Goal: Information Seeking & Learning: Learn about a topic

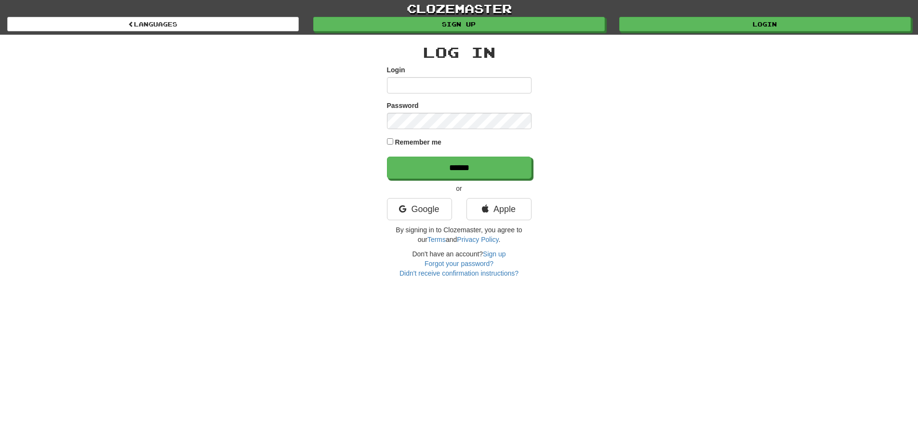
click at [433, 81] on input "Login" at bounding box center [459, 85] width 145 height 16
click at [435, 107] on div "Password" at bounding box center [459, 115] width 145 height 28
click at [410, 201] on link "Google" at bounding box center [419, 209] width 65 height 22
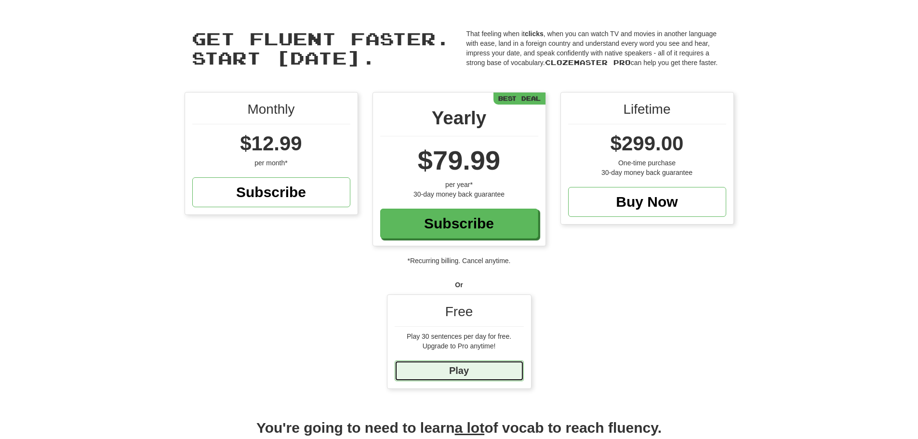
click at [451, 371] on link "Play" at bounding box center [459, 371] width 129 height 21
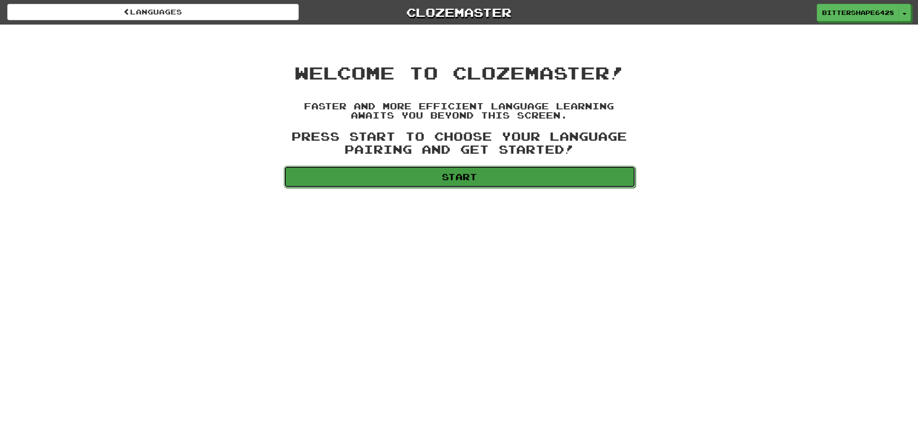
click at [476, 180] on link "Start" at bounding box center [460, 177] width 352 height 22
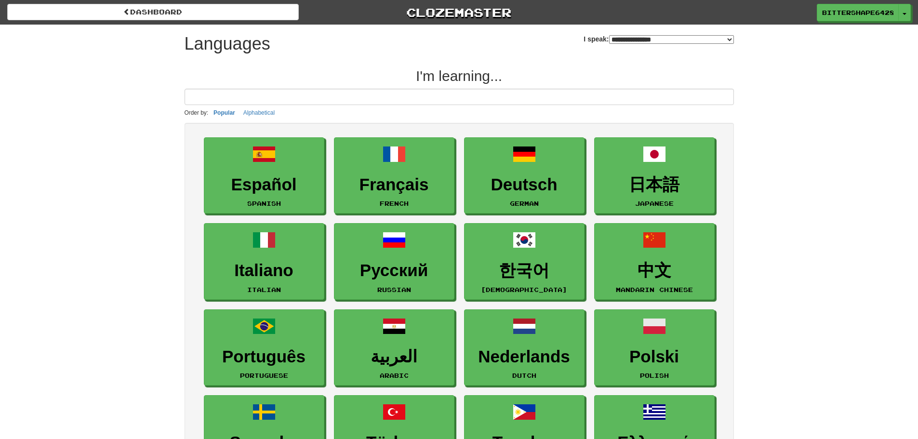
select select "*******"
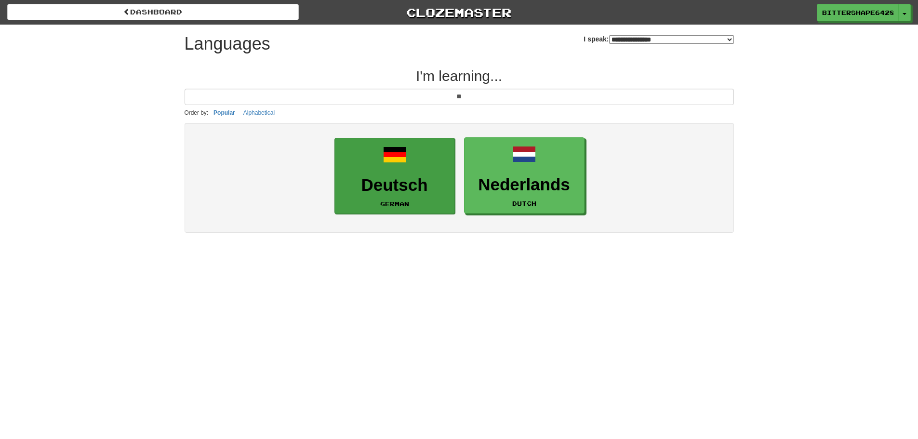
type input "**"
click at [418, 173] on link "Deutsch German" at bounding box center [394, 176] width 120 height 77
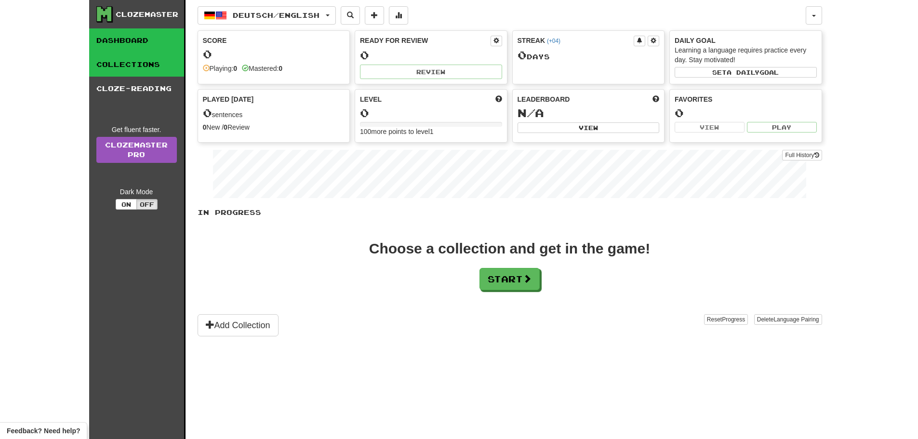
click at [141, 66] on link "Collections" at bounding box center [136, 65] width 95 height 24
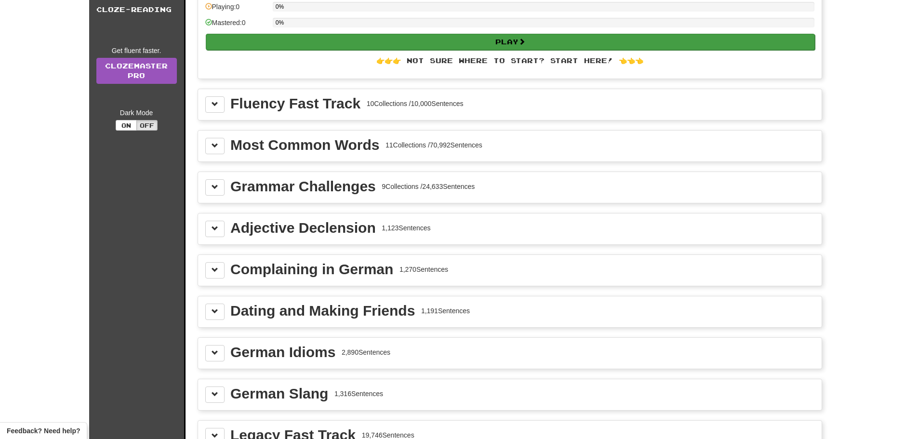
scroll to position [96, 0]
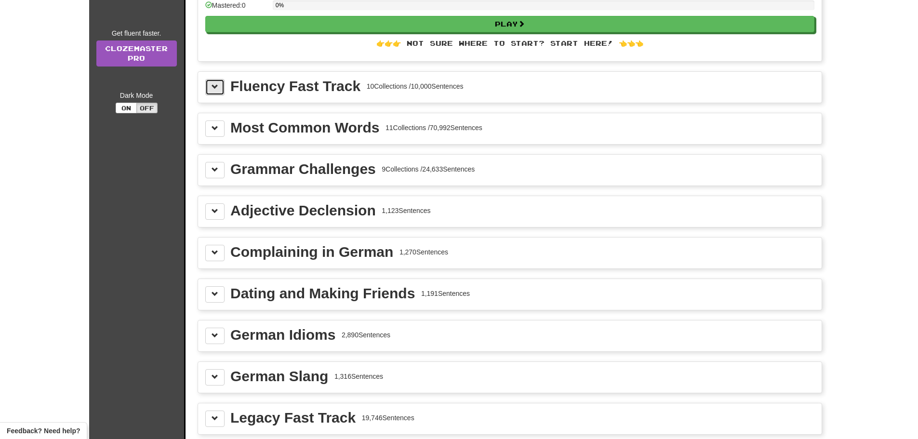
click at [214, 90] on span at bounding box center [215, 86] width 7 height 7
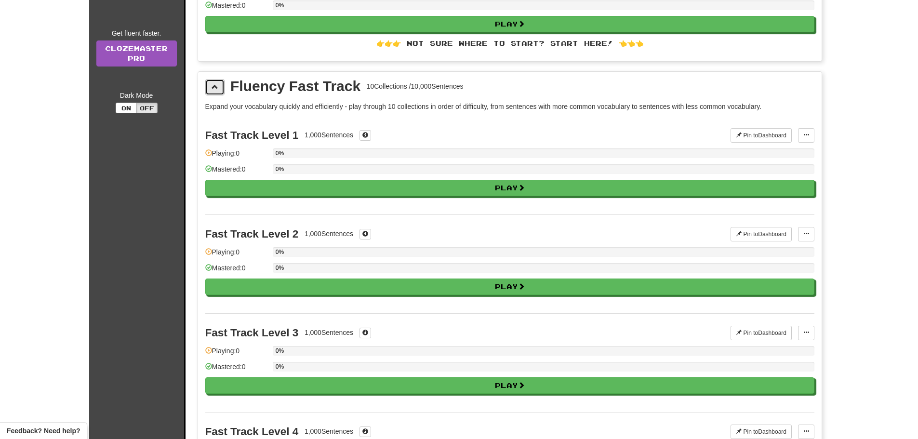
click at [214, 90] on span at bounding box center [215, 86] width 7 height 7
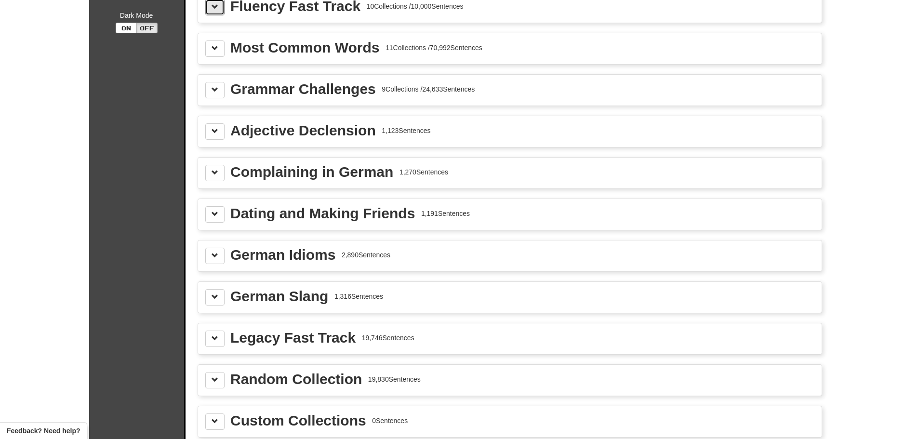
scroll to position [193, 0]
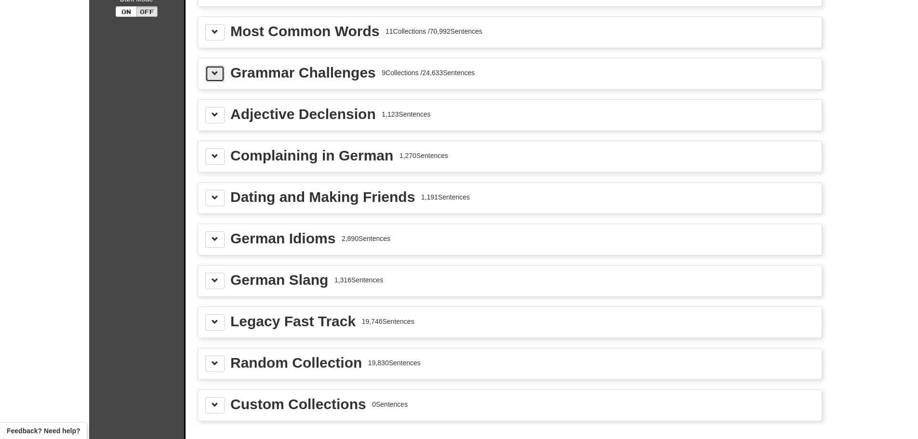
click at [211, 79] on button at bounding box center [214, 74] width 19 height 16
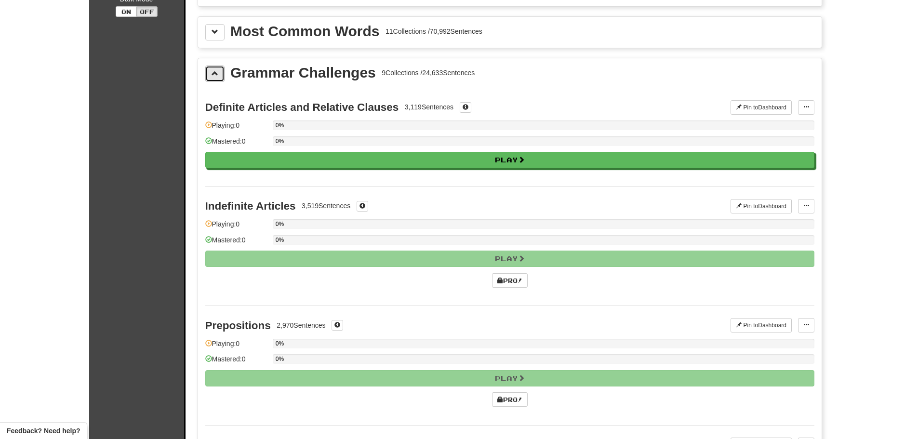
click at [211, 79] on button at bounding box center [214, 74] width 19 height 16
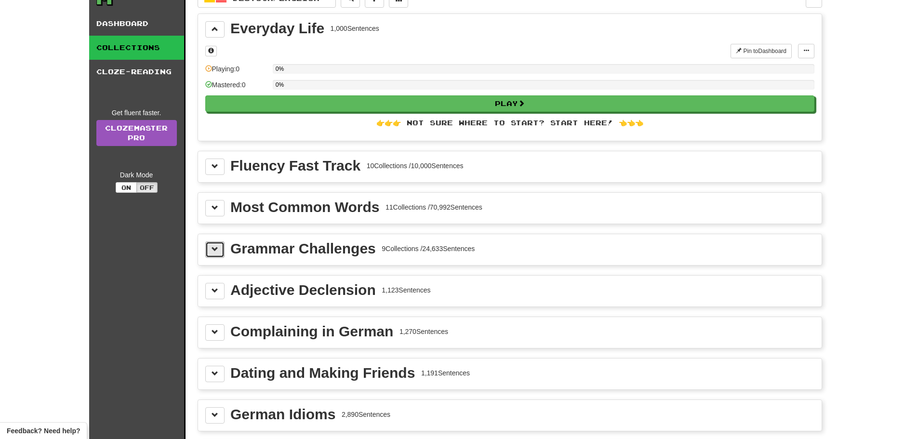
scroll to position [0, 0]
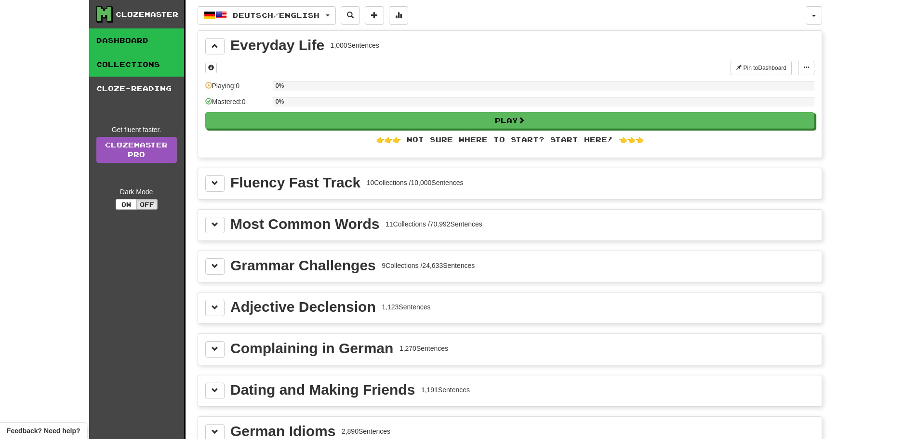
click at [140, 43] on link "Dashboard" at bounding box center [136, 40] width 95 height 24
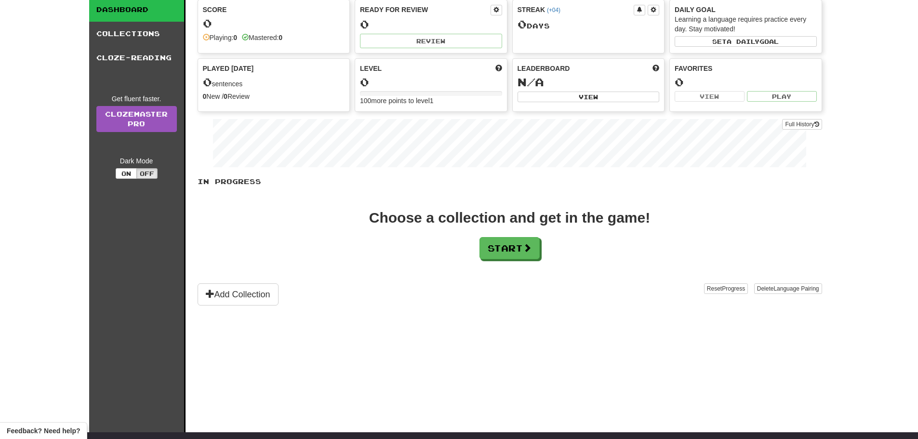
scroll to position [48, 0]
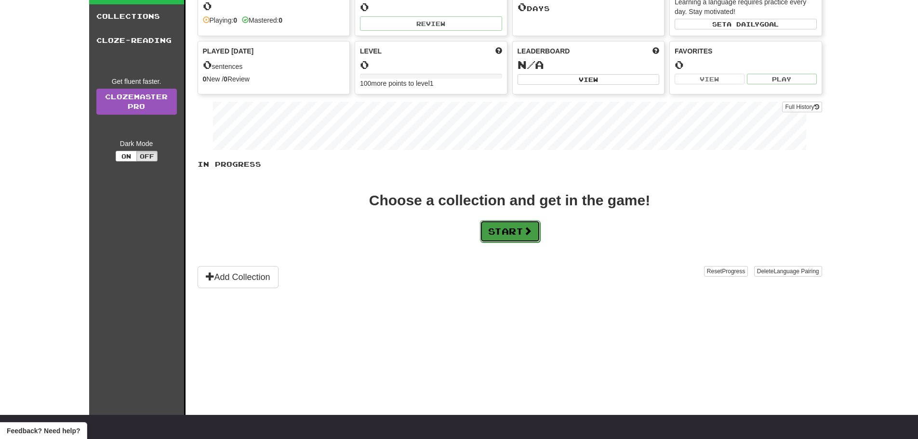
click at [499, 231] on button "Start" at bounding box center [510, 231] width 60 height 22
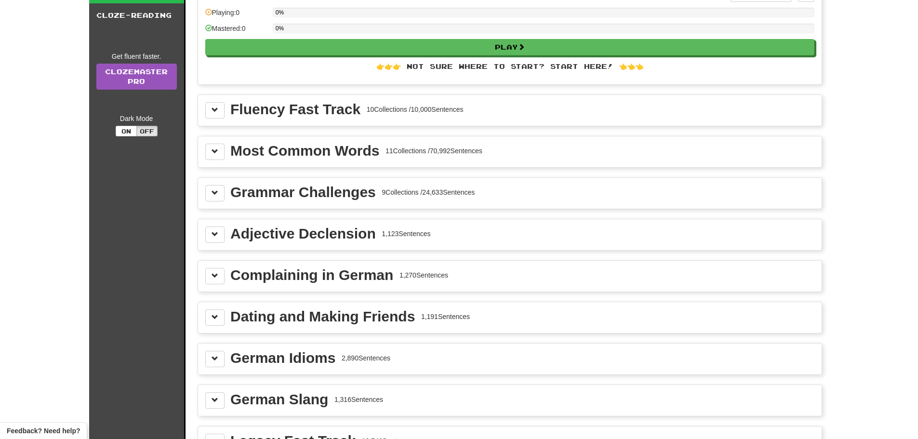
scroll to position [96, 0]
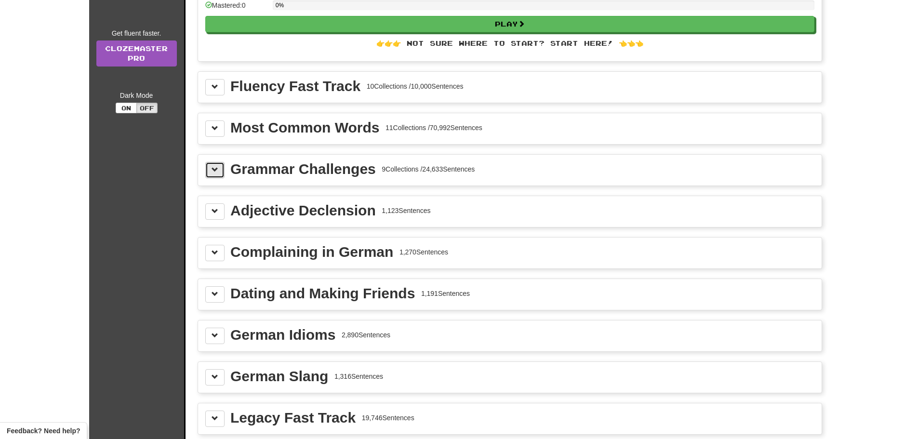
click at [217, 166] on span at bounding box center [215, 169] width 7 height 7
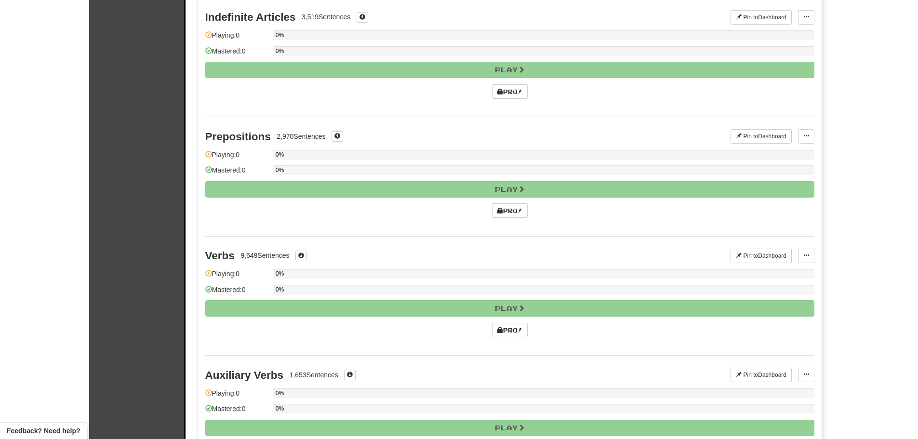
scroll to position [386, 0]
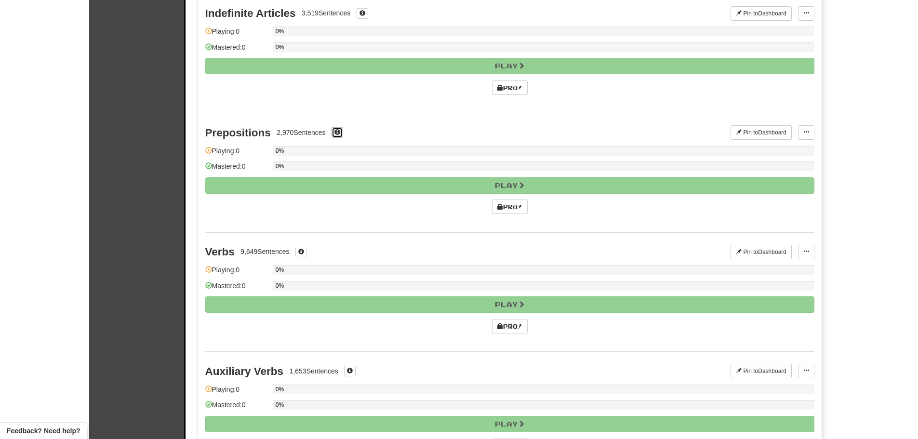
click at [337, 134] on span at bounding box center [337, 132] width 6 height 6
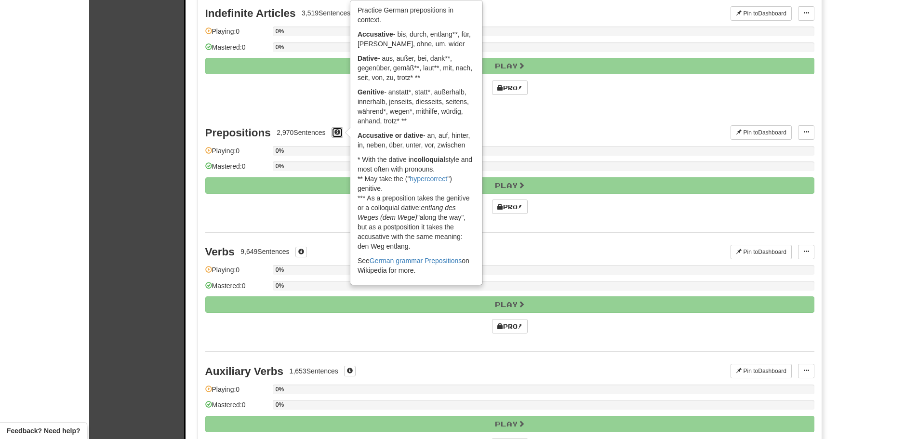
click at [337, 134] on span at bounding box center [337, 132] width 6 height 6
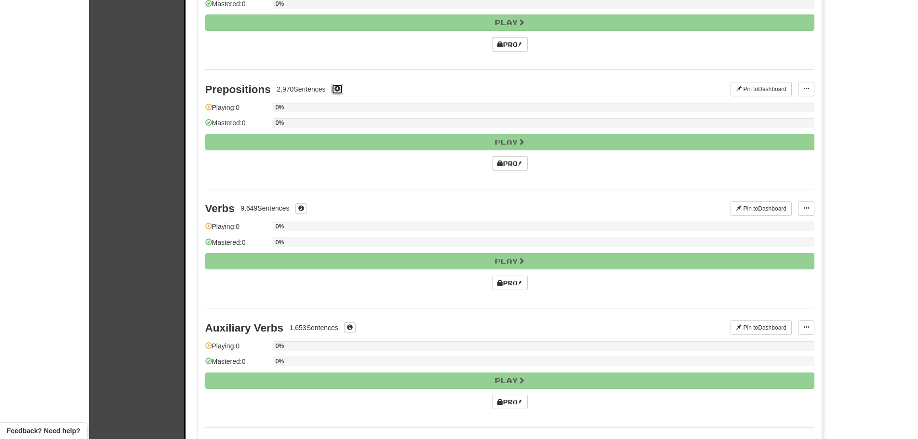
scroll to position [482, 0]
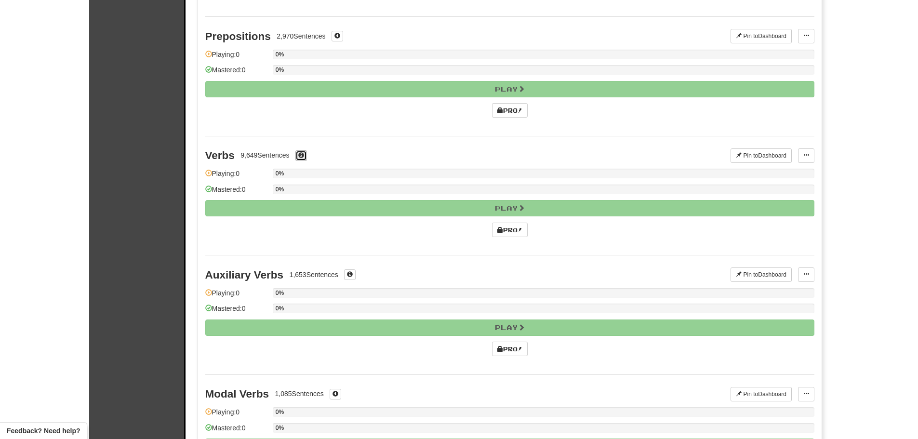
click at [307, 157] on button at bounding box center [301, 155] width 12 height 11
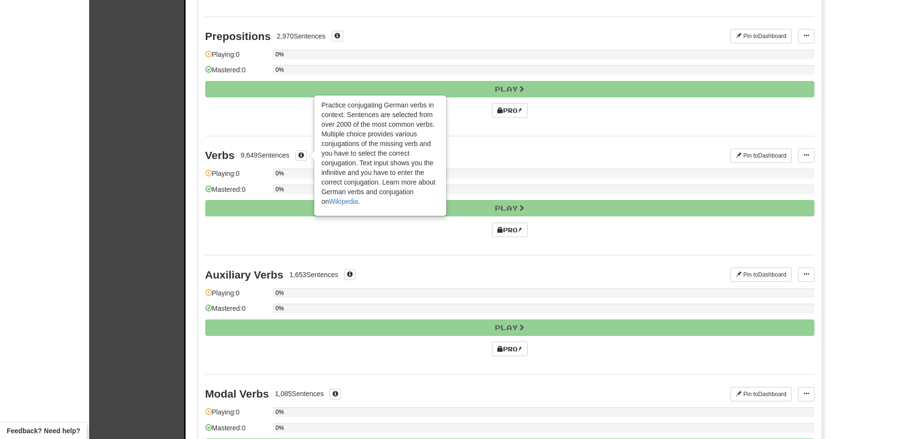
click at [270, 246] on div "Verbs 9,649 Sentences × Practice conjugating German verbs in context. Sentences…" at bounding box center [509, 196] width 609 height 120
click at [358, 277] on div "Auxiliary Verbs 1,653 Sentences" at bounding box center [468, 274] width 526 height 14
click at [352, 275] on span at bounding box center [350, 274] width 6 height 6
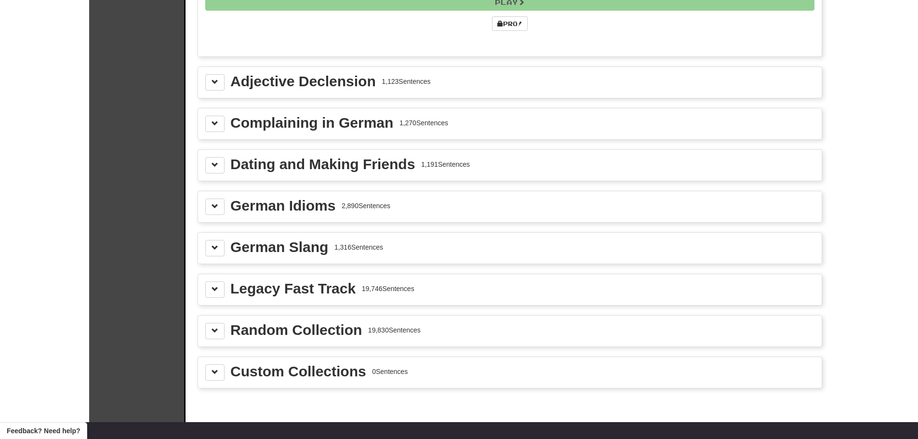
scroll to position [1301, 0]
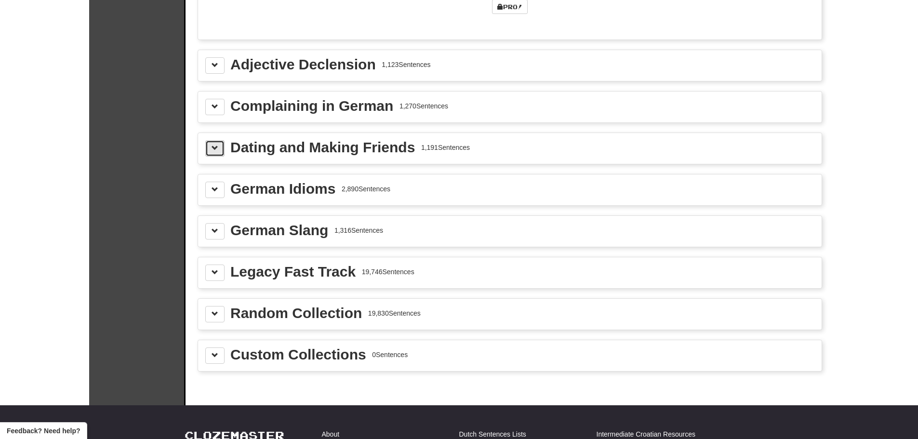
click at [222, 149] on button at bounding box center [214, 148] width 19 height 16
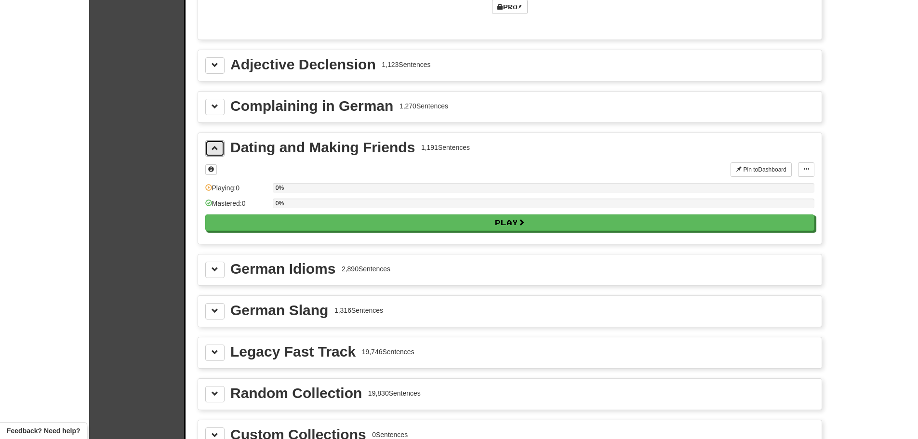
click at [222, 149] on button at bounding box center [214, 148] width 19 height 16
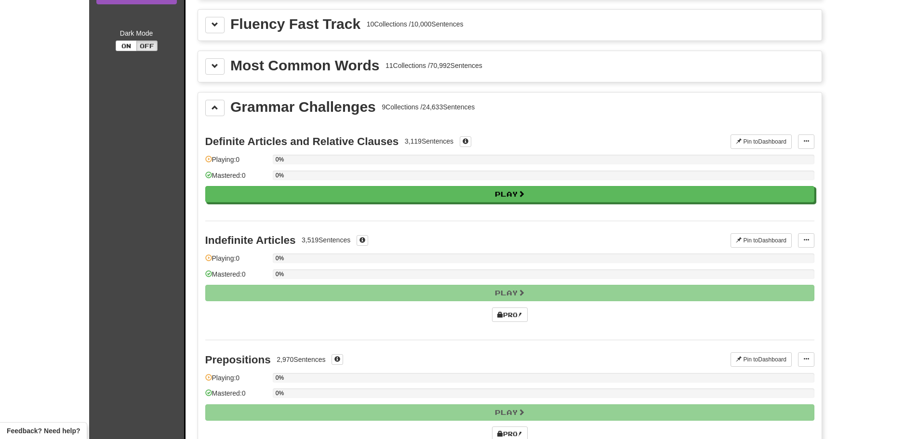
scroll to position [0, 0]
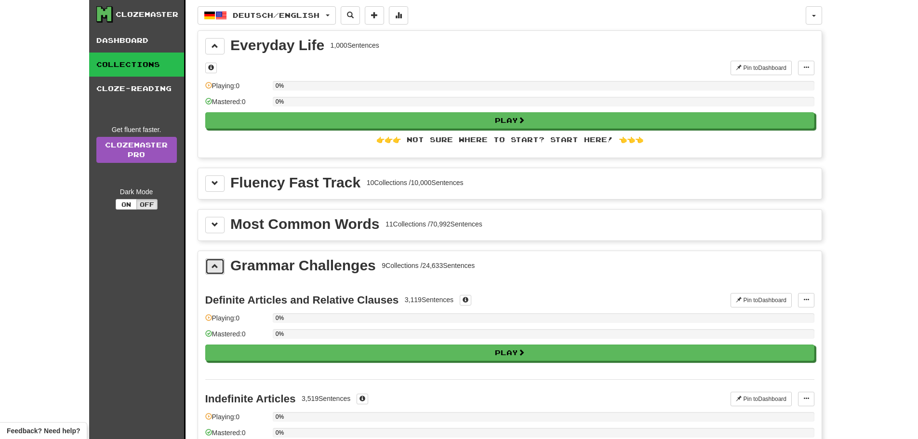
click at [214, 260] on button at bounding box center [214, 266] width 19 height 16
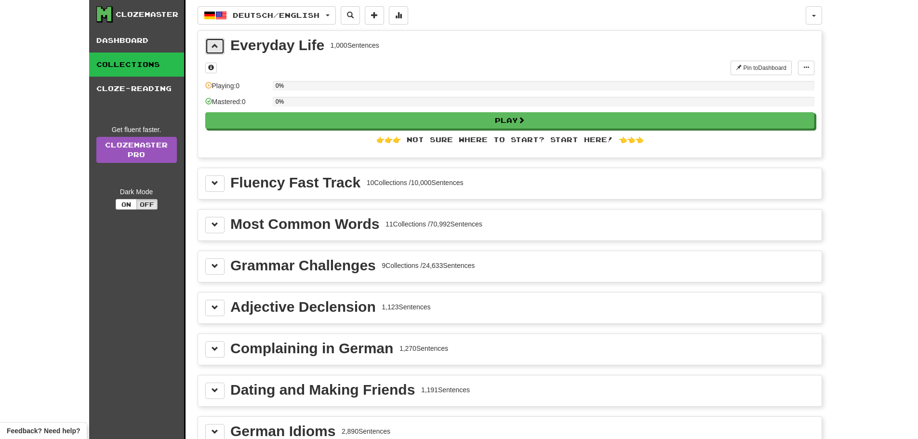
click at [209, 45] on button at bounding box center [214, 46] width 19 height 16
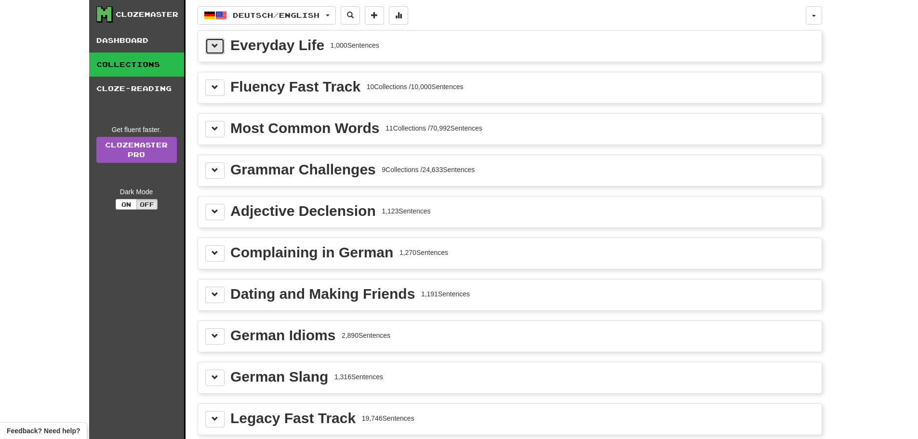
click at [215, 40] on button at bounding box center [214, 46] width 19 height 16
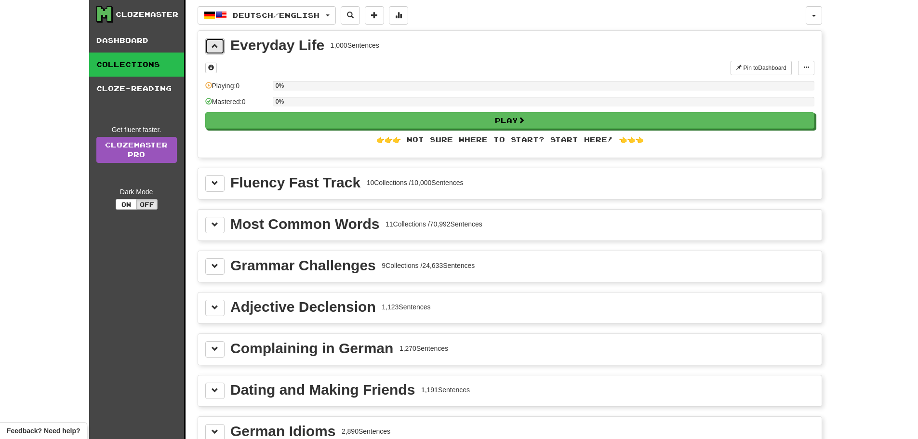
click at [215, 40] on button at bounding box center [214, 46] width 19 height 16
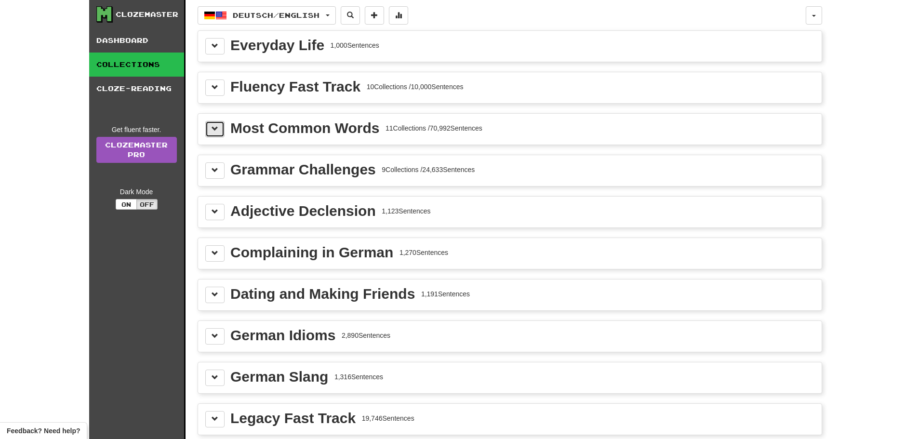
click at [219, 132] on button at bounding box center [214, 129] width 19 height 16
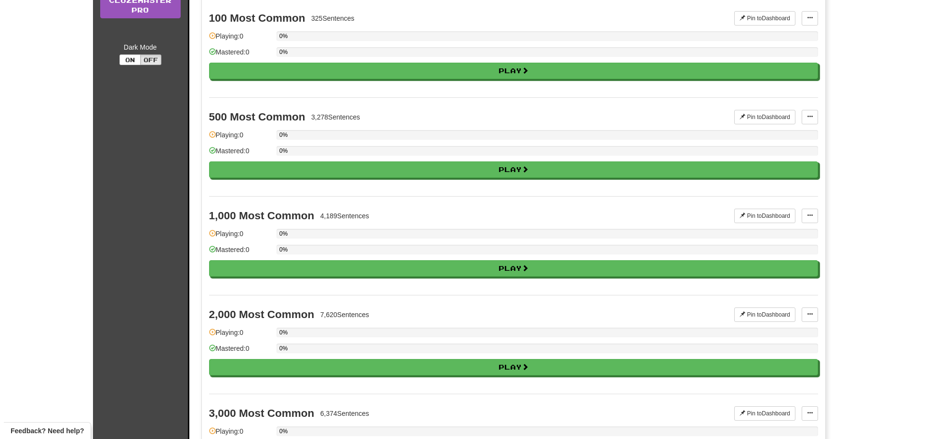
scroll to position [96, 0]
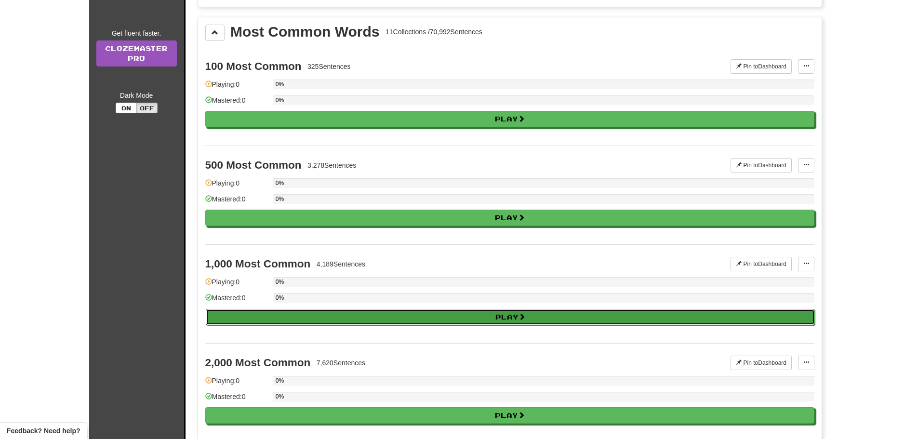
click at [449, 318] on button "Play" at bounding box center [510, 317] width 609 height 16
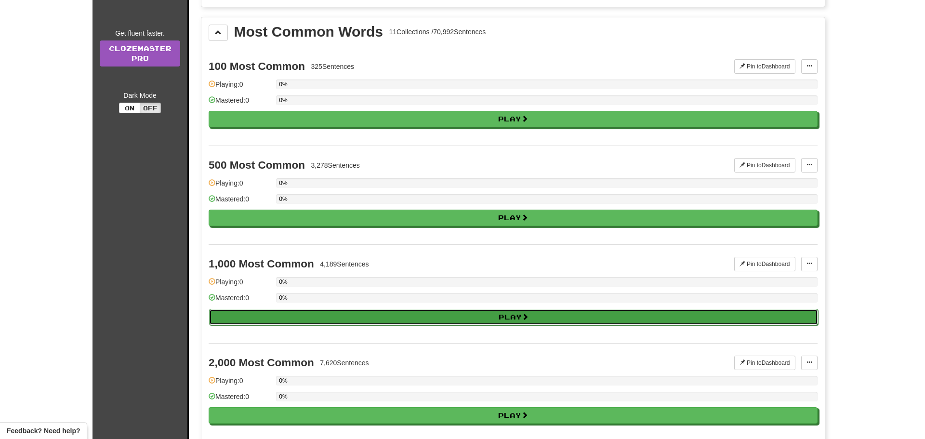
select select "**"
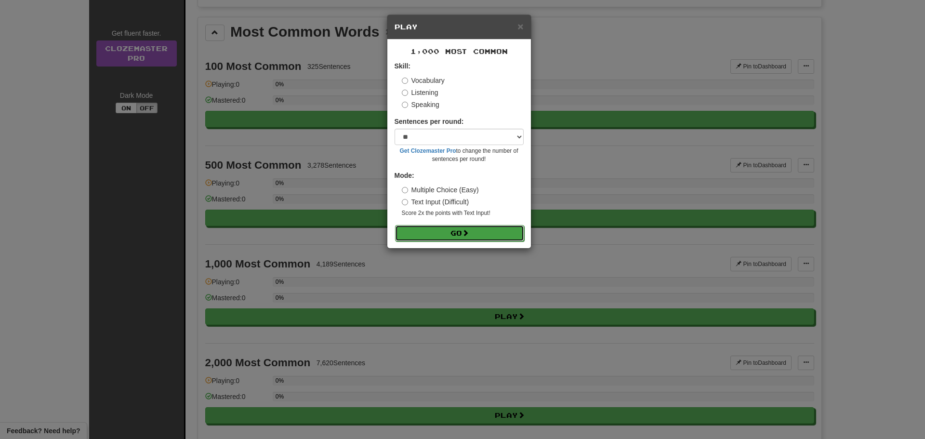
click at [444, 227] on button "Go" at bounding box center [459, 233] width 129 height 16
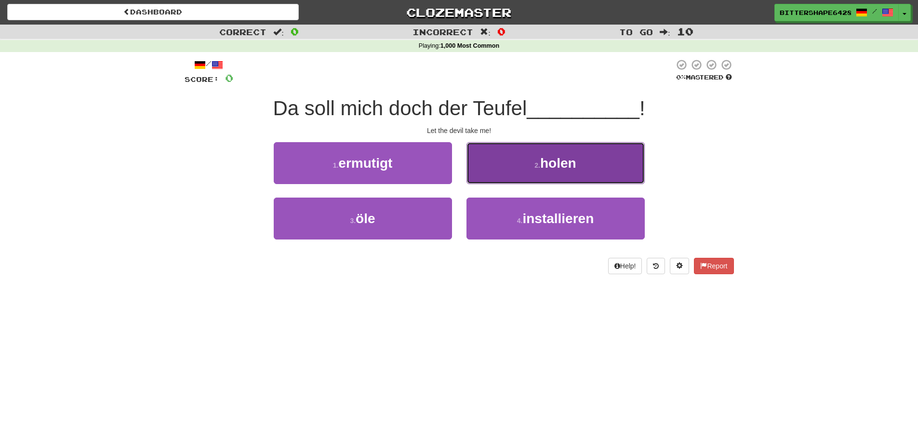
click at [535, 168] on small "2 ." at bounding box center [538, 165] width 6 height 8
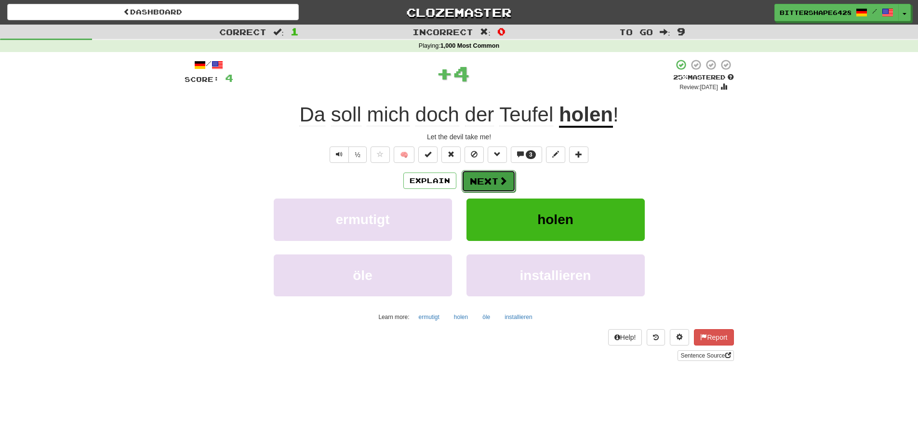
click at [493, 175] on button "Next" at bounding box center [489, 181] width 54 height 22
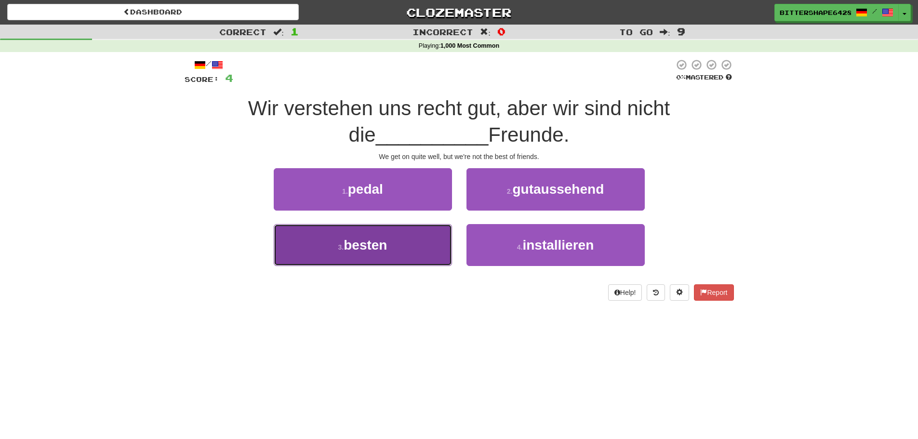
click at [378, 256] on button "3 . besten" at bounding box center [363, 245] width 178 height 42
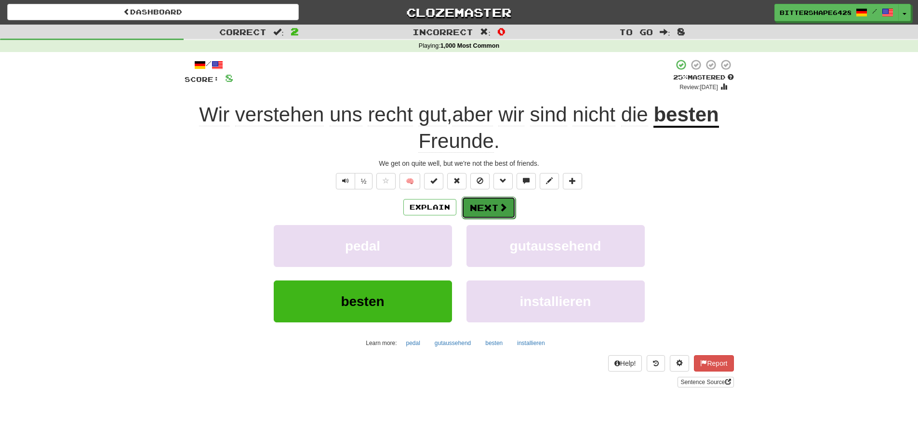
click at [493, 207] on button "Next" at bounding box center [489, 208] width 54 height 22
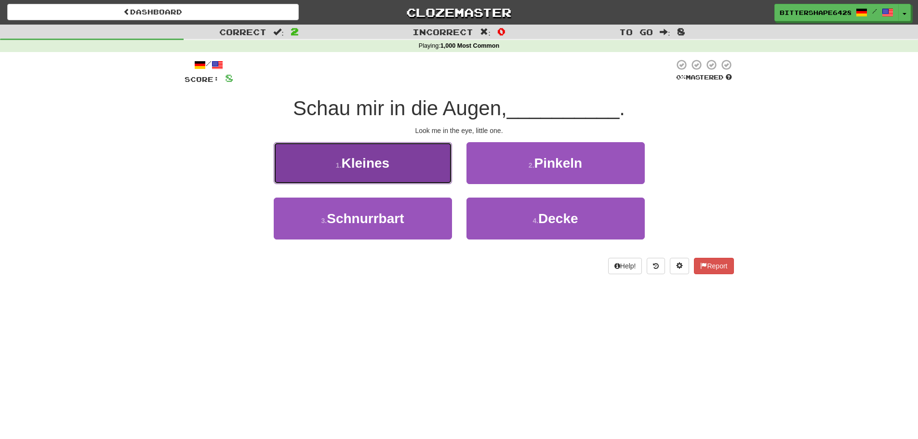
click at [395, 184] on button "1 . Kleines" at bounding box center [363, 163] width 178 height 42
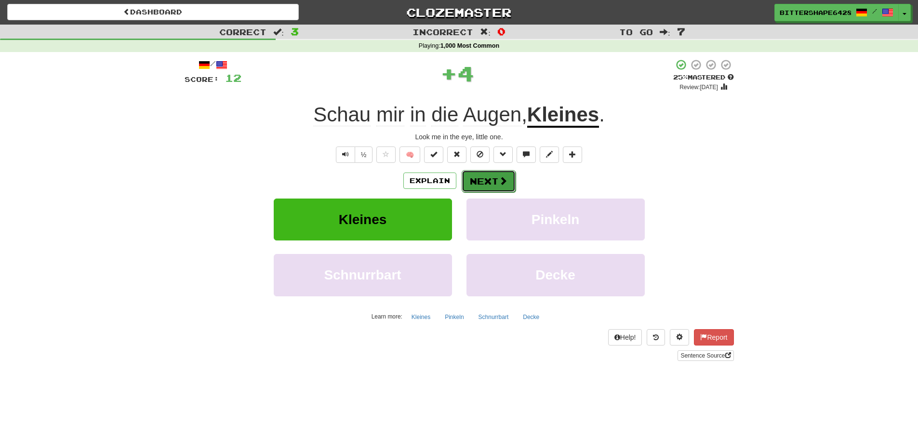
click at [481, 178] on button "Next" at bounding box center [489, 181] width 54 height 22
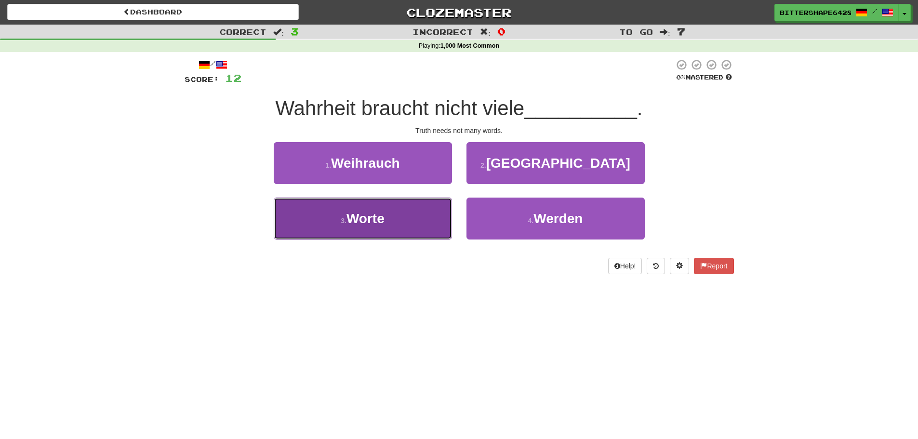
click at [409, 232] on button "3 . Worte" at bounding box center [363, 219] width 178 height 42
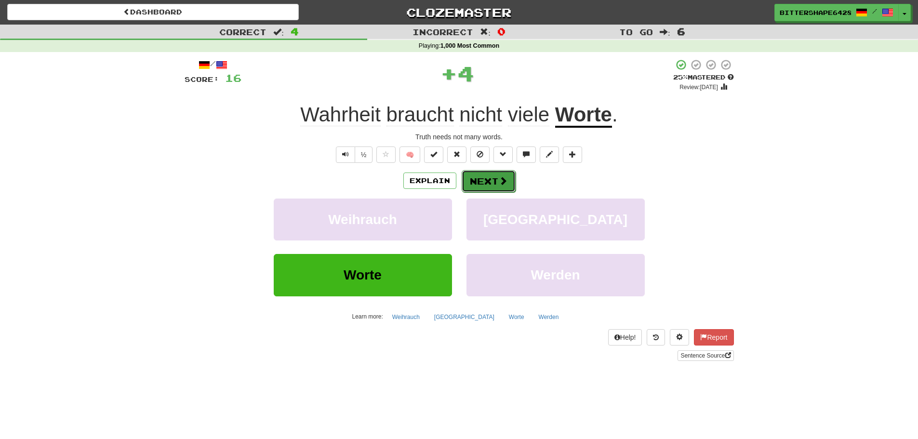
click at [494, 178] on button "Next" at bounding box center [489, 181] width 54 height 22
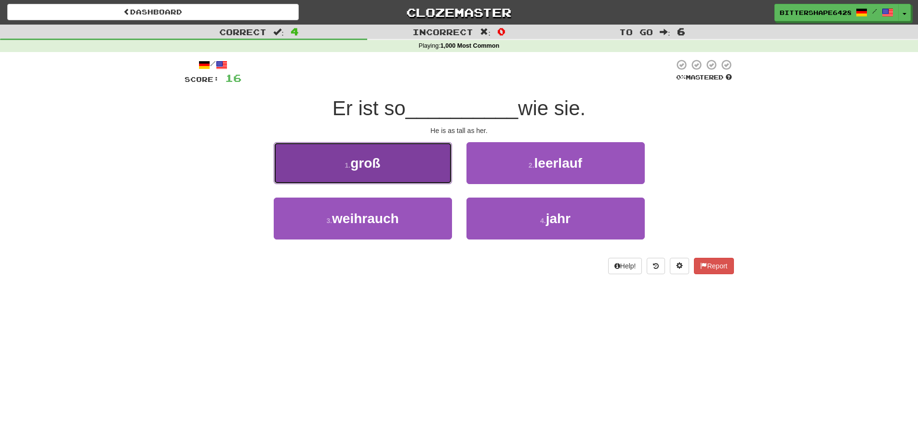
click at [407, 174] on button "1 . groß" at bounding box center [363, 163] width 178 height 42
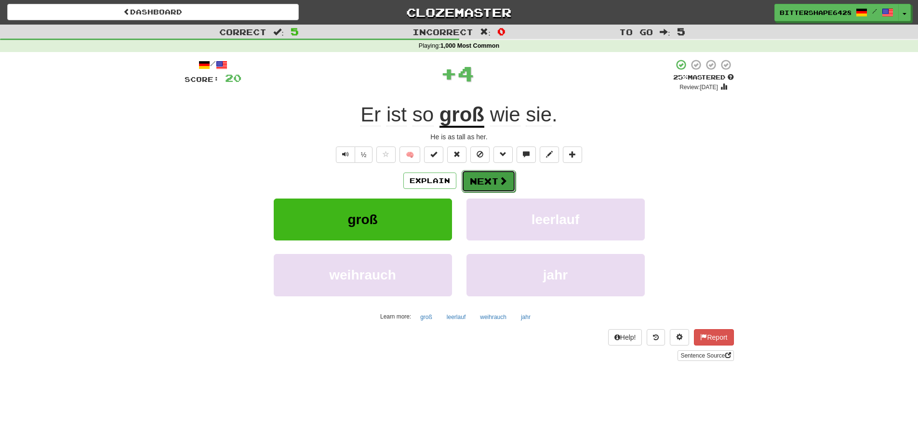
click at [472, 185] on button "Next" at bounding box center [489, 181] width 54 height 22
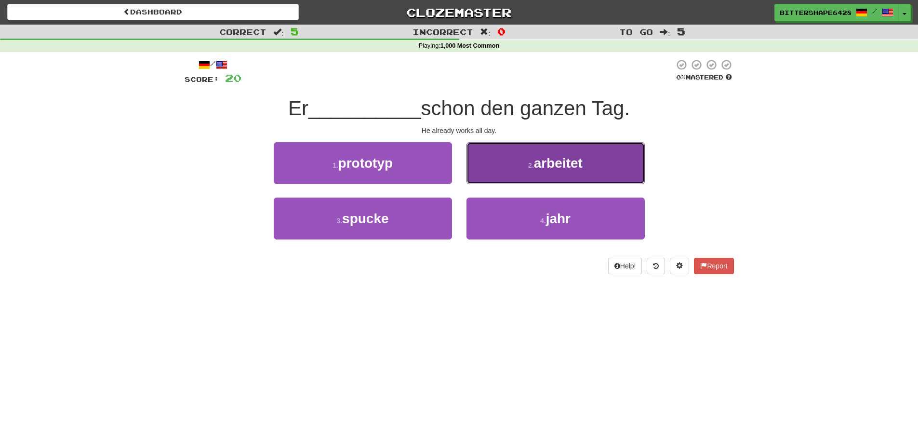
click at [517, 154] on button "2 . arbeitet" at bounding box center [556, 163] width 178 height 42
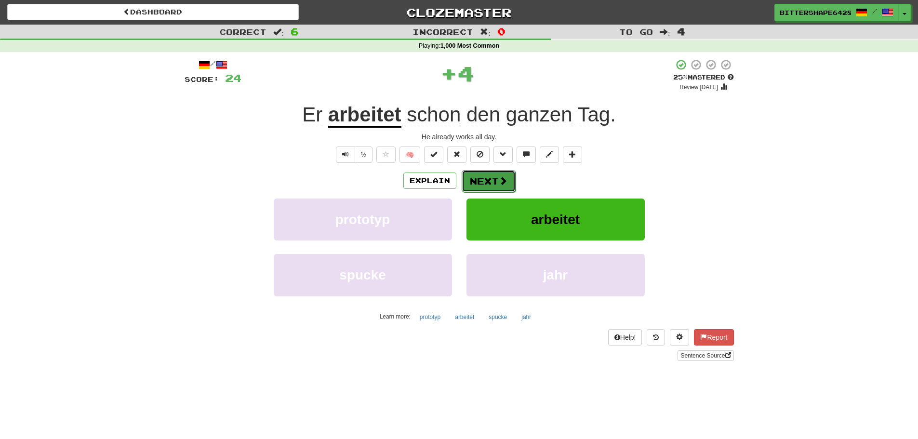
click at [499, 189] on button "Next" at bounding box center [489, 181] width 54 height 22
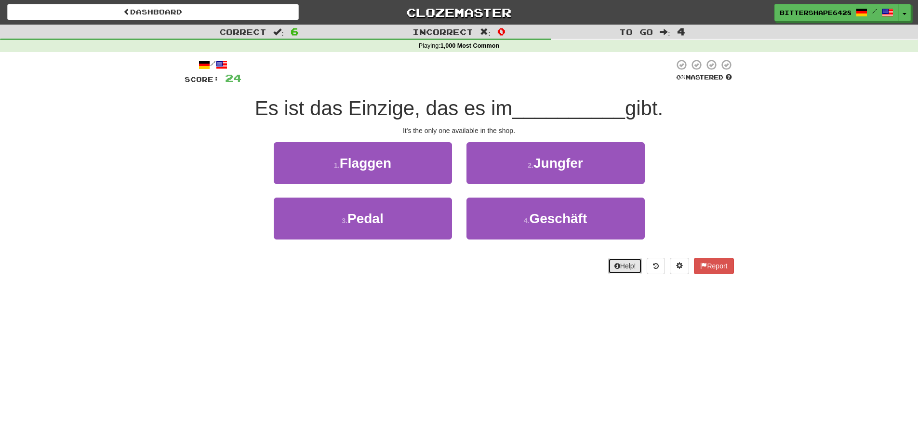
click at [618, 264] on button "Help!" at bounding box center [625, 266] width 34 height 16
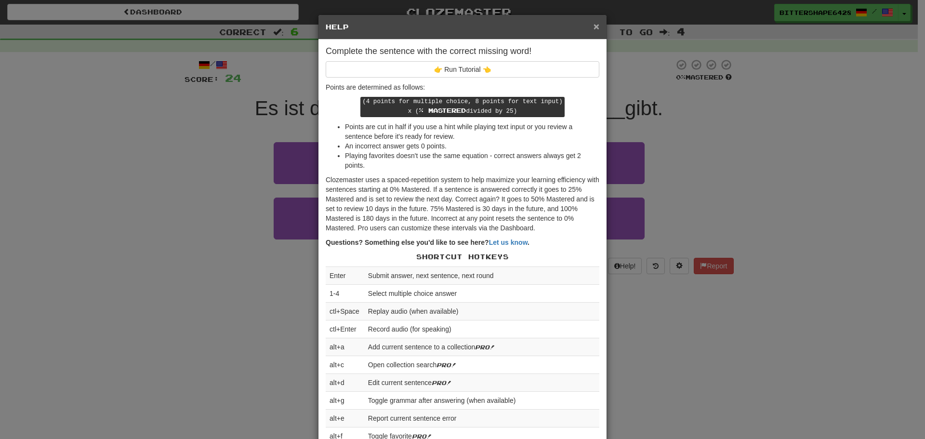
click at [595, 21] on span "×" at bounding box center [597, 26] width 6 height 11
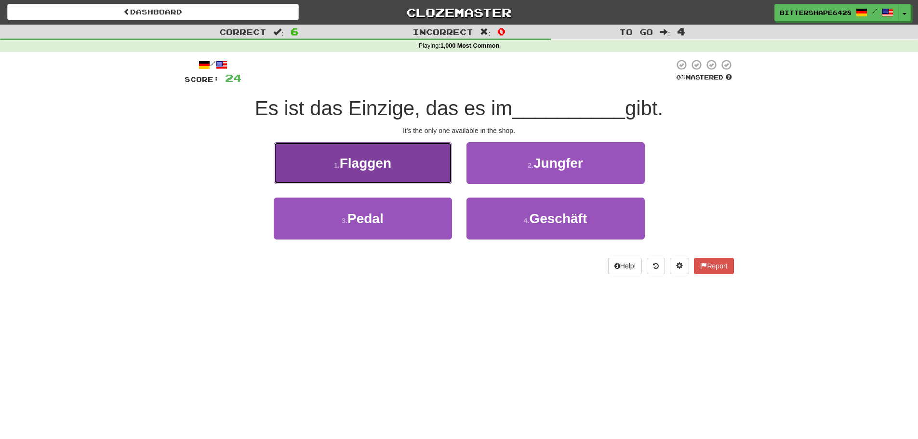
click at [439, 162] on button "1 . Flaggen" at bounding box center [363, 163] width 178 height 42
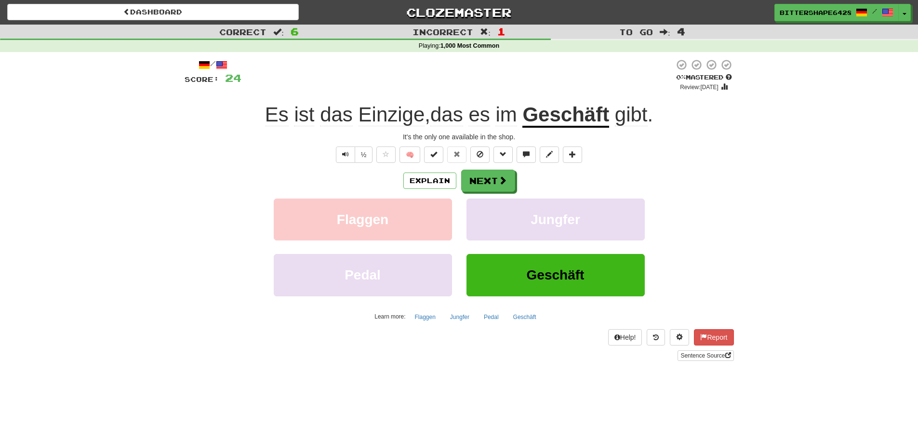
click at [584, 116] on u "Geschäft" at bounding box center [565, 115] width 87 height 25
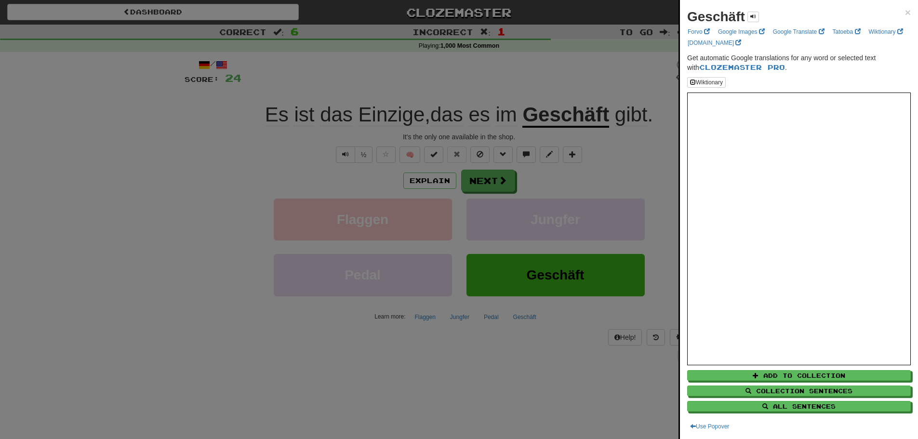
click at [646, 60] on div at bounding box center [459, 219] width 918 height 439
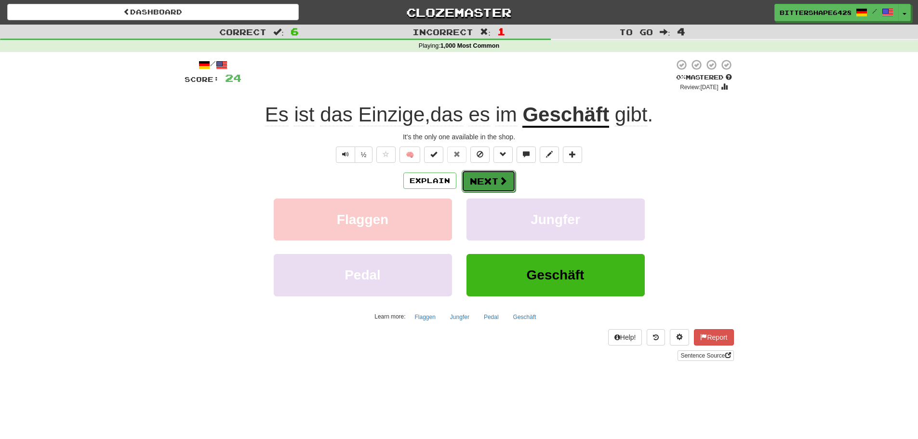
click at [494, 184] on button "Next" at bounding box center [489, 181] width 54 height 22
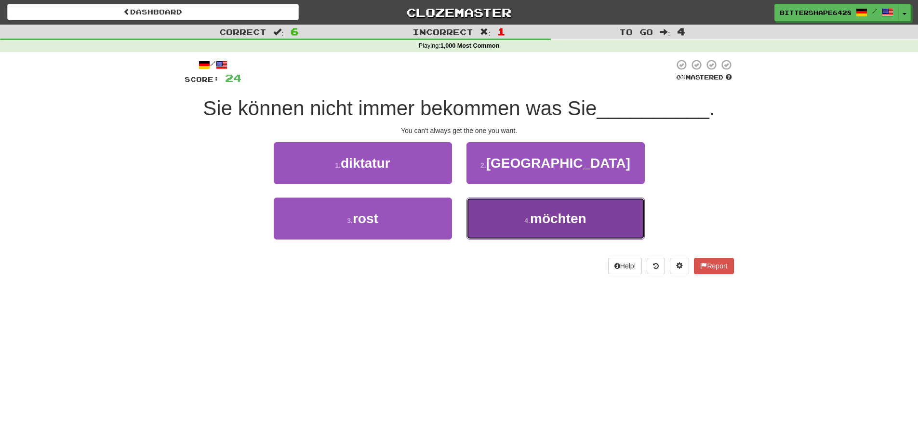
click at [549, 225] on span "möchten" at bounding box center [558, 218] width 56 height 15
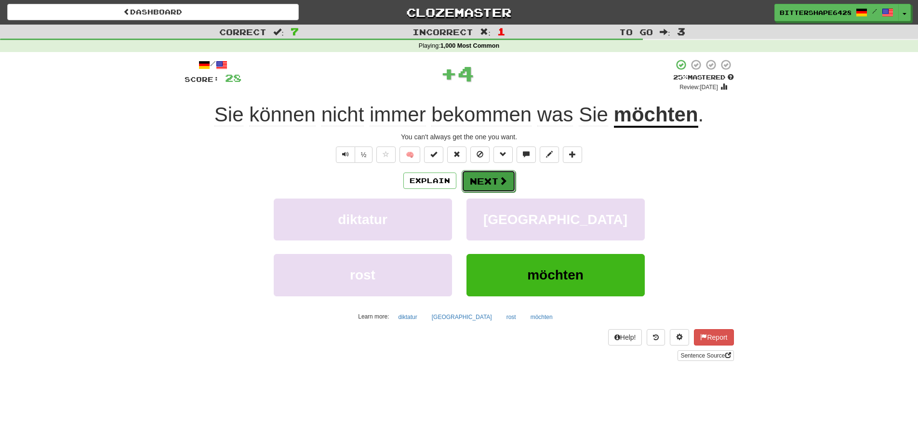
click at [486, 179] on button "Next" at bounding box center [489, 181] width 54 height 22
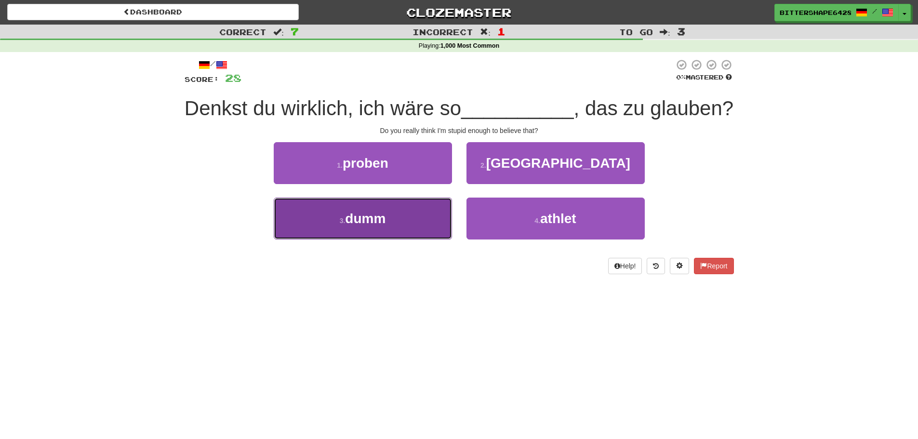
click at [393, 240] on button "3 . dumm" at bounding box center [363, 219] width 178 height 42
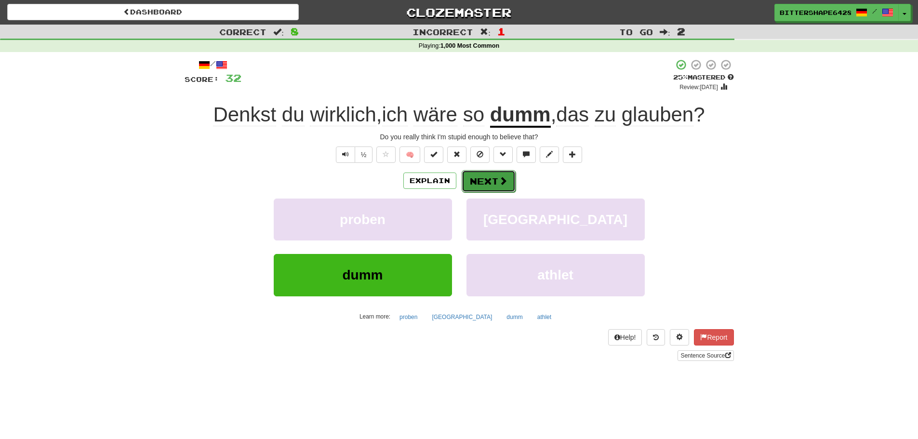
click at [502, 179] on span at bounding box center [503, 180] width 9 height 9
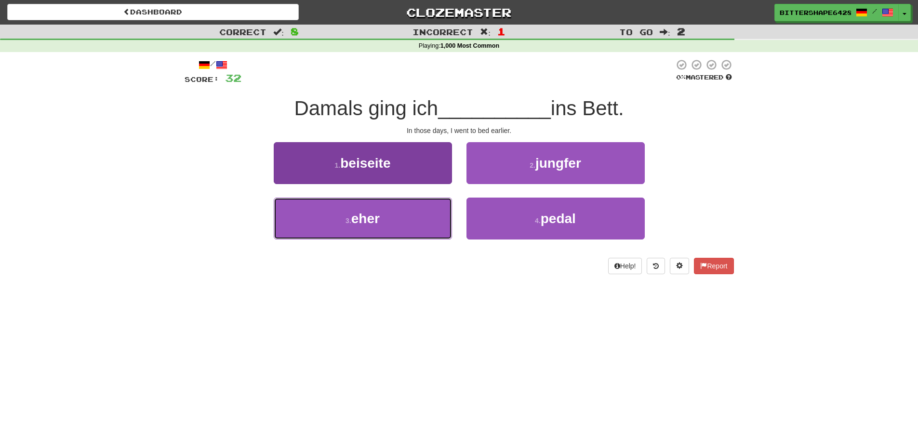
click at [410, 227] on button "3 . eher" at bounding box center [363, 219] width 178 height 42
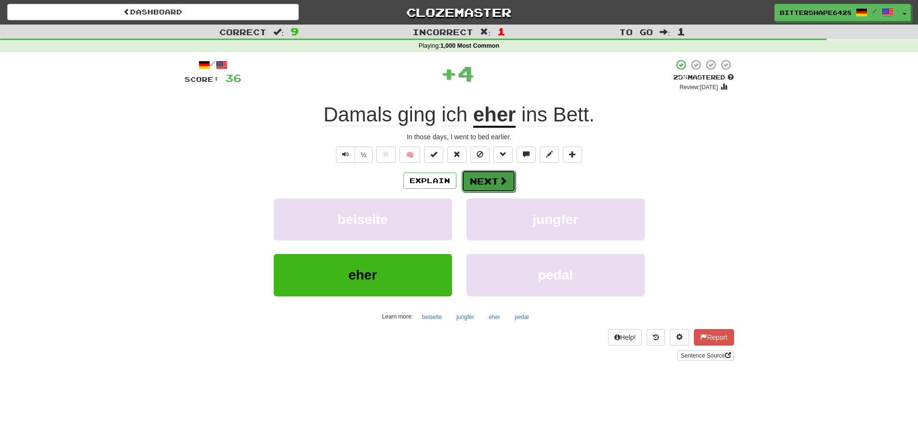
click at [488, 179] on button "Next" at bounding box center [489, 181] width 54 height 22
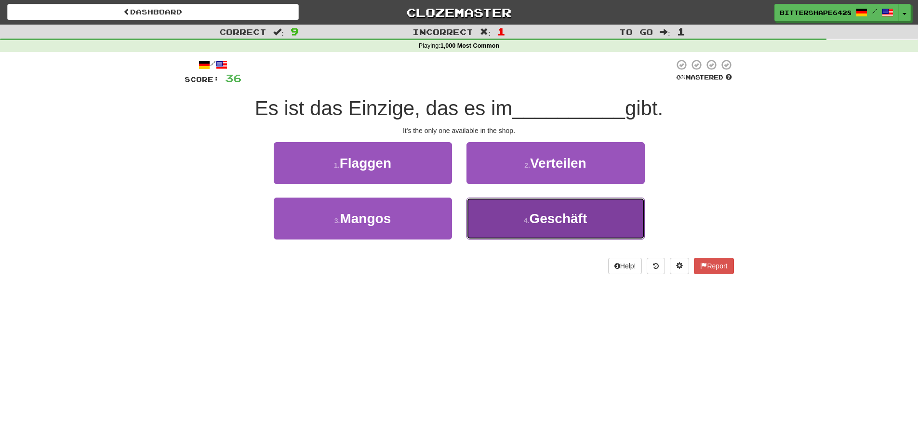
click at [528, 221] on small "4 ." at bounding box center [527, 221] width 6 height 8
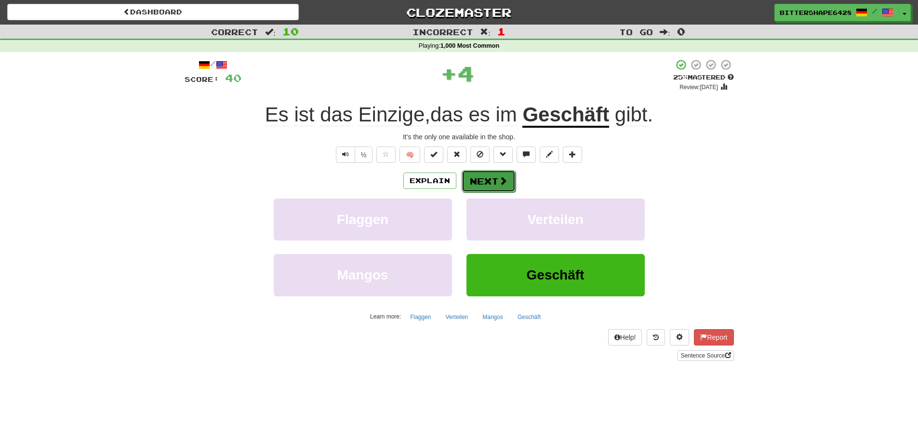
click at [483, 186] on button "Next" at bounding box center [489, 181] width 54 height 22
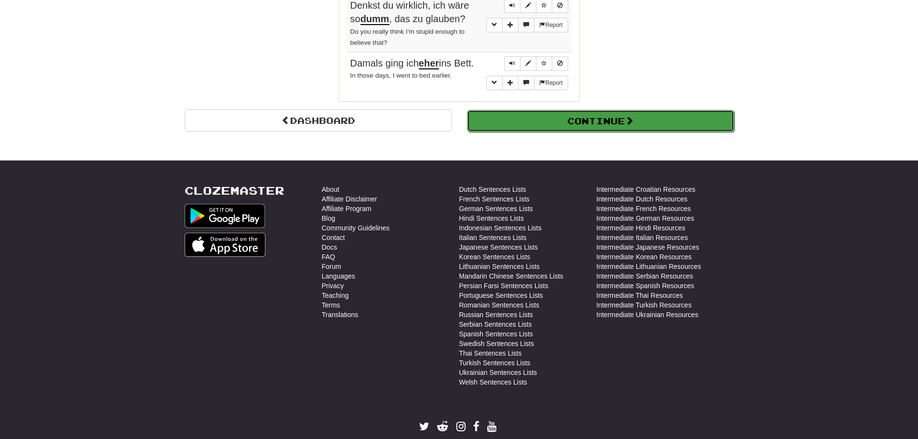
click at [553, 126] on button "Continue" at bounding box center [600, 121] width 267 height 22
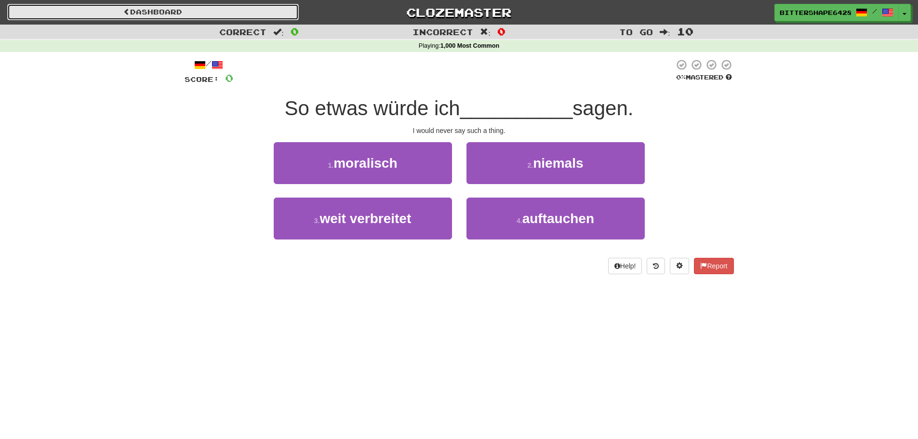
click at [211, 13] on link "Dashboard" at bounding box center [153, 12] width 292 height 16
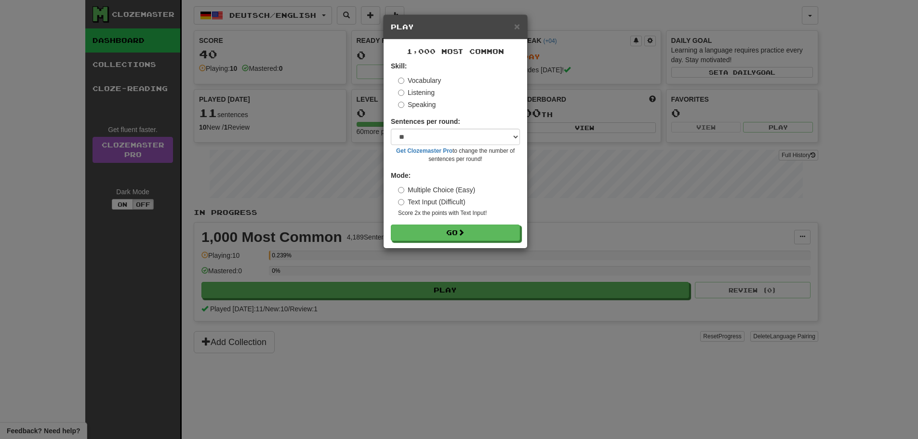
select select "**"
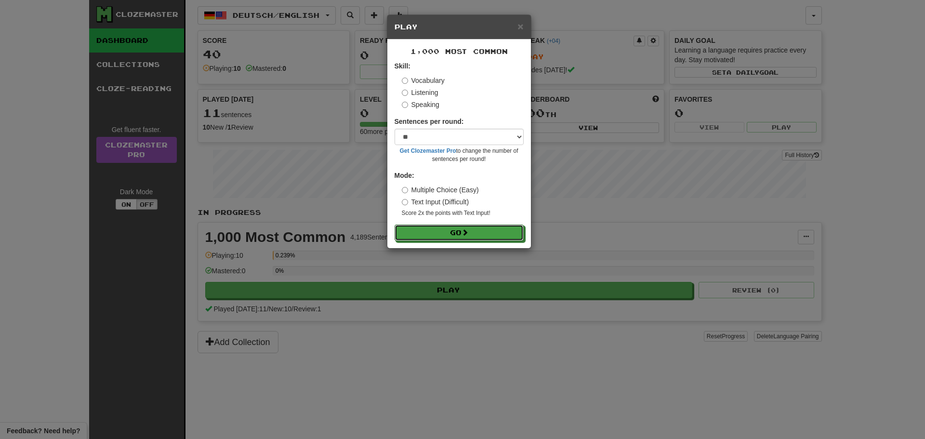
click at [444, 229] on button "Go" at bounding box center [459, 233] width 129 height 16
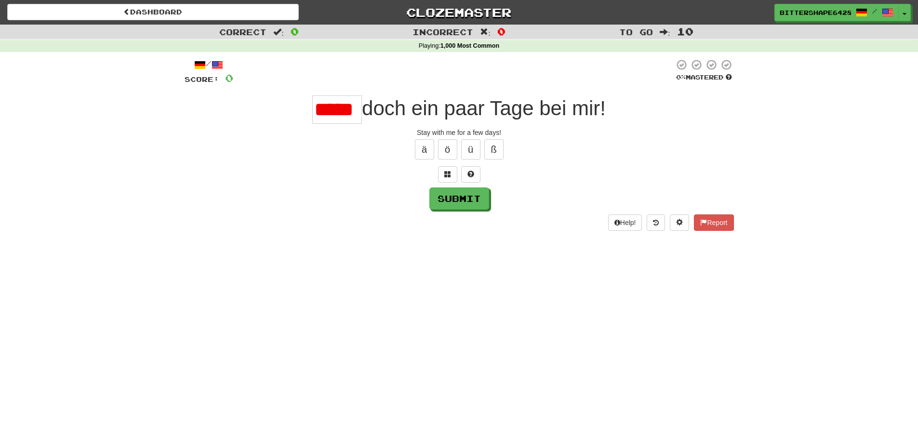
type input "*****"
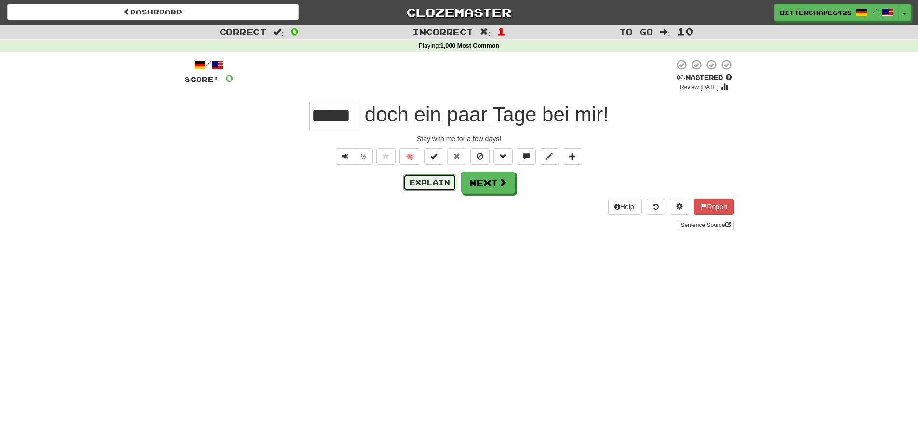
click at [431, 183] on button "Explain" at bounding box center [429, 182] width 53 height 16
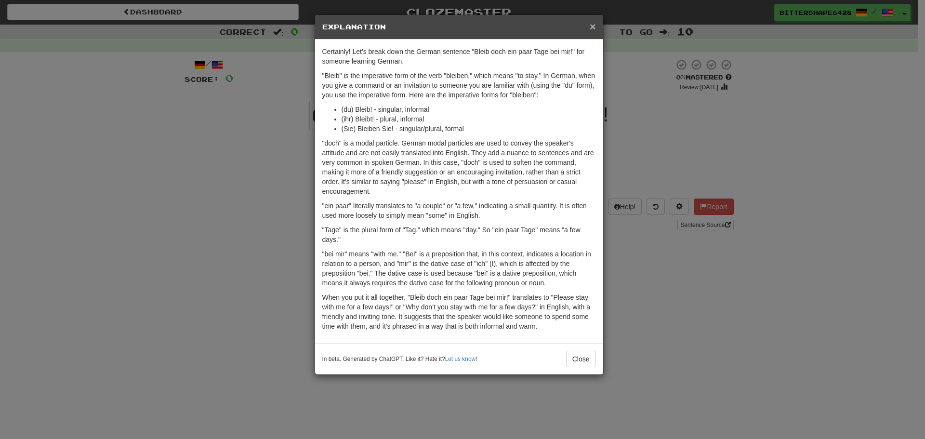
click at [591, 25] on span "×" at bounding box center [593, 26] width 6 height 11
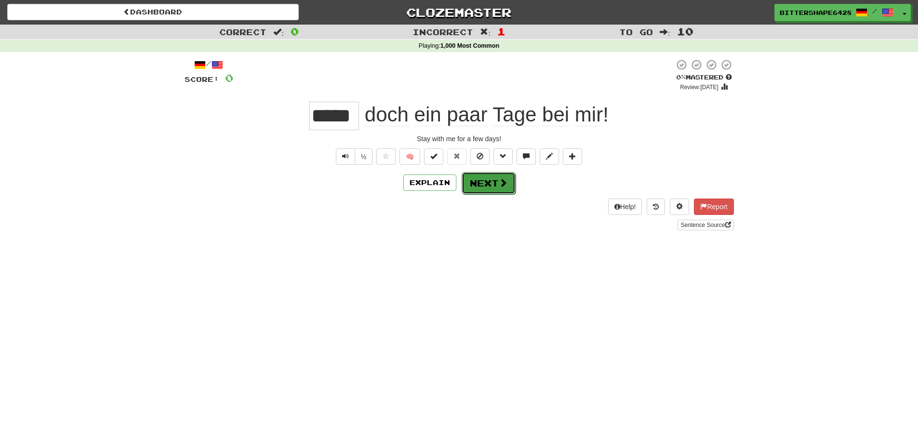
click at [477, 187] on button "Next" at bounding box center [489, 183] width 54 height 22
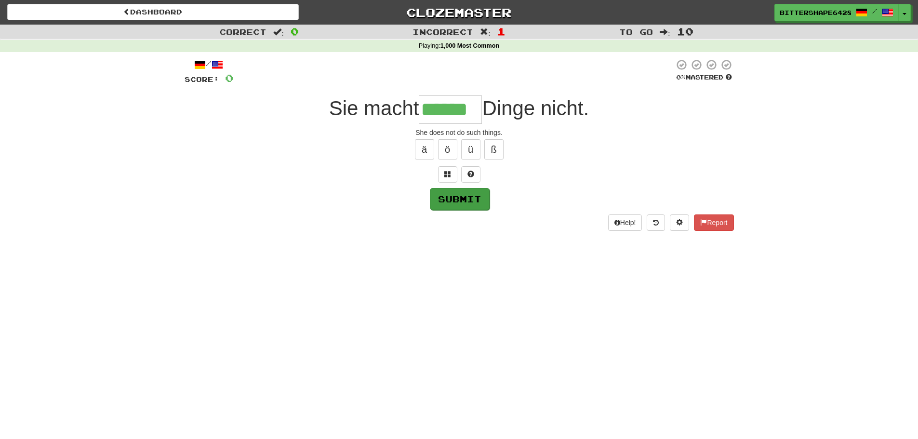
type input "******"
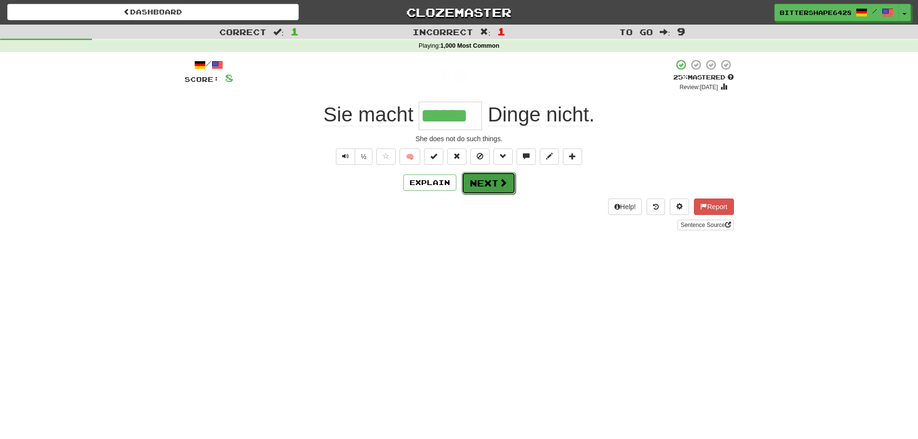
click at [487, 185] on button "Next" at bounding box center [489, 183] width 54 height 22
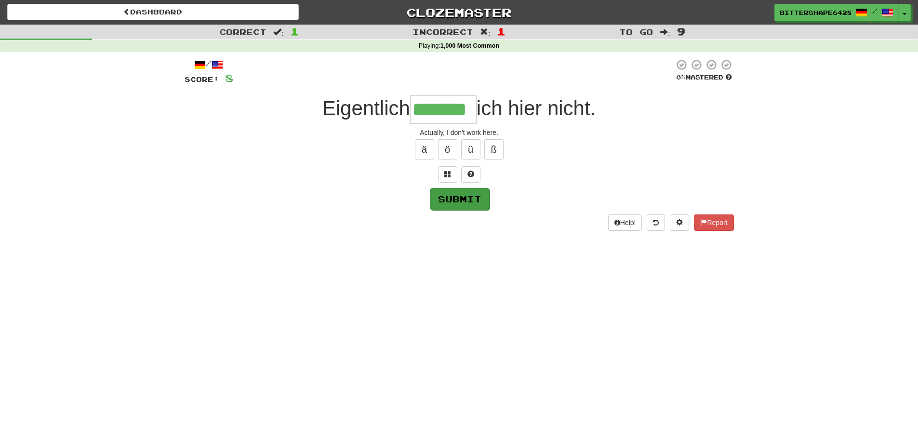
type input "*******"
click at [473, 200] on button "Submit" at bounding box center [460, 199] width 60 height 22
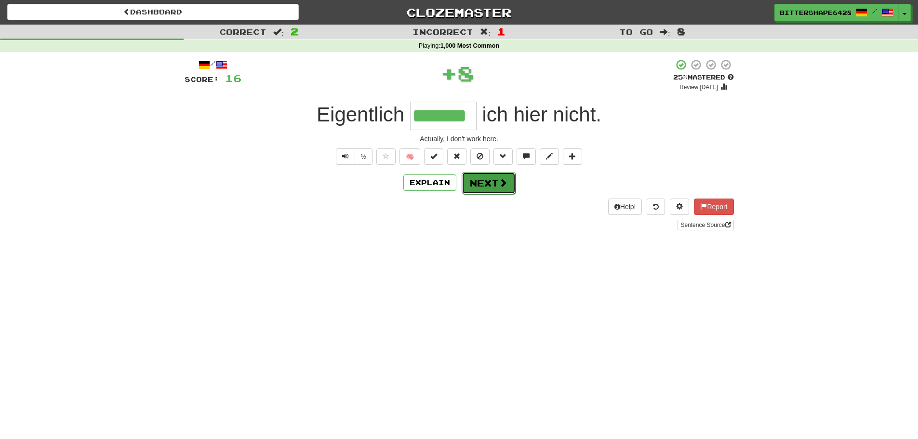
click at [501, 181] on span at bounding box center [503, 182] width 9 height 9
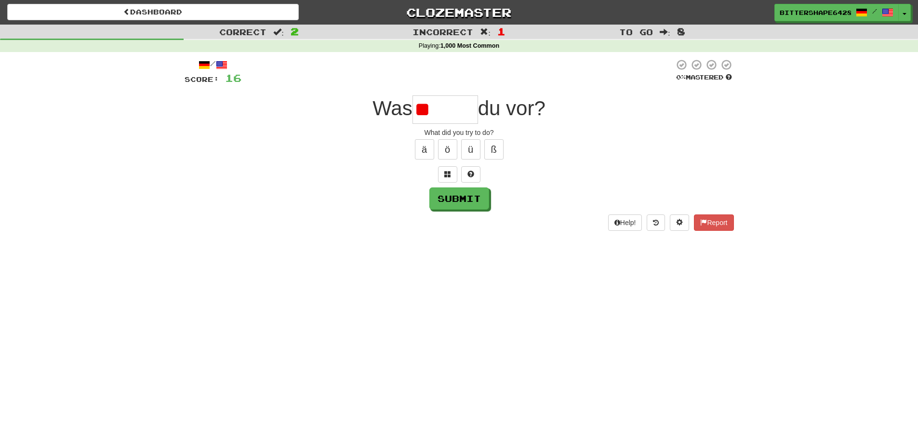
type input "*"
click at [476, 174] on button at bounding box center [470, 174] width 19 height 16
click at [458, 107] on input "*" at bounding box center [446, 109] width 66 height 28
click at [473, 210] on div "/ Score: 16 0 % Mastered Was * du vor? What did you try to do? ä ö ü ß Submit H…" at bounding box center [459, 145] width 549 height 172
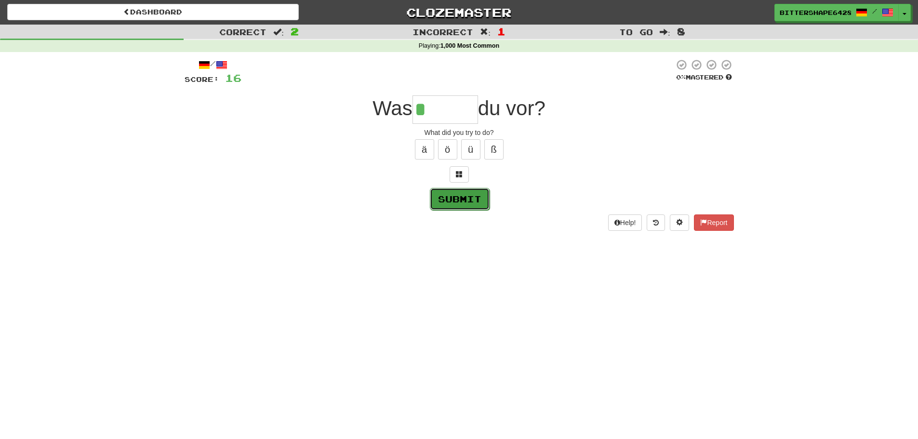
click at [476, 197] on button "Submit" at bounding box center [460, 199] width 60 height 22
type input "*******"
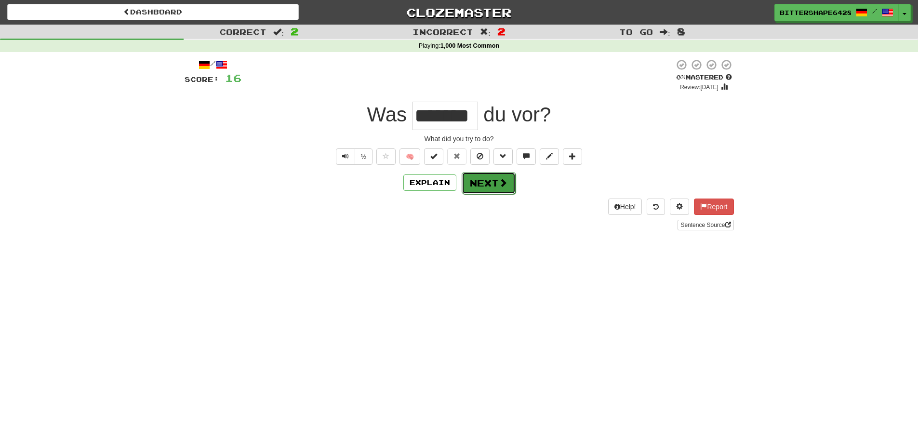
click at [484, 180] on button "Next" at bounding box center [489, 183] width 54 height 22
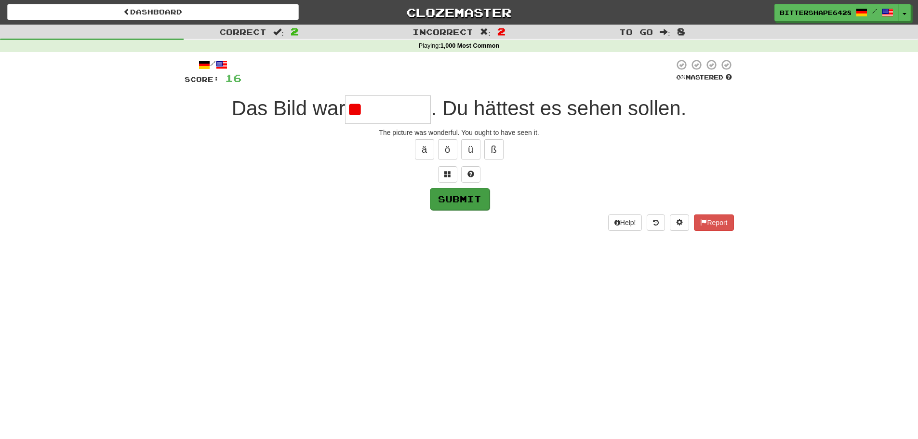
type input "*"
click at [470, 153] on button "ü" at bounding box center [470, 149] width 19 height 20
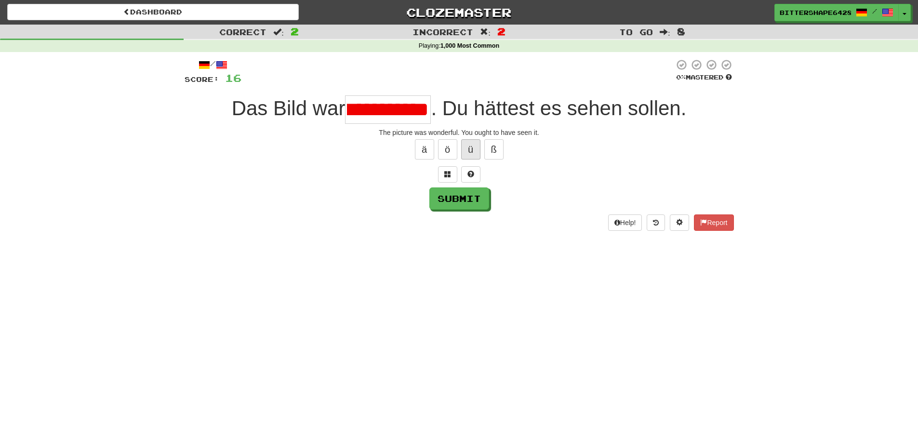
scroll to position [0, 39]
type input "*********"
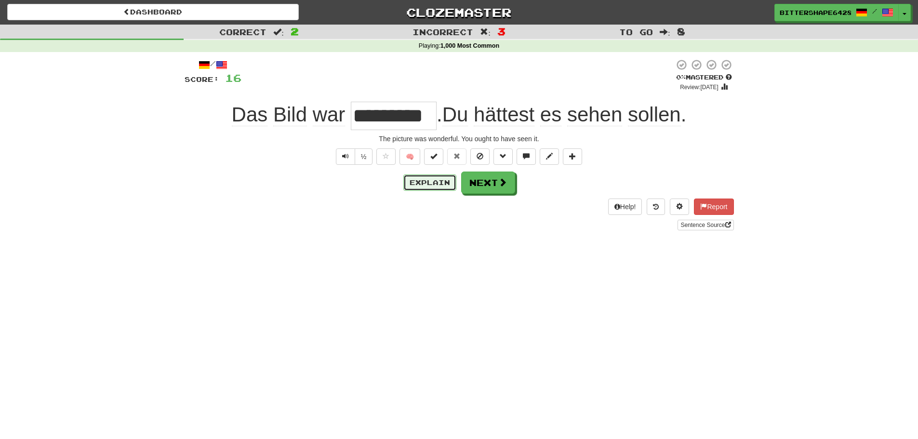
click at [439, 186] on button "Explain" at bounding box center [429, 182] width 53 height 16
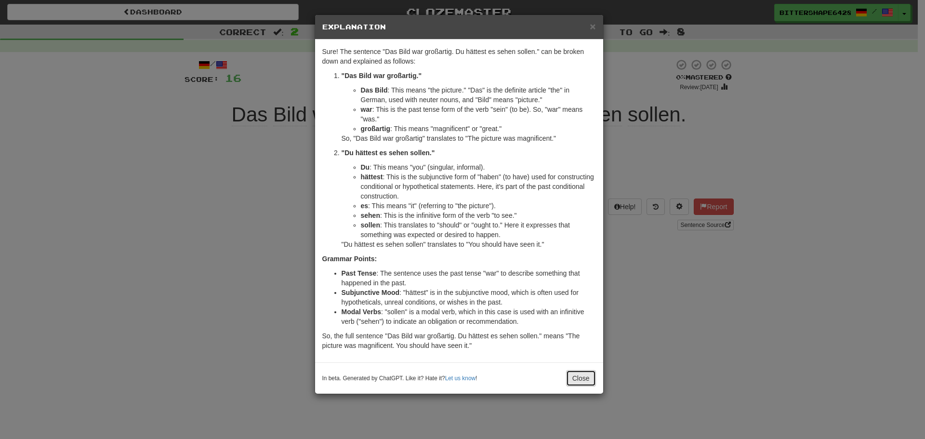
click at [580, 379] on button "Close" at bounding box center [581, 378] width 30 height 16
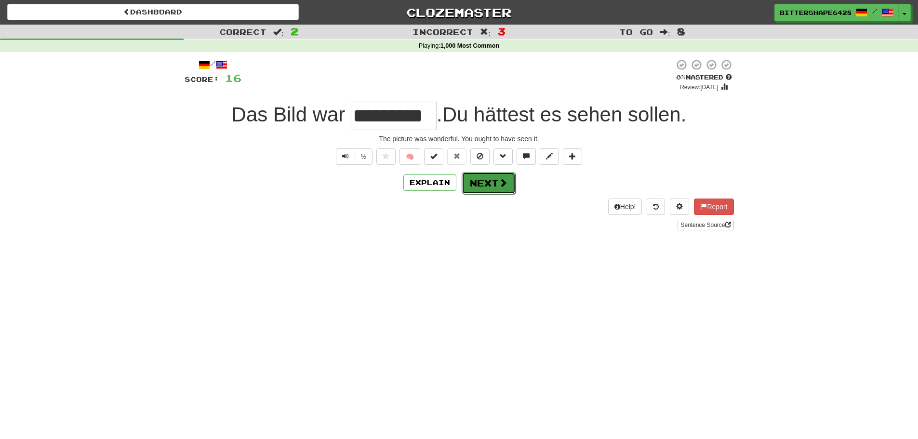
click at [491, 187] on button "Next" at bounding box center [489, 183] width 54 height 22
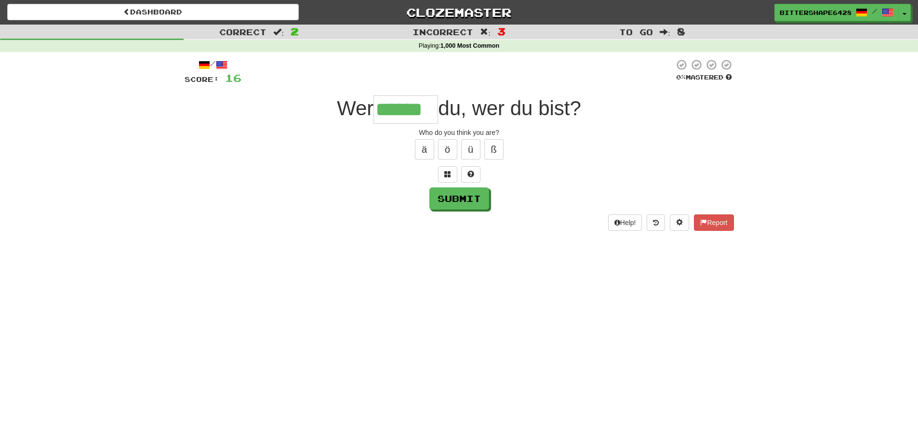
type input "******"
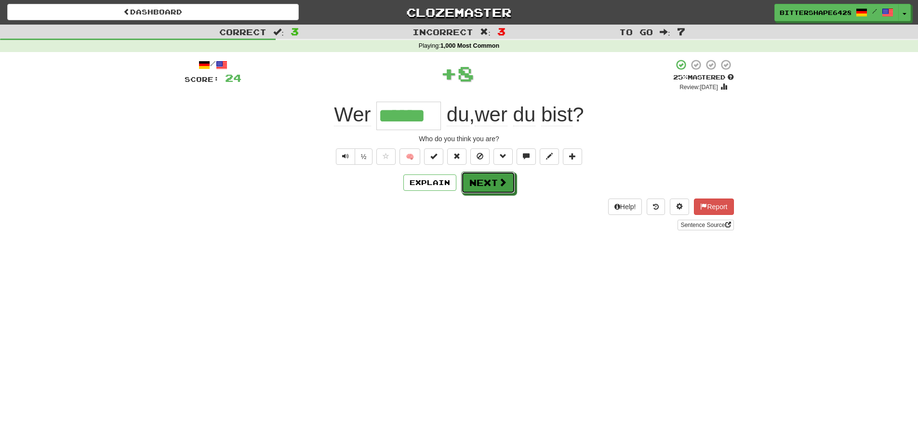
click at [491, 187] on button "Next" at bounding box center [488, 183] width 54 height 22
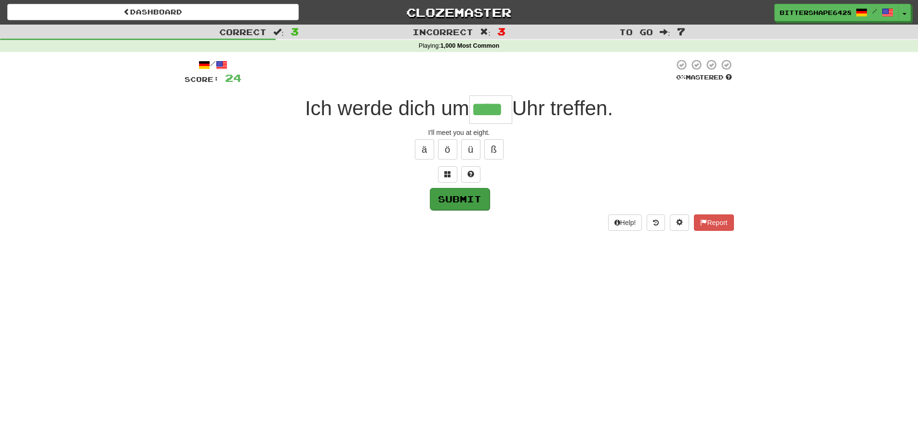
type input "****"
click at [464, 200] on button "Submit" at bounding box center [460, 199] width 60 height 22
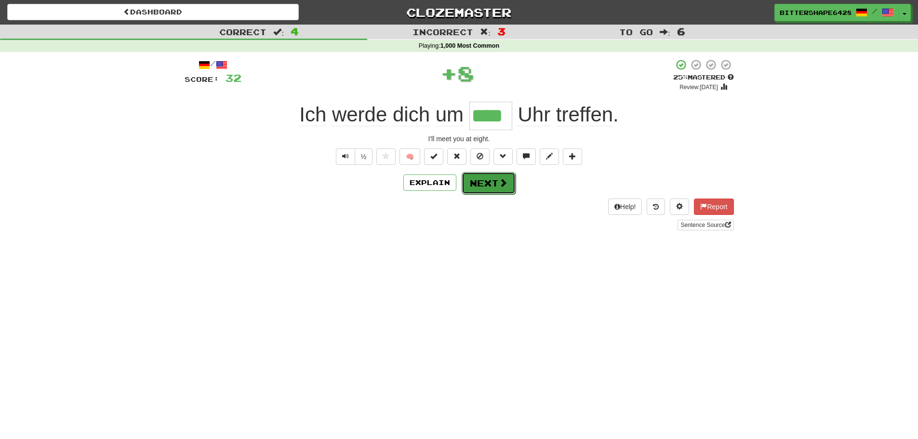
click at [502, 183] on span at bounding box center [503, 182] width 9 height 9
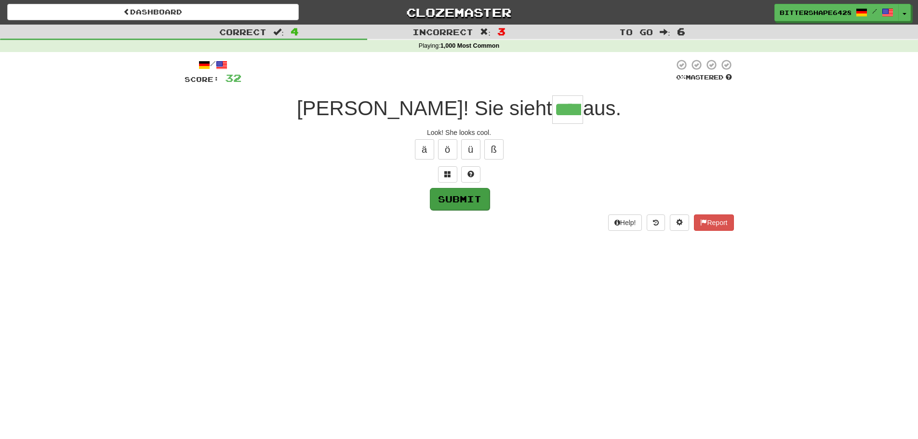
type input "****"
click at [478, 199] on button "Submit" at bounding box center [460, 199] width 60 height 22
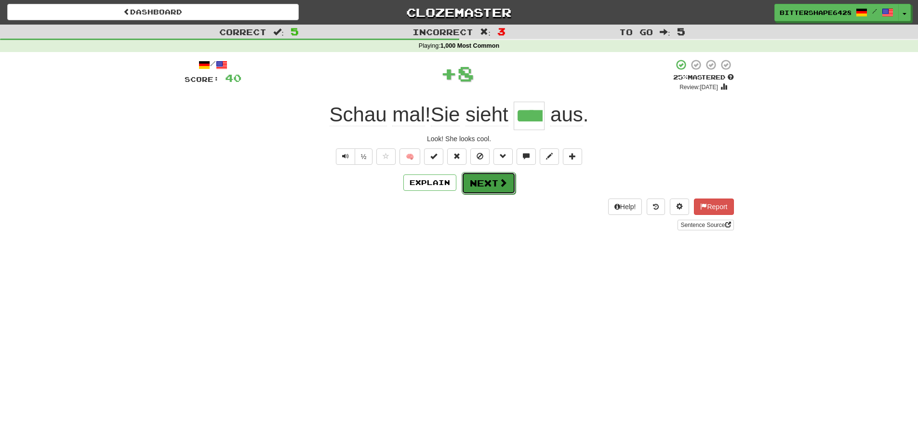
click at [489, 187] on button "Next" at bounding box center [489, 183] width 54 height 22
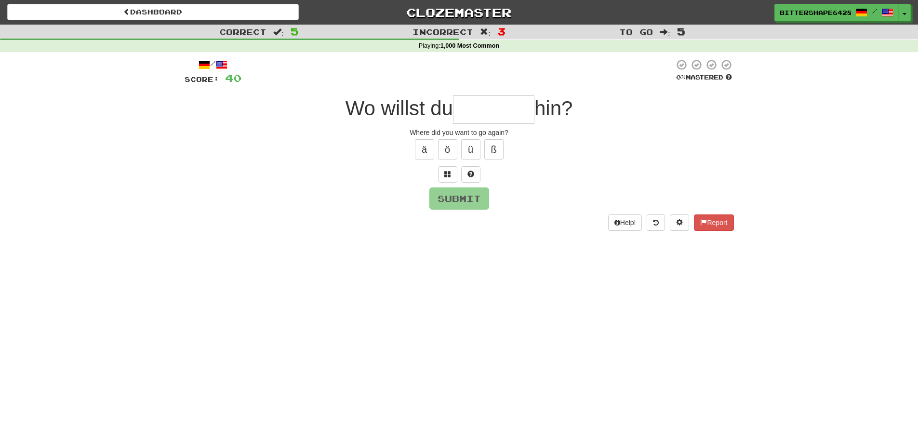
type input "*"
type input "*******"
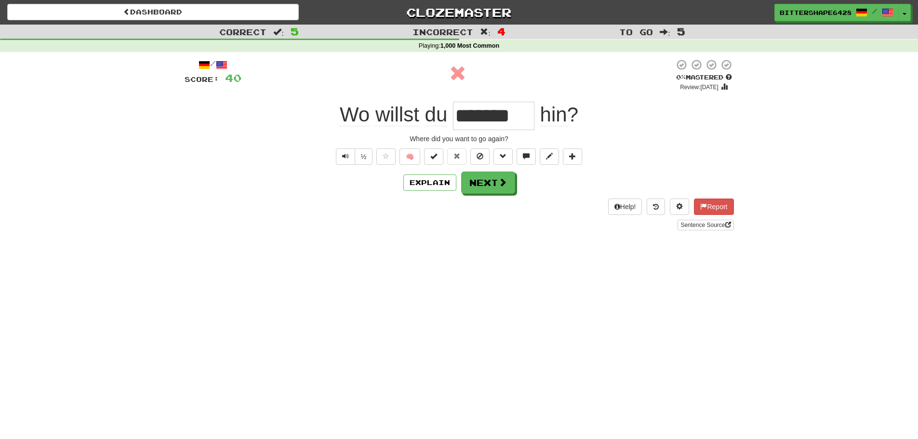
click at [420, 191] on div "Explain Next" at bounding box center [459, 183] width 549 height 22
click at [422, 187] on button "Explain" at bounding box center [429, 182] width 53 height 16
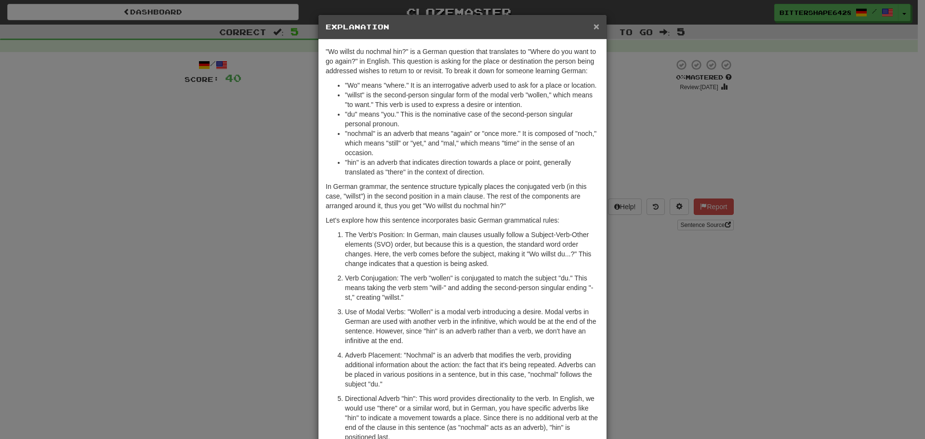
click at [594, 27] on span "×" at bounding box center [597, 26] width 6 height 11
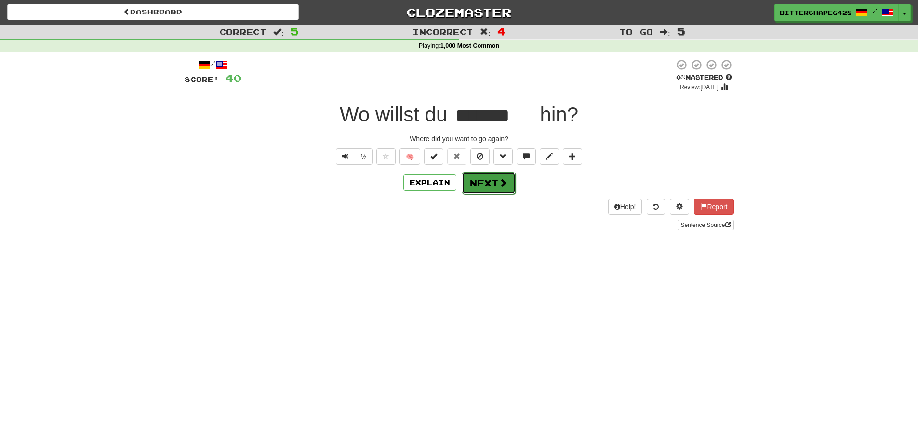
click at [480, 188] on button "Next" at bounding box center [489, 183] width 54 height 22
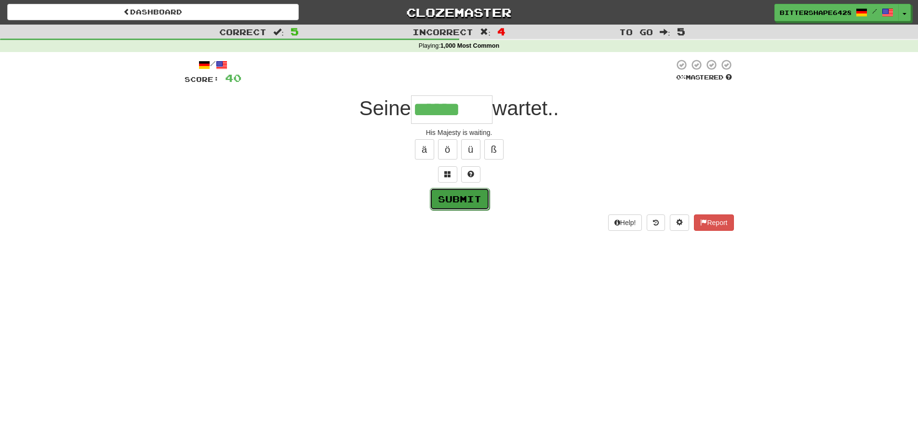
click at [467, 208] on button "Submit" at bounding box center [460, 199] width 60 height 22
click at [473, 109] on input "******" at bounding box center [451, 109] width 81 height 28
type input "********"
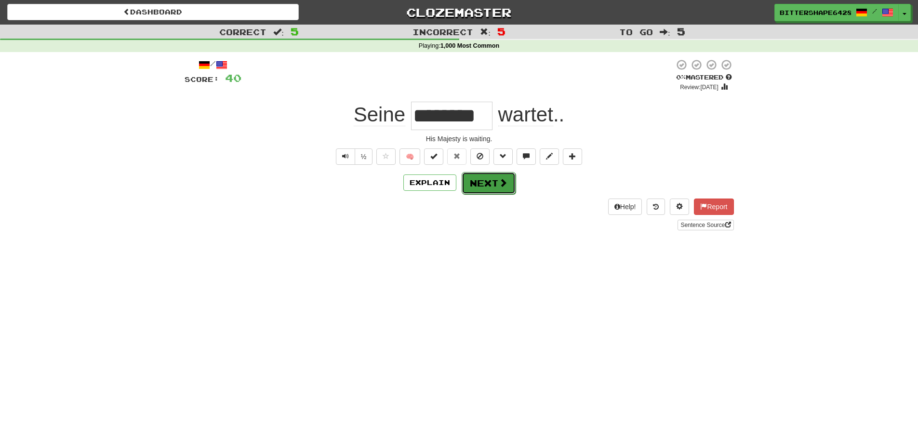
click at [480, 181] on button "Next" at bounding box center [489, 183] width 54 height 22
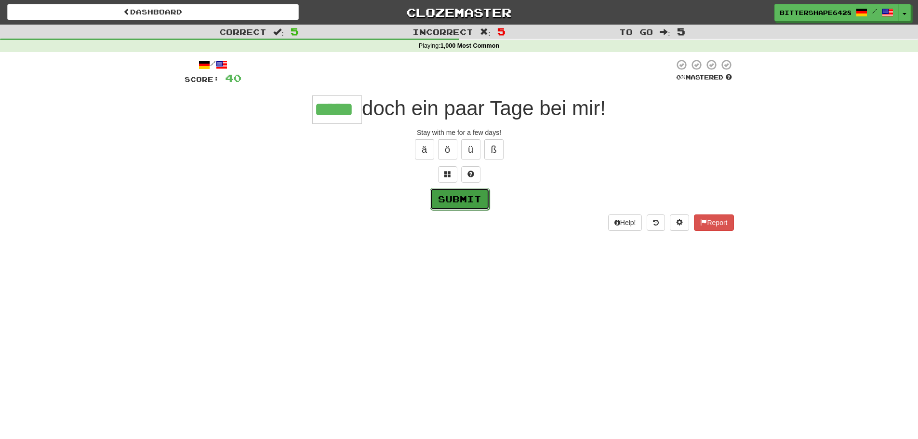
click at [475, 201] on button "Submit" at bounding box center [460, 199] width 60 height 22
type input "*****"
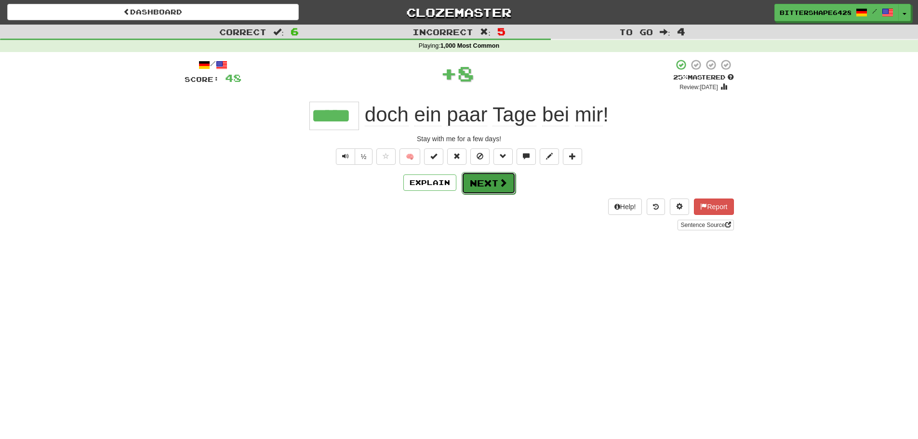
click at [484, 181] on button "Next" at bounding box center [489, 183] width 54 height 22
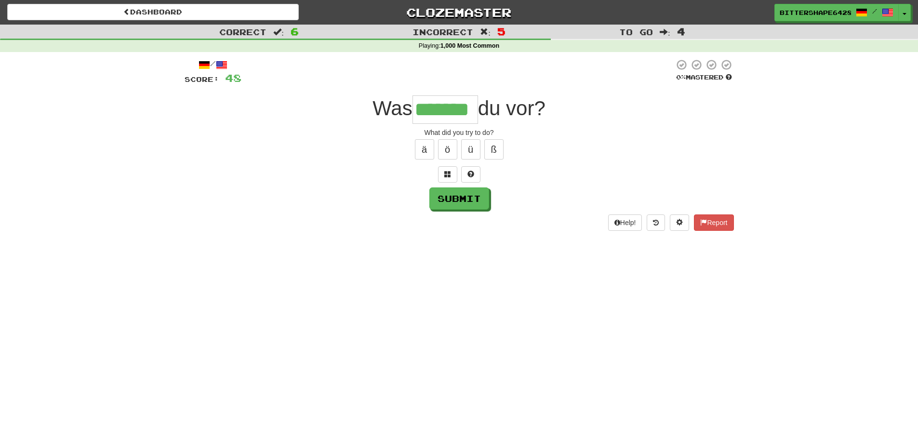
type input "*******"
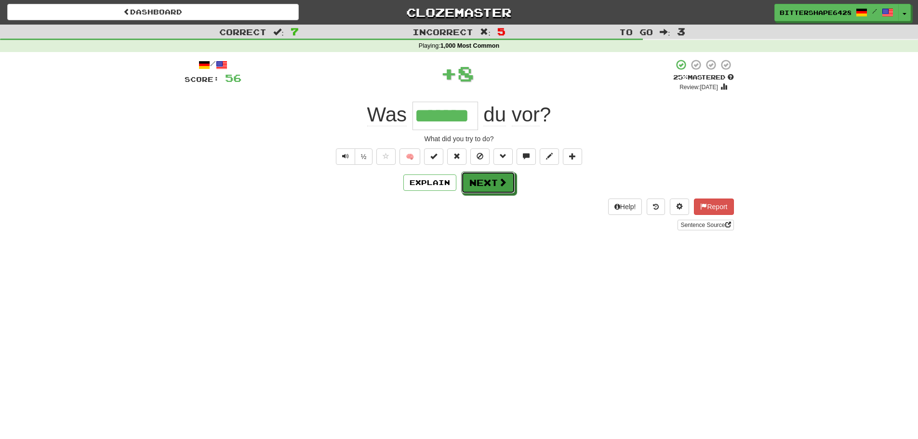
click at [484, 181] on button "Next" at bounding box center [488, 183] width 54 height 22
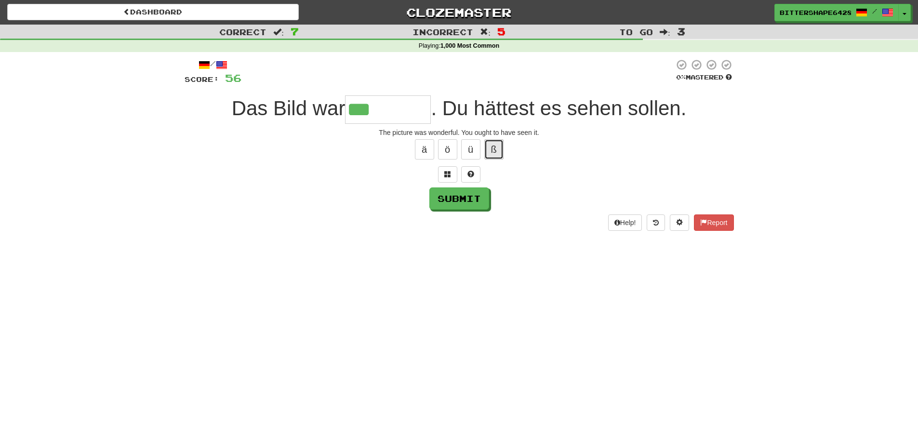
click at [495, 151] on button "ß" at bounding box center [493, 149] width 19 height 20
type input "*********"
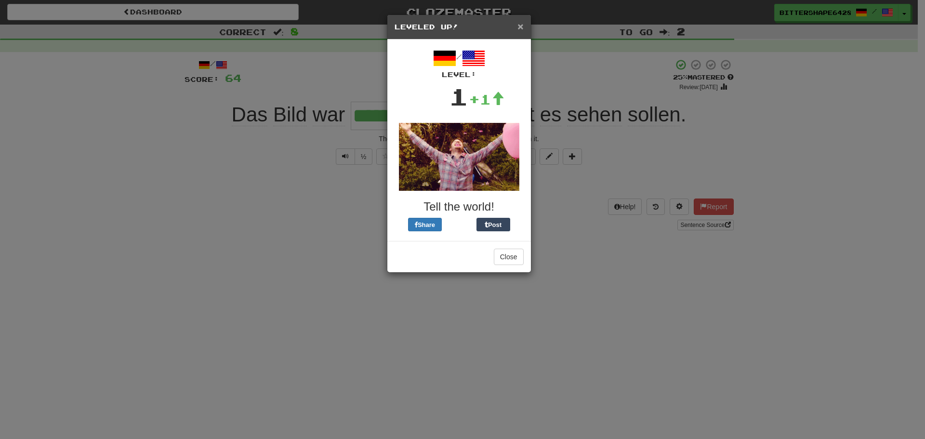
click at [523, 25] on span "×" at bounding box center [521, 26] width 6 height 11
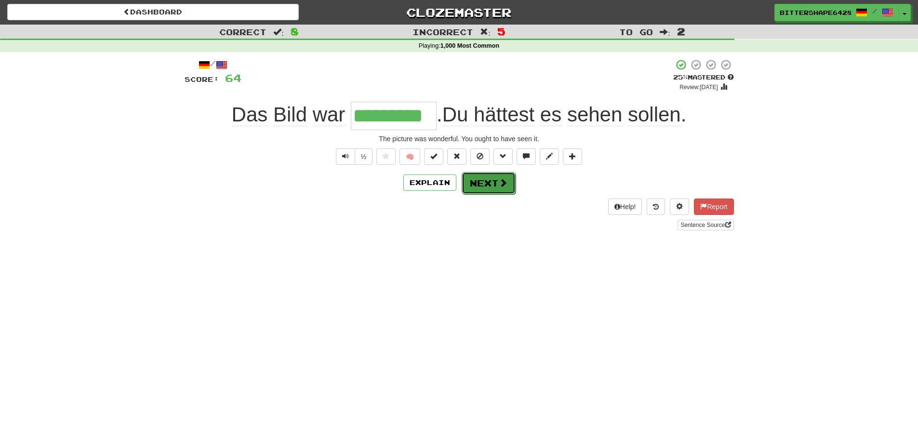
click at [503, 184] on span at bounding box center [503, 182] width 9 height 9
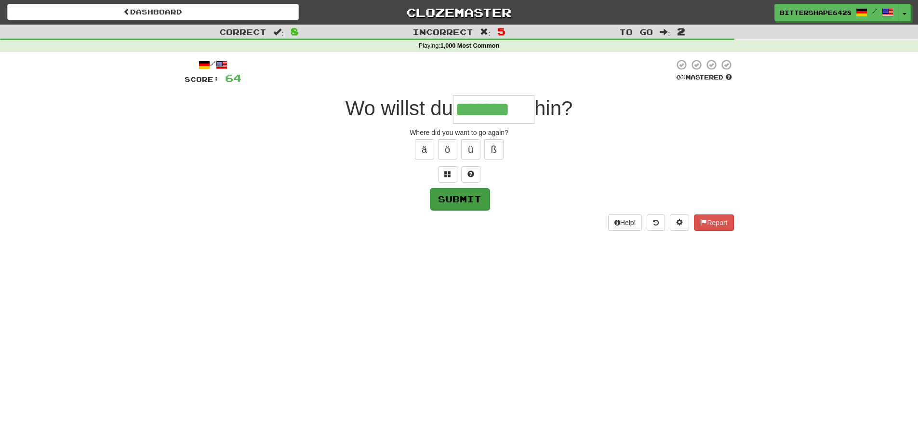
type input "*******"
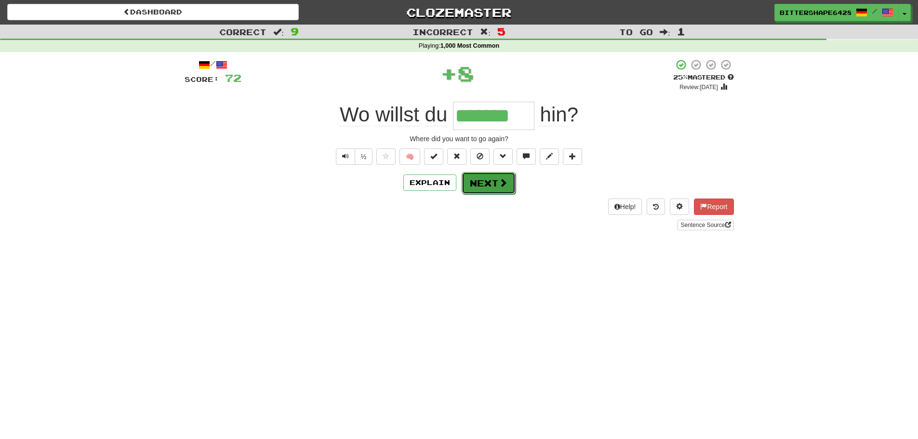
click at [483, 183] on button "Next" at bounding box center [489, 183] width 54 height 22
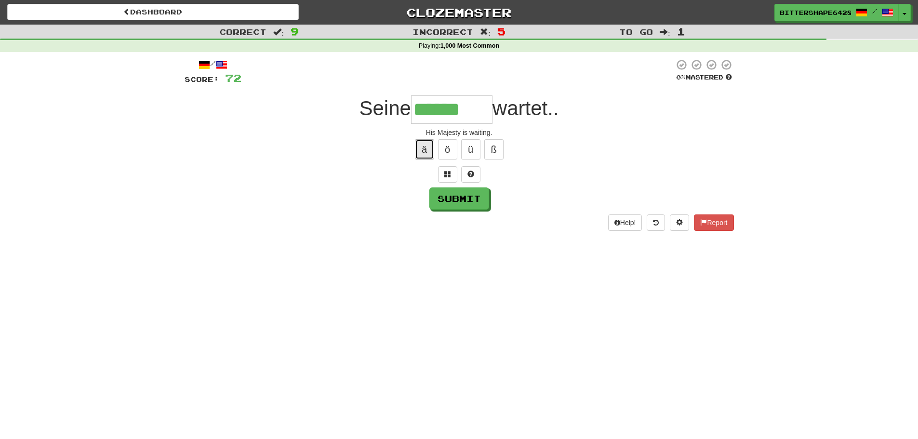
click at [427, 150] on button "ä" at bounding box center [424, 149] width 19 height 20
click at [447, 204] on button "Submit" at bounding box center [460, 199] width 60 height 22
type input "********"
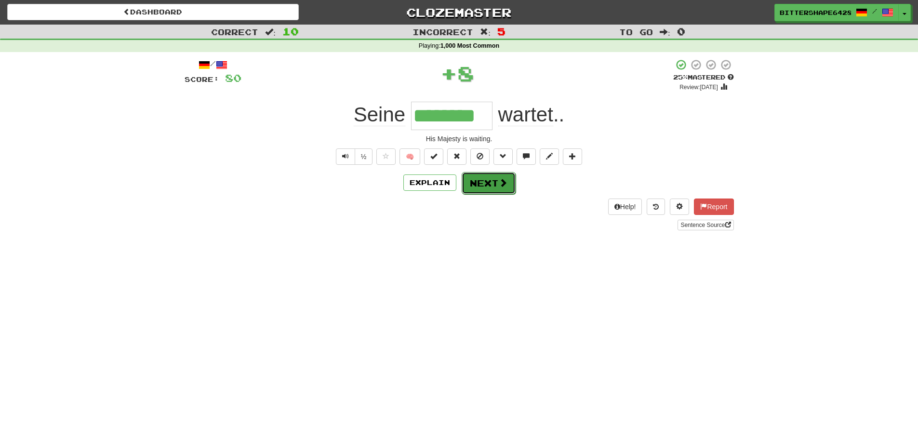
click at [496, 185] on button "Next" at bounding box center [489, 183] width 54 height 22
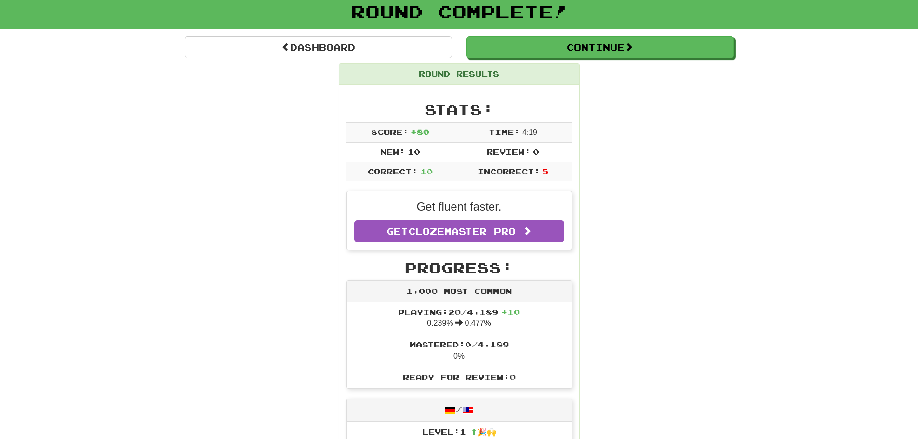
scroll to position [193, 0]
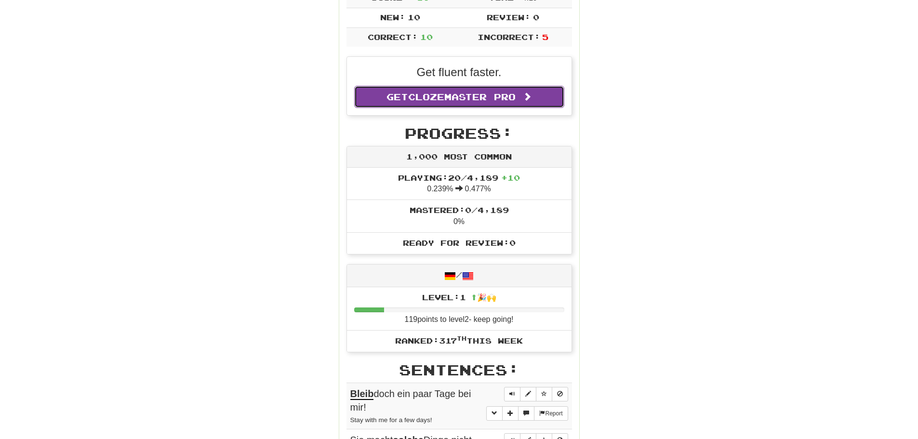
click at [478, 106] on link "Get Clozemaster Pro" at bounding box center [459, 97] width 210 height 22
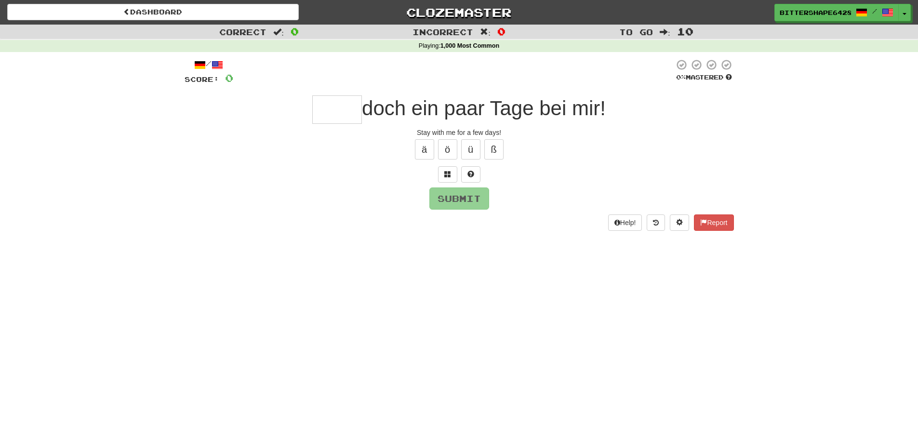
click at [327, 97] on input "text" at bounding box center [337, 109] width 50 height 28
click at [325, 104] on input "text" at bounding box center [337, 109] width 50 height 28
click at [427, 12] on link "Clozemaster" at bounding box center [459, 12] width 292 height 17
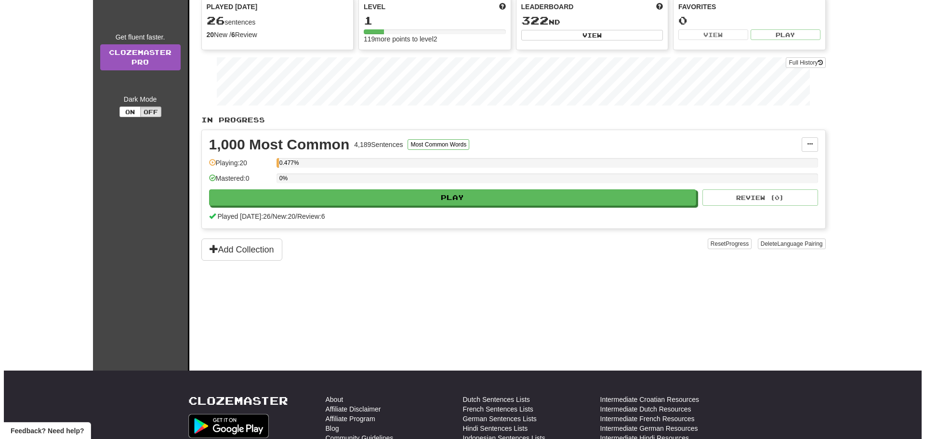
scroll to position [96, 0]
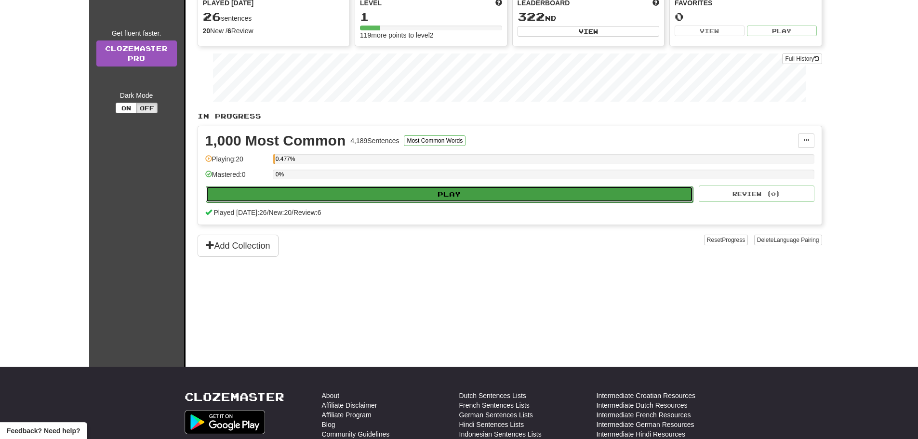
click at [528, 188] on button "Play" at bounding box center [450, 194] width 488 height 16
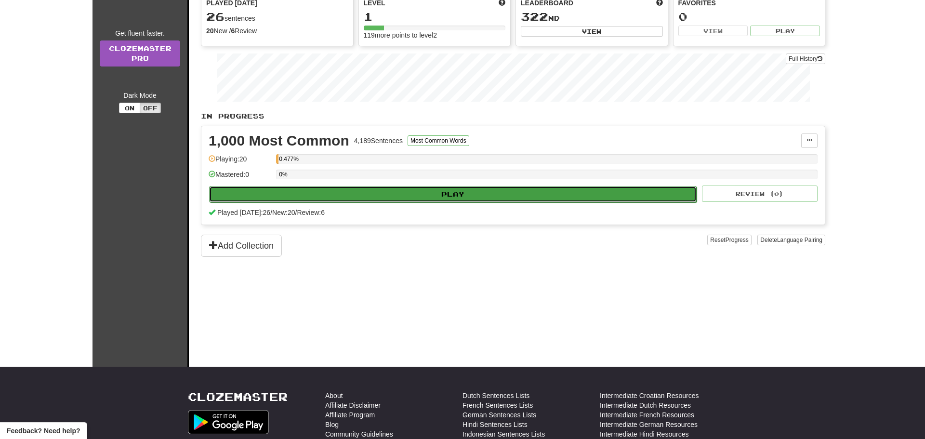
select select "**"
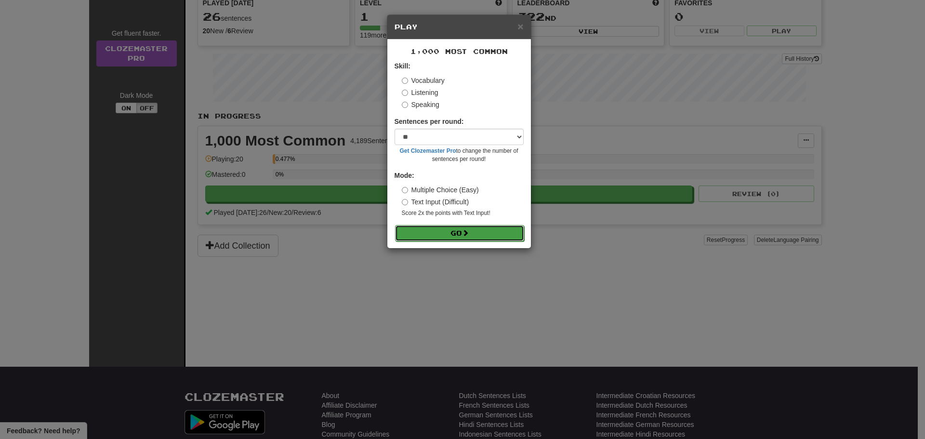
click at [463, 232] on button "Go" at bounding box center [459, 233] width 129 height 16
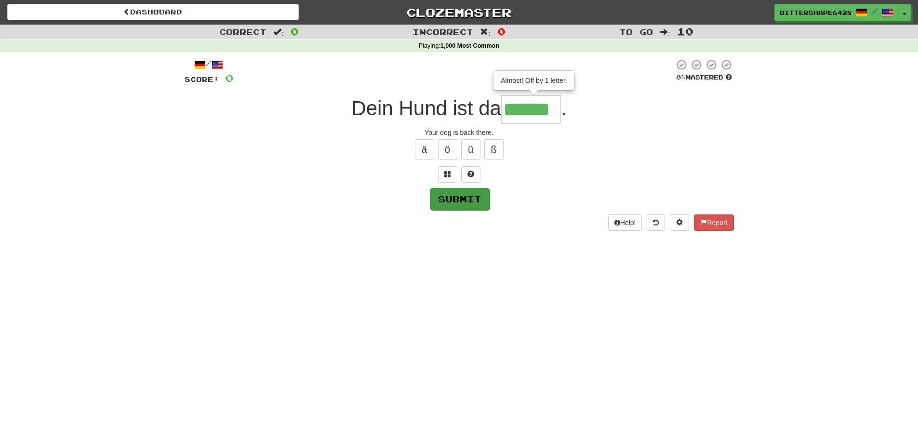
type input "******"
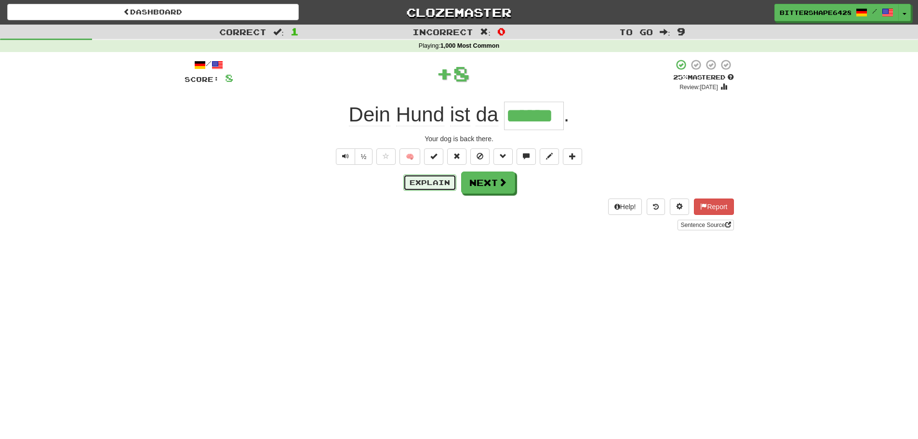
click at [420, 175] on button "Explain" at bounding box center [429, 182] width 53 height 16
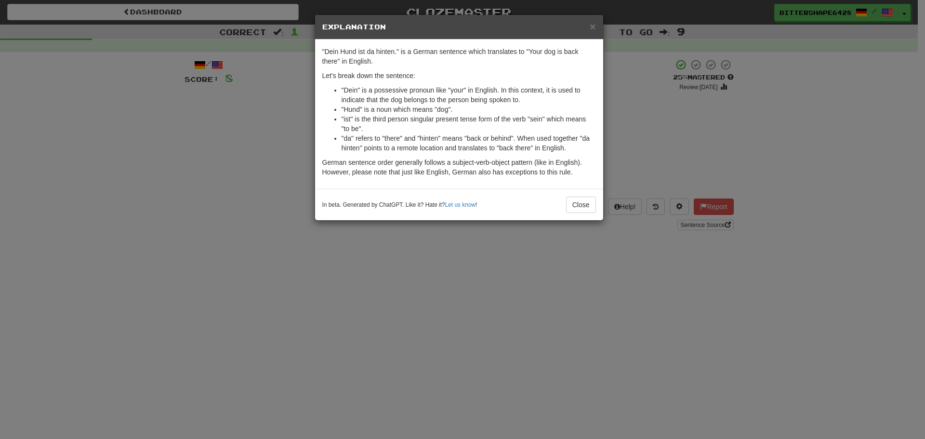
click at [588, 31] on h5 "Explanation" at bounding box center [459, 27] width 274 height 10
click at [590, 27] on span "×" at bounding box center [593, 26] width 6 height 11
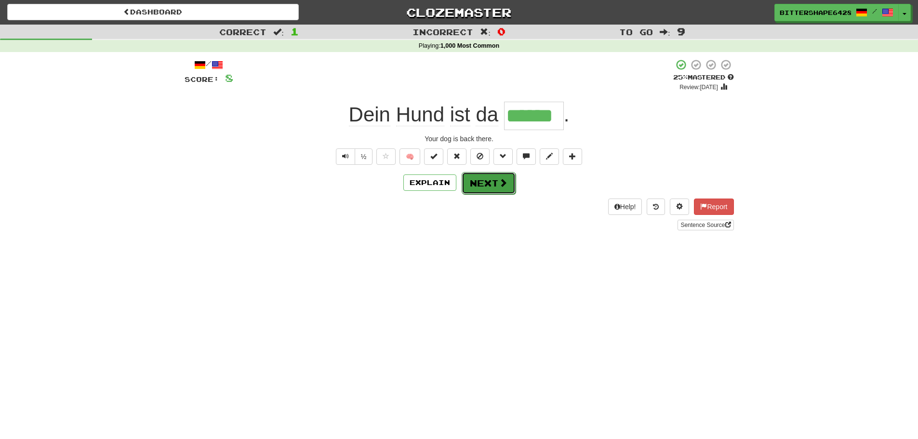
click at [507, 178] on button "Next" at bounding box center [489, 183] width 54 height 22
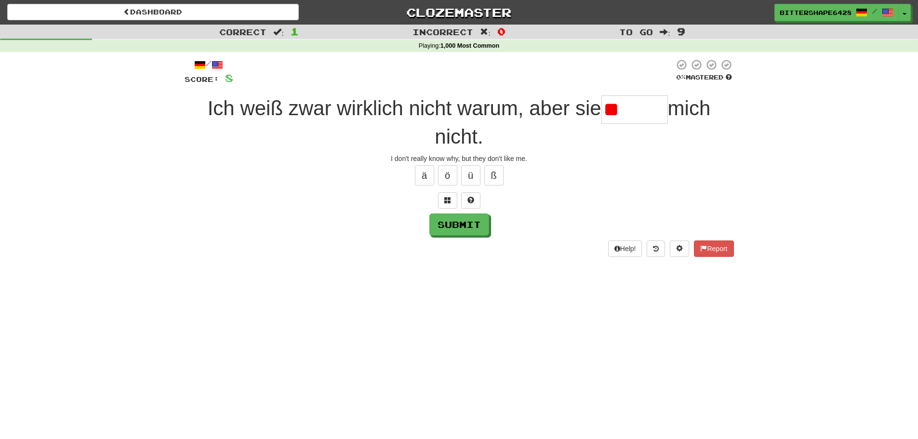
type input "*"
click at [449, 175] on button "ö" at bounding box center [447, 175] width 19 height 20
type input "*****"
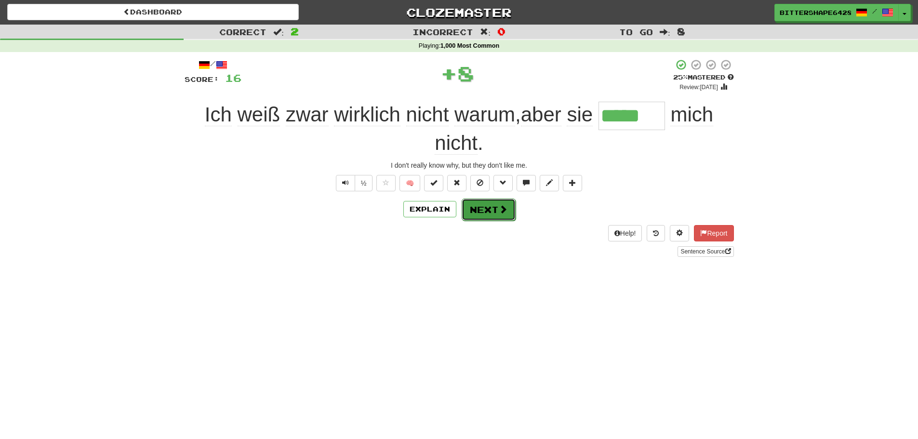
click at [480, 204] on button "Next" at bounding box center [489, 210] width 54 height 22
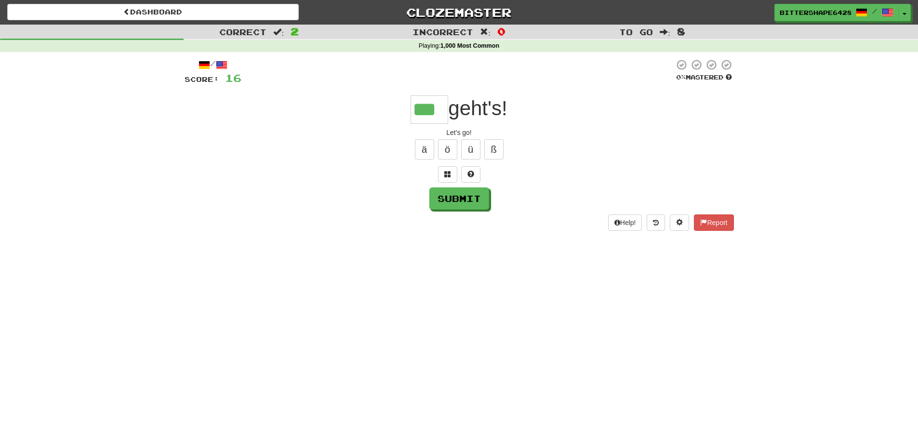
type input "***"
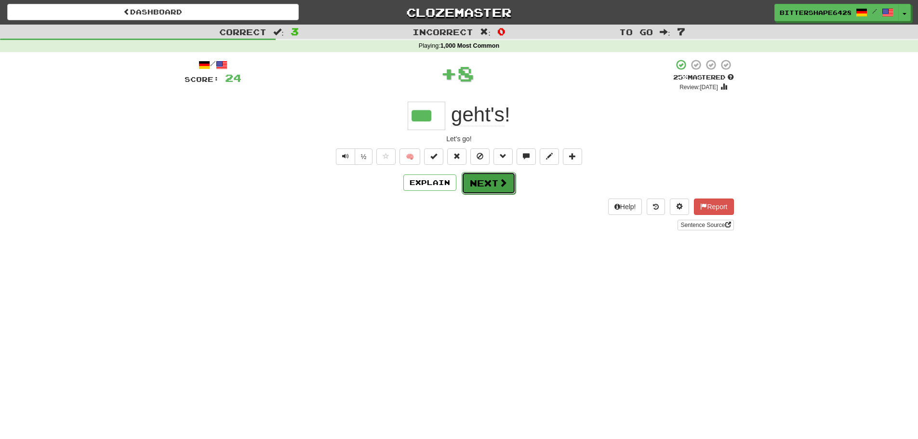
click at [489, 189] on button "Next" at bounding box center [489, 183] width 54 height 22
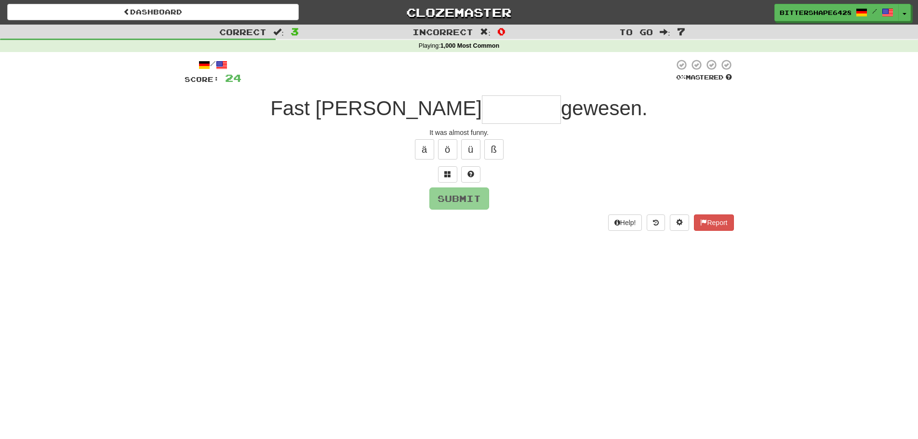
click at [482, 116] on input "text" at bounding box center [521, 109] width 79 height 28
click at [474, 174] on button at bounding box center [470, 174] width 19 height 16
click at [488, 113] on input "*" at bounding box center [521, 109] width 79 height 28
type input "*******"
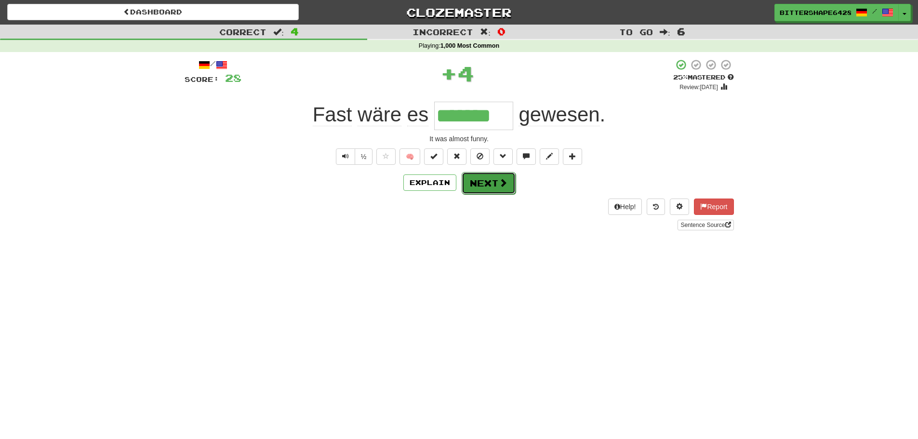
click at [479, 187] on button "Next" at bounding box center [489, 183] width 54 height 22
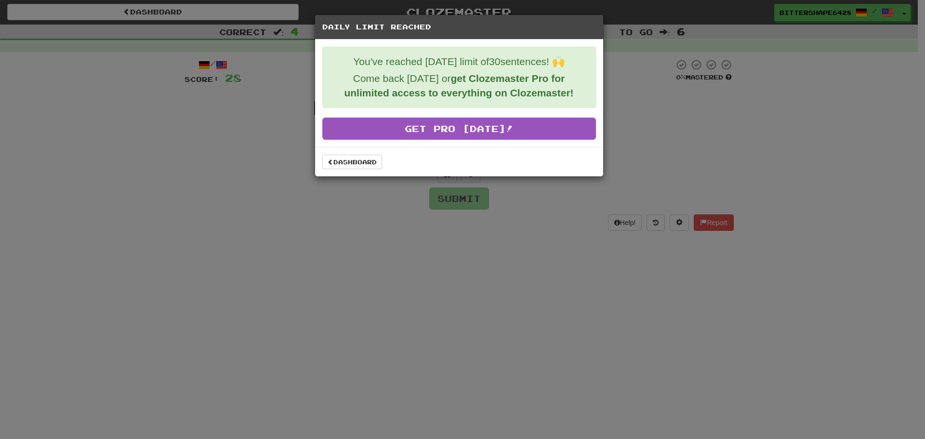
click at [539, 166] on div "Dashboard" at bounding box center [459, 162] width 274 height 14
click at [644, 108] on div "Daily Limit Reached You've reached today's limit of 30 sentences! 🙌 Come back t…" at bounding box center [462, 219] width 925 height 439
click at [635, 76] on div "Daily Limit Reached You've reached today's limit of 30 sentences! 🙌 Come back t…" at bounding box center [462, 219] width 925 height 439
click at [335, 170] on div "Dashboard" at bounding box center [459, 161] width 288 height 29
click at [341, 165] on link "Dashboard" at bounding box center [352, 162] width 60 height 14
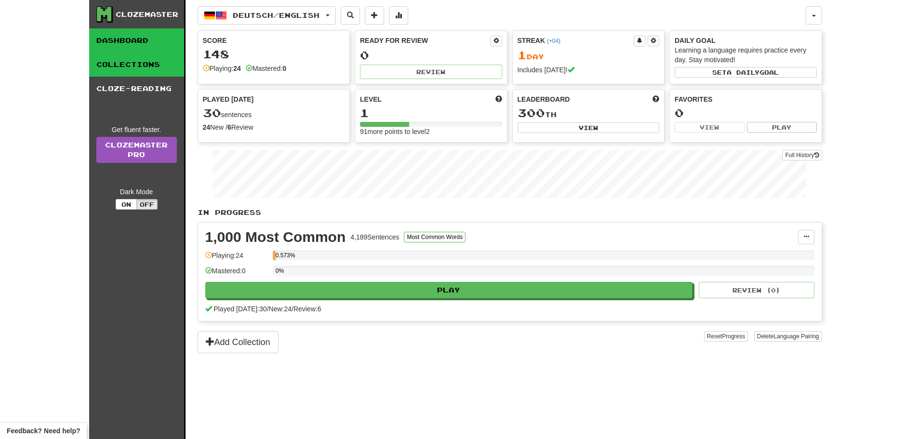
click at [127, 65] on link "Collections" at bounding box center [136, 65] width 95 height 24
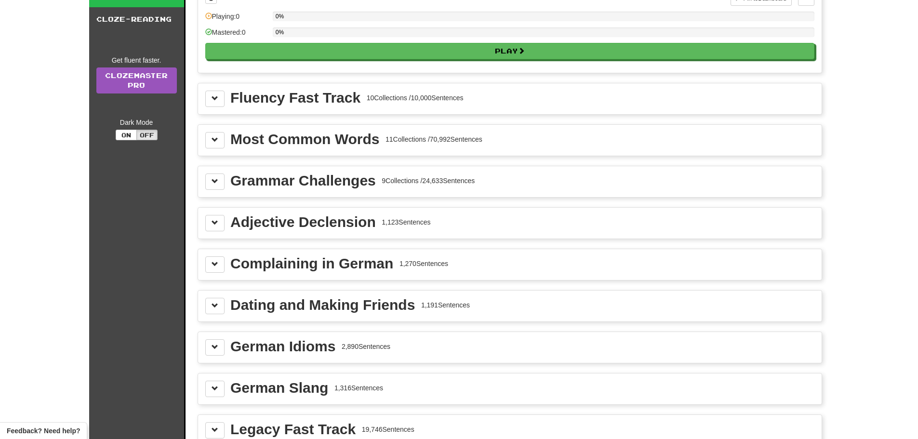
scroll to position [96, 0]
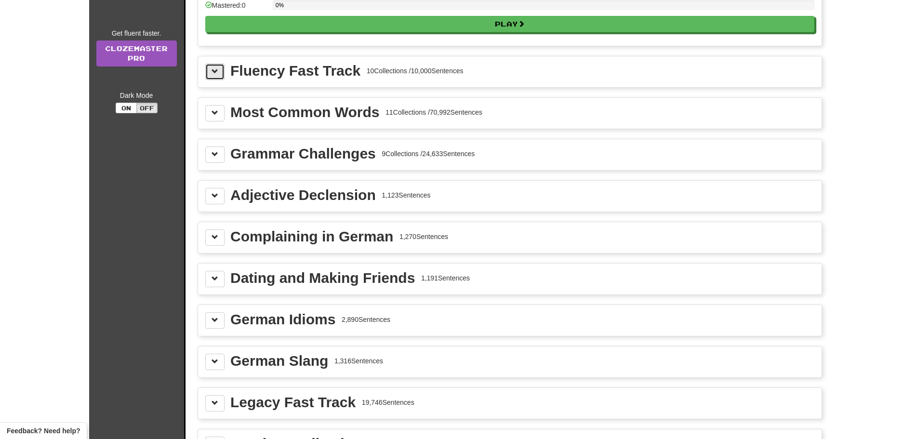
click at [210, 69] on button at bounding box center [214, 72] width 19 height 16
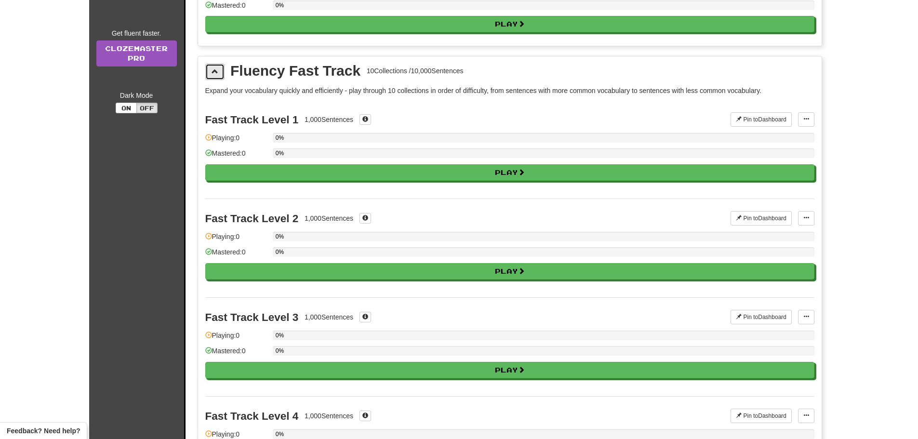
click at [210, 69] on button at bounding box center [214, 72] width 19 height 16
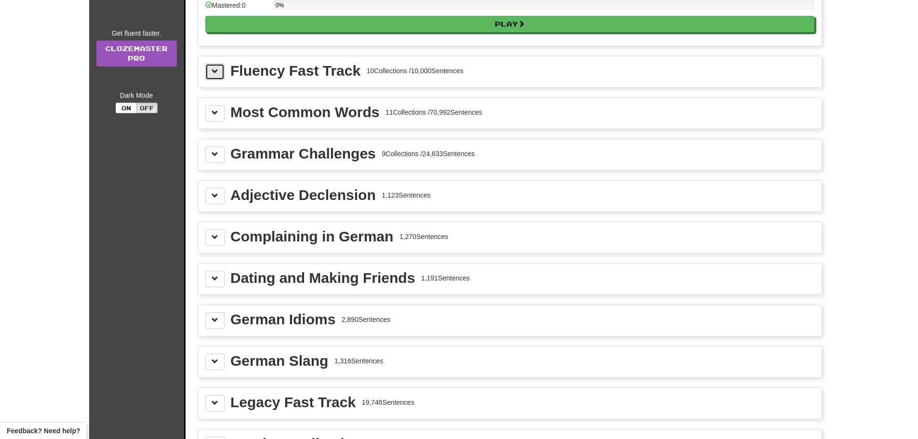
click at [214, 70] on span at bounding box center [215, 71] width 7 height 7
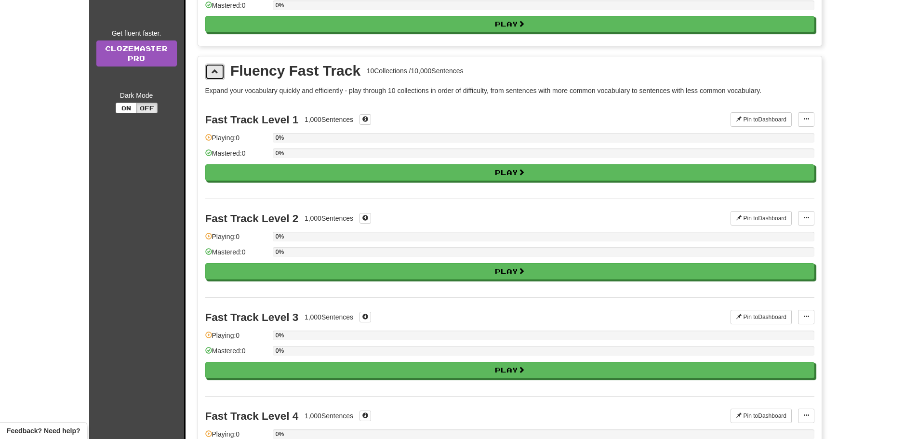
click at [214, 70] on span at bounding box center [215, 71] width 7 height 7
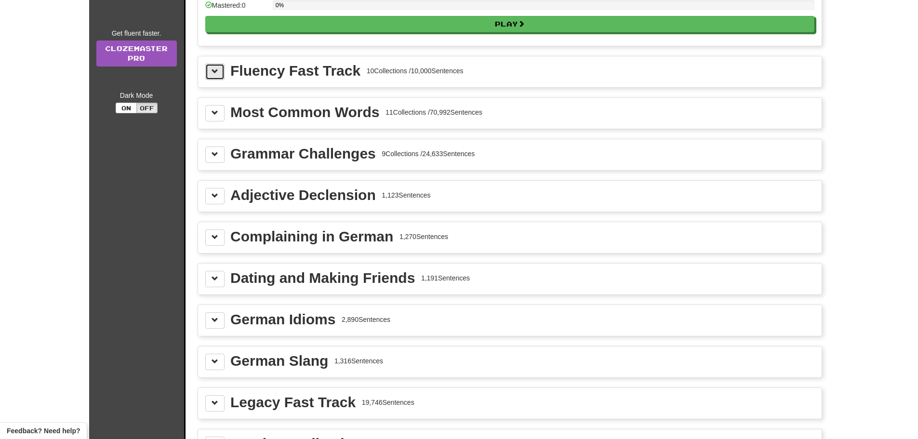
click at [214, 73] on span at bounding box center [215, 71] width 7 height 7
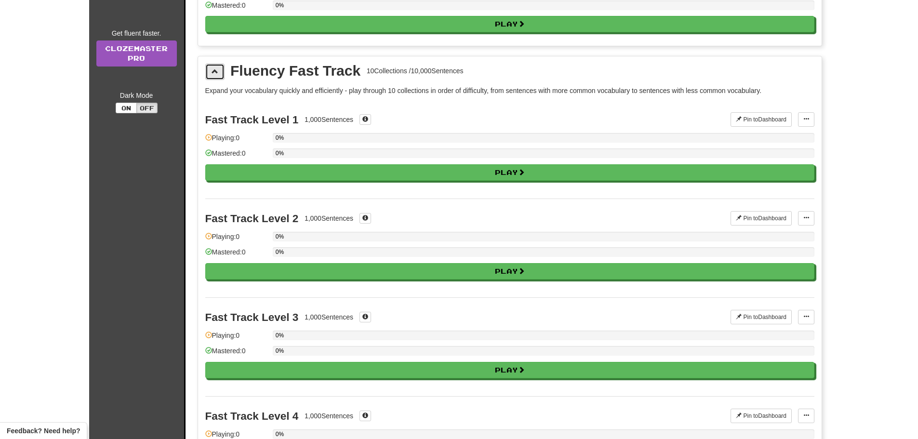
click at [214, 73] on span at bounding box center [215, 71] width 7 height 7
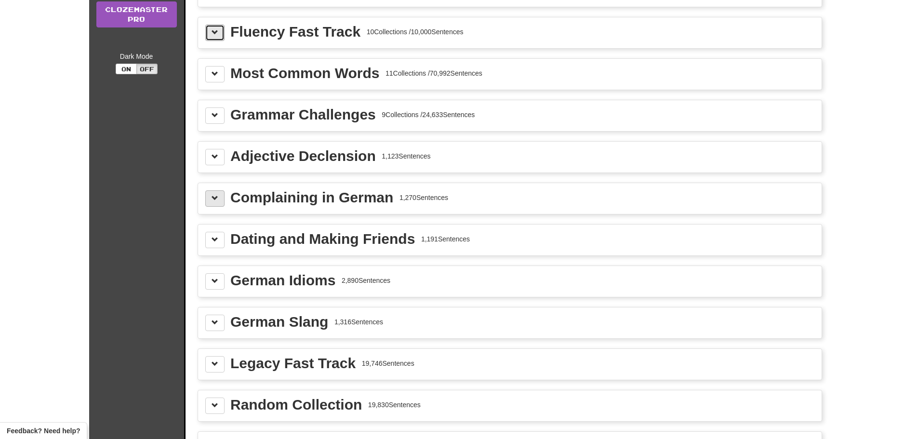
scroll to position [193, 0]
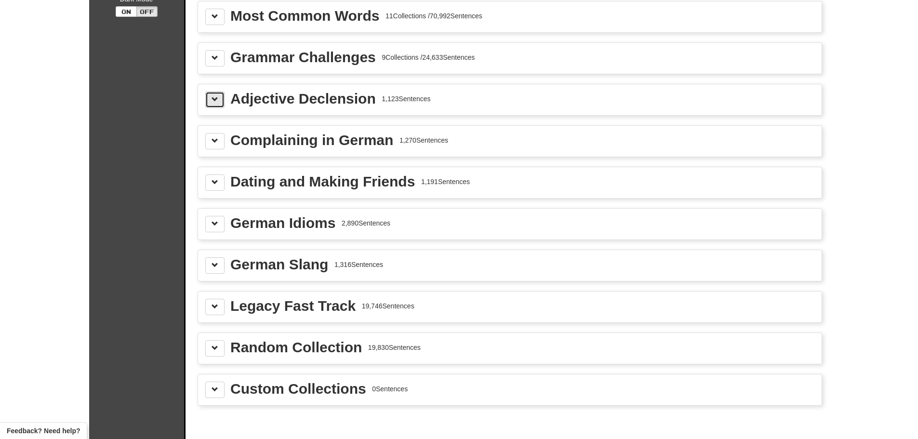
click at [212, 94] on button at bounding box center [214, 100] width 19 height 16
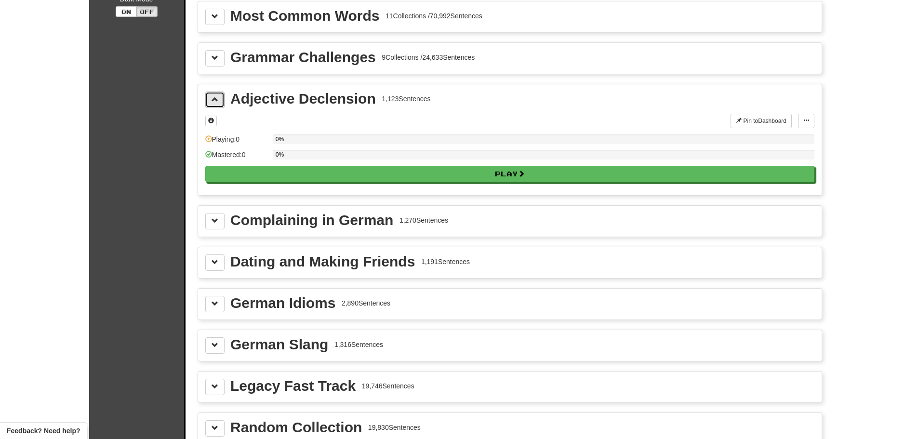
click at [213, 94] on button at bounding box center [214, 100] width 19 height 16
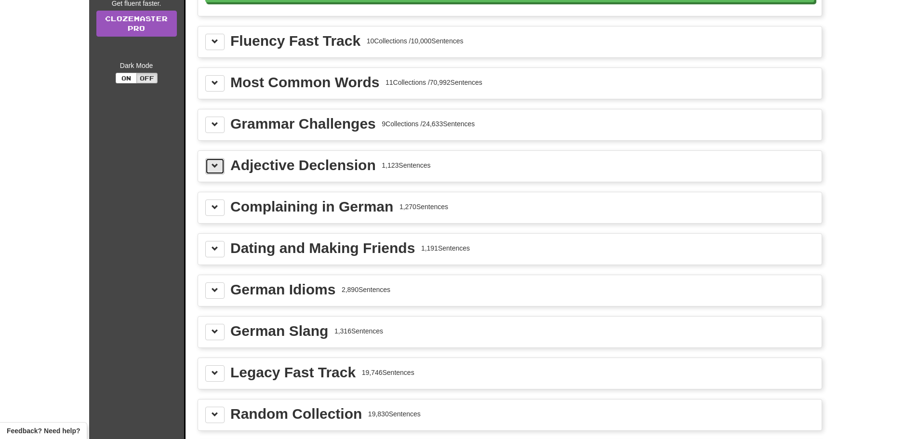
scroll to position [96, 0]
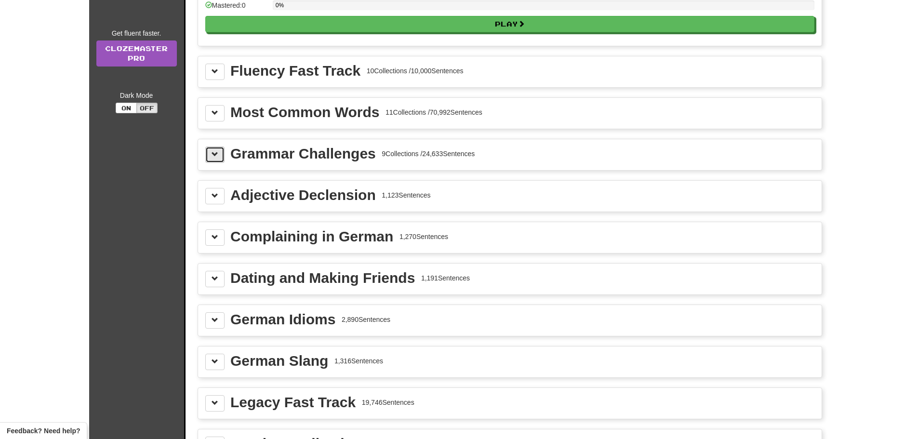
click at [214, 149] on button at bounding box center [214, 155] width 19 height 16
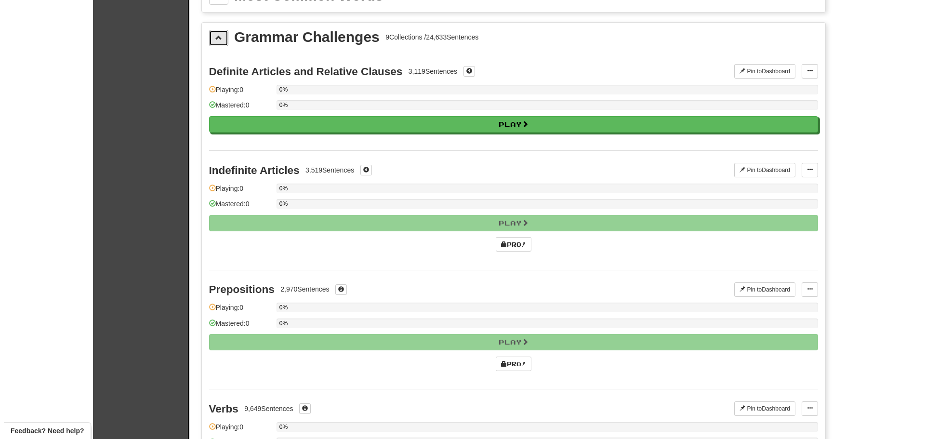
scroll to position [193, 0]
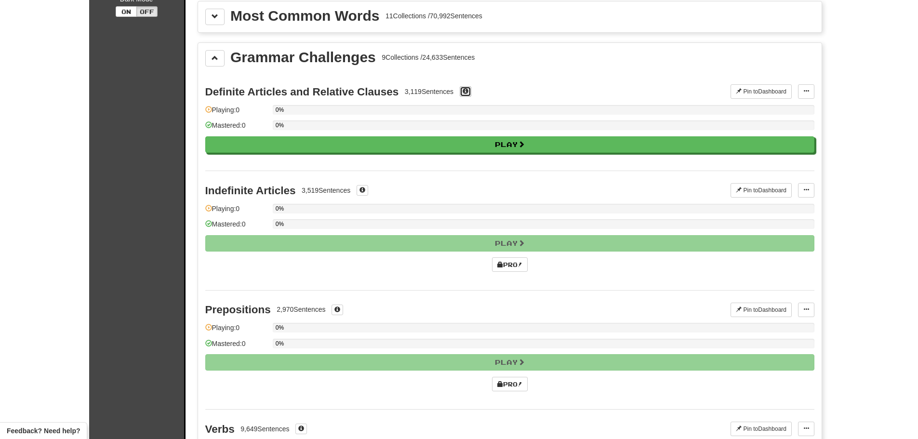
click at [464, 92] on span at bounding box center [466, 91] width 6 height 6
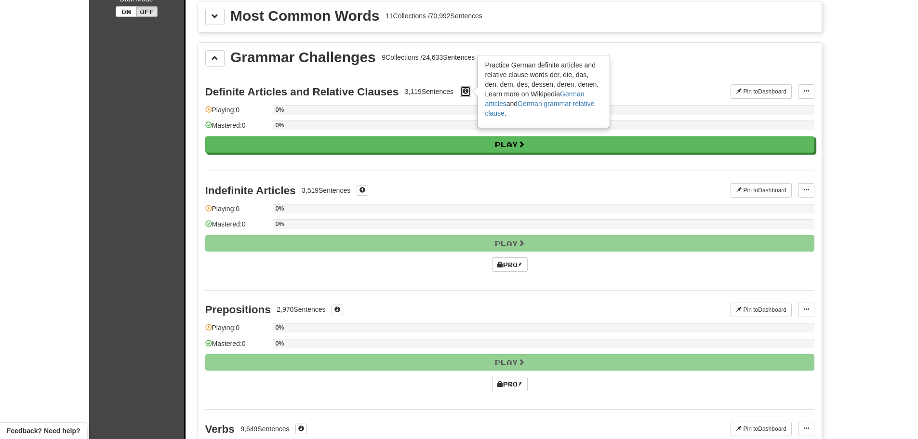
click at [464, 92] on span at bounding box center [466, 91] width 6 height 6
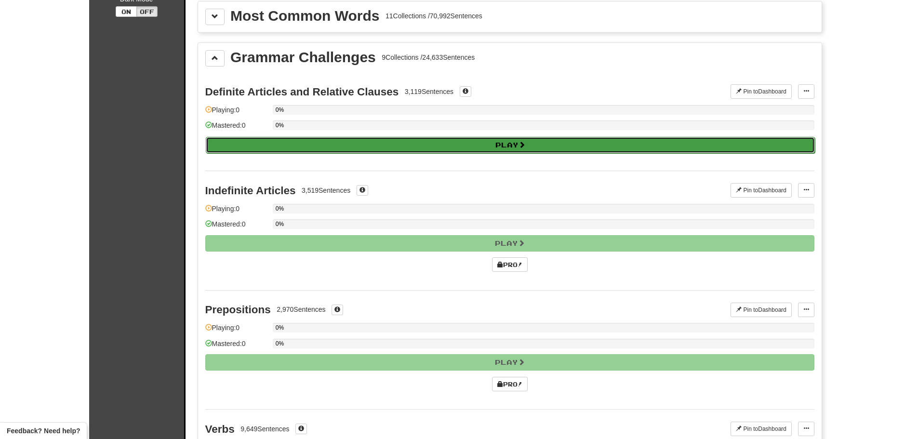
click at [495, 143] on button "Play" at bounding box center [510, 145] width 609 height 16
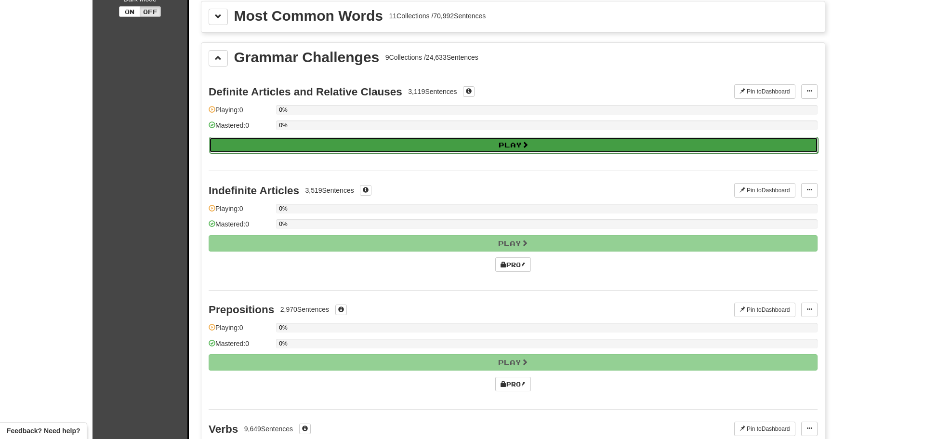
select select "**"
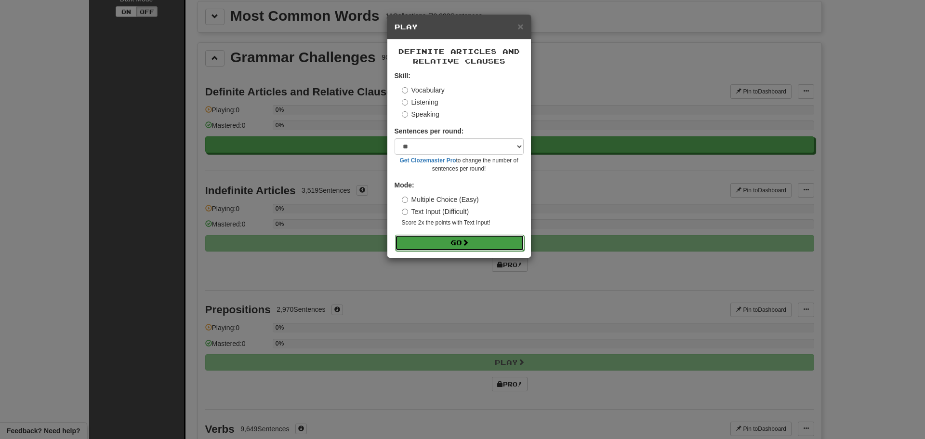
click at [441, 239] on button "Go" at bounding box center [459, 243] width 129 height 16
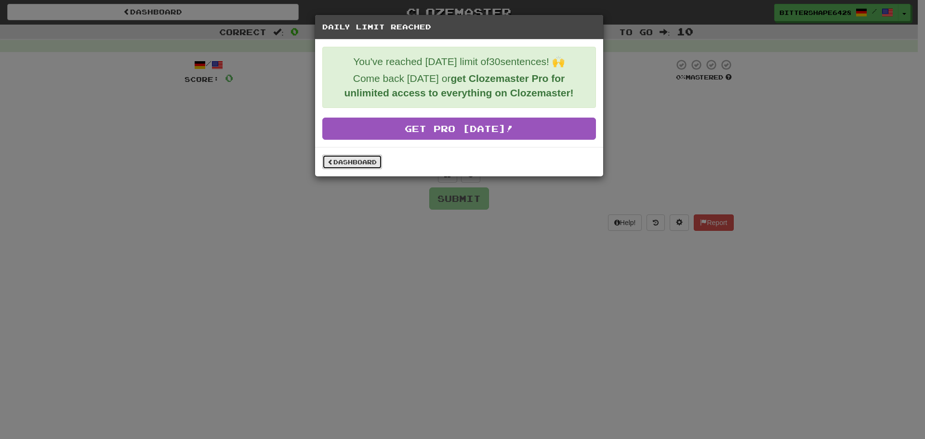
click at [359, 156] on link "Dashboard" at bounding box center [352, 162] width 60 height 14
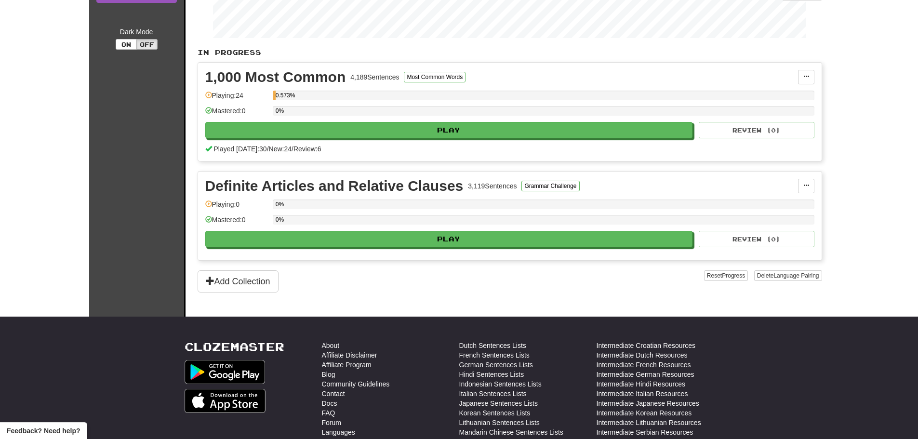
scroll to position [67, 0]
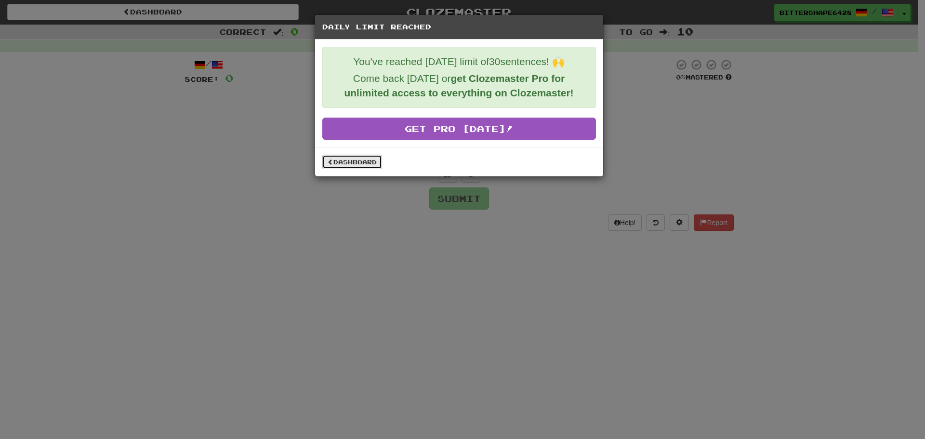
click at [364, 164] on link "Dashboard" at bounding box center [352, 162] width 60 height 14
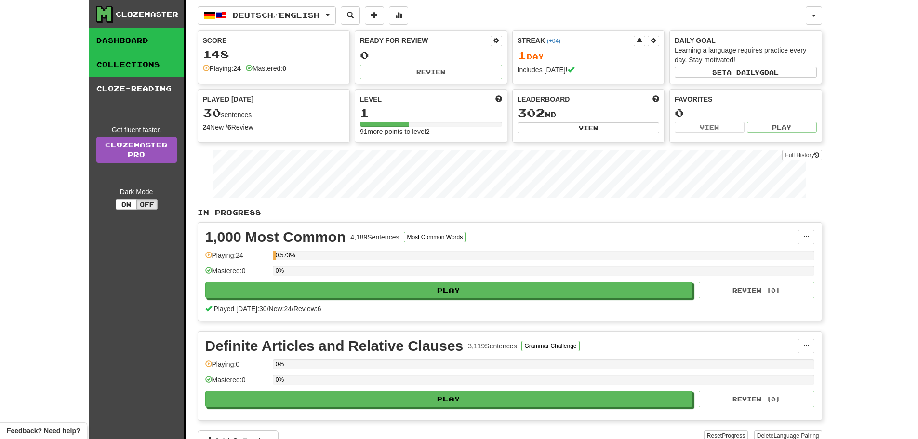
click at [129, 60] on link "Collections" at bounding box center [136, 65] width 95 height 24
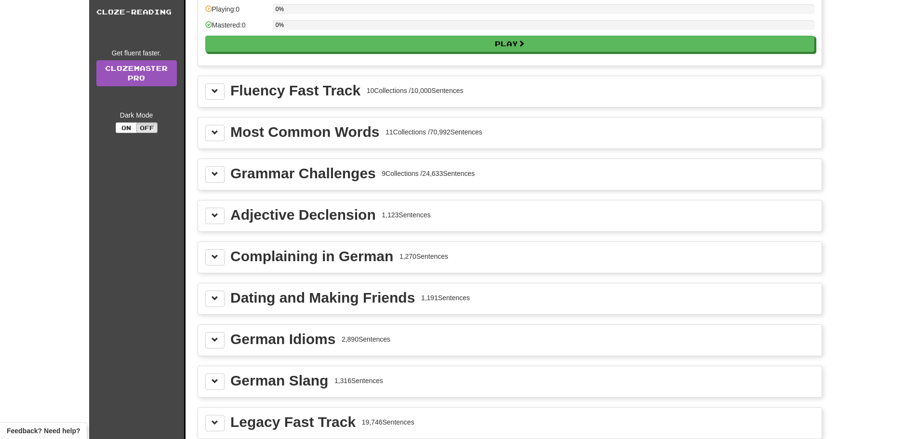
scroll to position [96, 0]
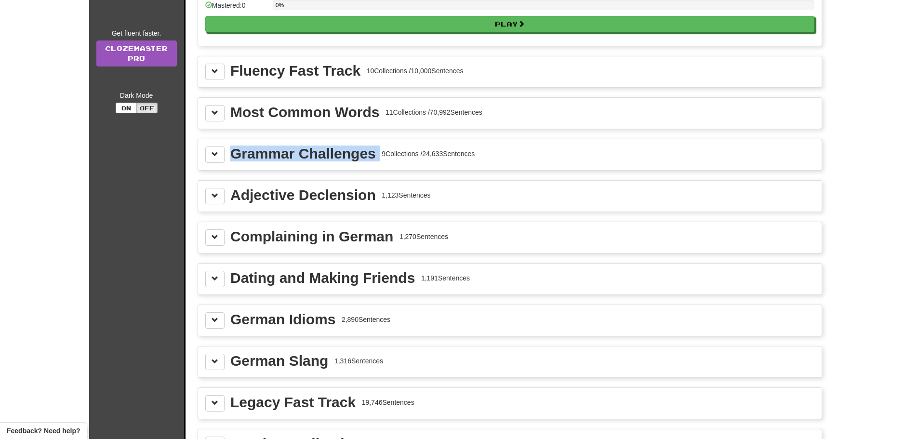
drag, startPoint x: 229, startPoint y: 154, endPoint x: 380, endPoint y: 155, distance: 150.4
click at [380, 155] on div "Grammar Challenges 9 Collections / 24,633 Sentences" at bounding box center [509, 155] width 609 height 16
copy div "Grammar Challenges"
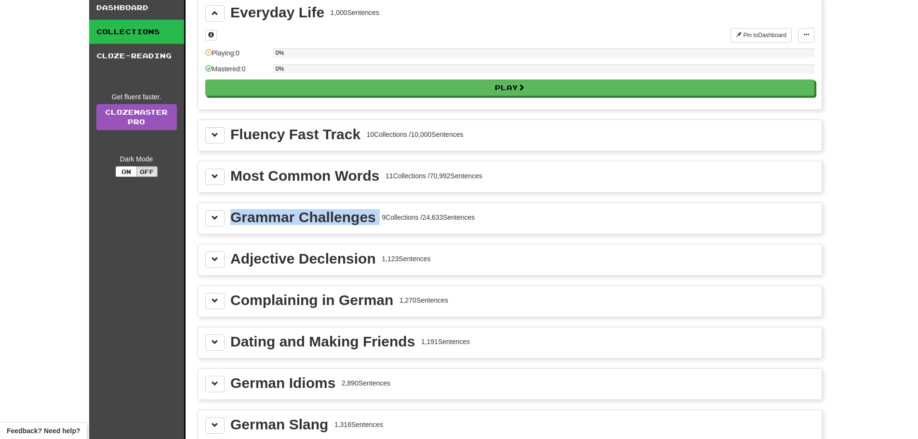
scroll to position [0, 0]
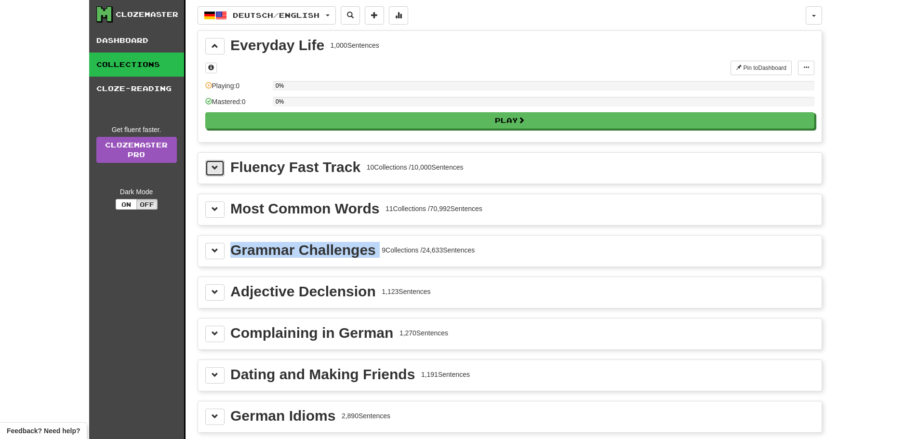
click at [219, 174] on button at bounding box center [214, 168] width 19 height 16
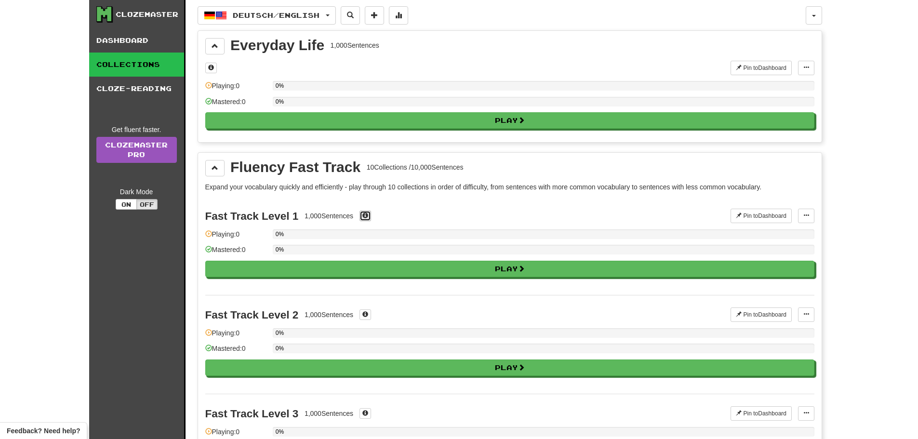
click at [366, 214] on span at bounding box center [365, 216] width 6 height 6
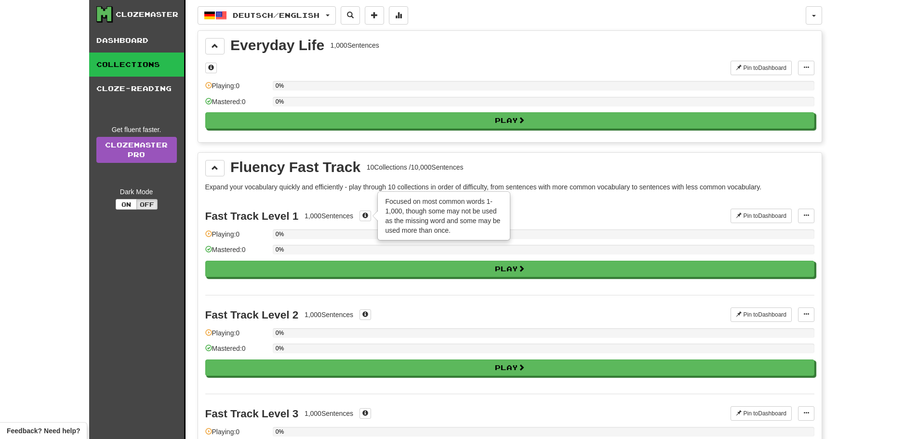
click at [602, 187] on p "Expand your vocabulary quickly and efficiently - play through 10 collections in…" at bounding box center [509, 187] width 609 height 10
click at [802, 215] on button at bounding box center [806, 216] width 16 height 14
click at [776, 231] on span "Manage Sentences" at bounding box center [775, 233] width 58 height 8
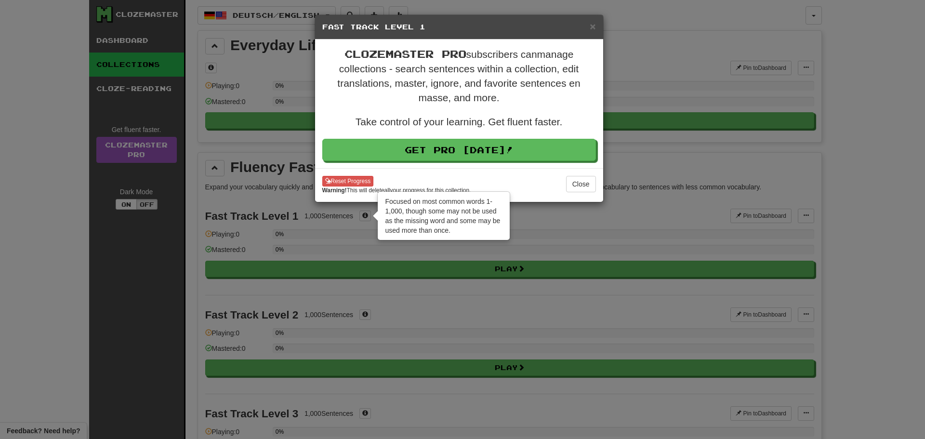
click at [595, 32] on div "× Fast Track Level 1" at bounding box center [459, 27] width 288 height 25
click at [590, 27] on span "×" at bounding box center [593, 26] width 6 height 11
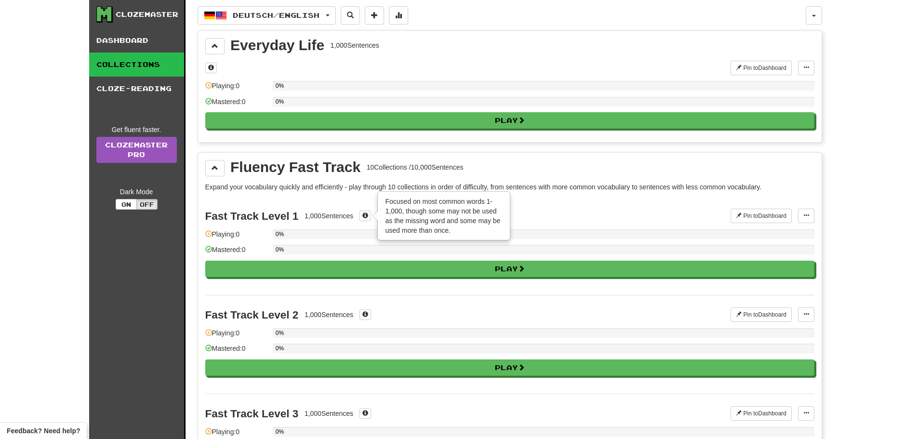
scroll to position [193, 0]
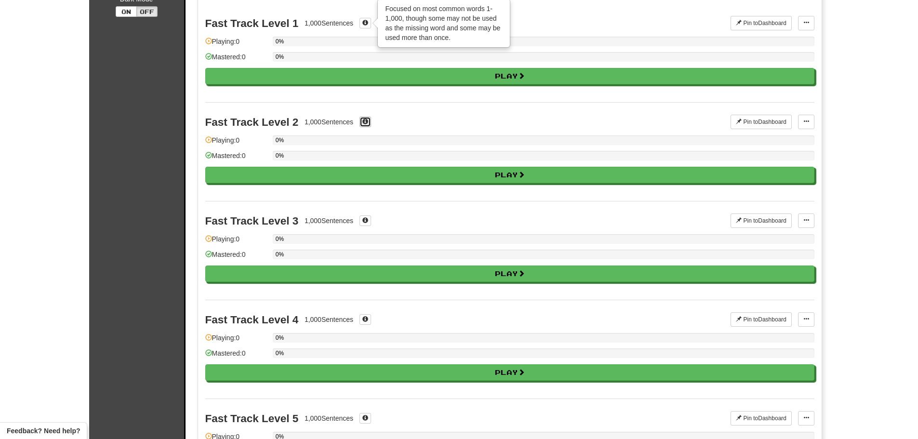
click at [368, 120] on span at bounding box center [365, 122] width 6 height 6
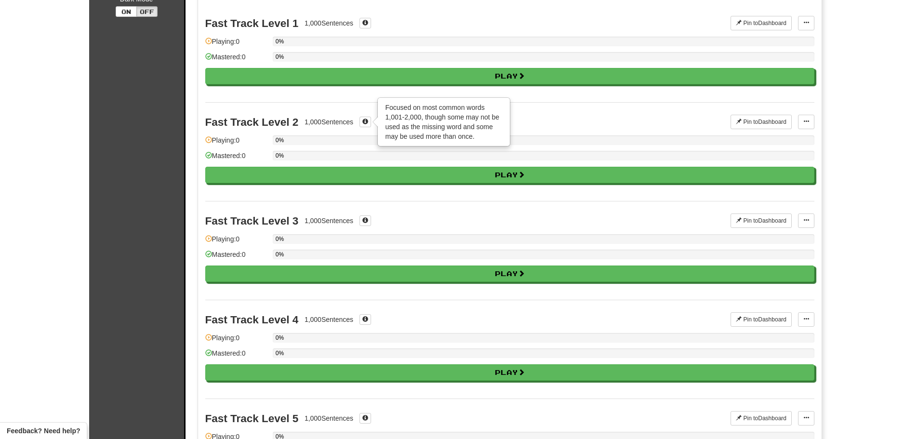
click at [557, 120] on div "Fast Track Level 2 1,000 Sentences × Focused on most common words 1,001-2,000, …" at bounding box center [468, 122] width 526 height 14
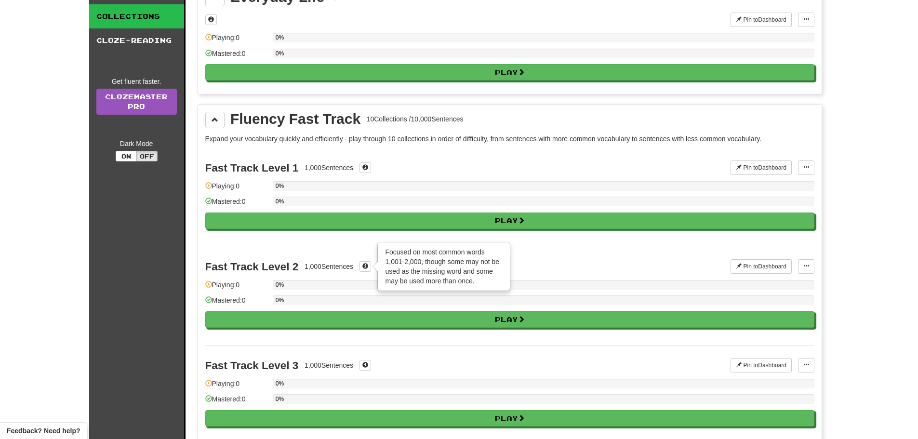
scroll to position [0, 0]
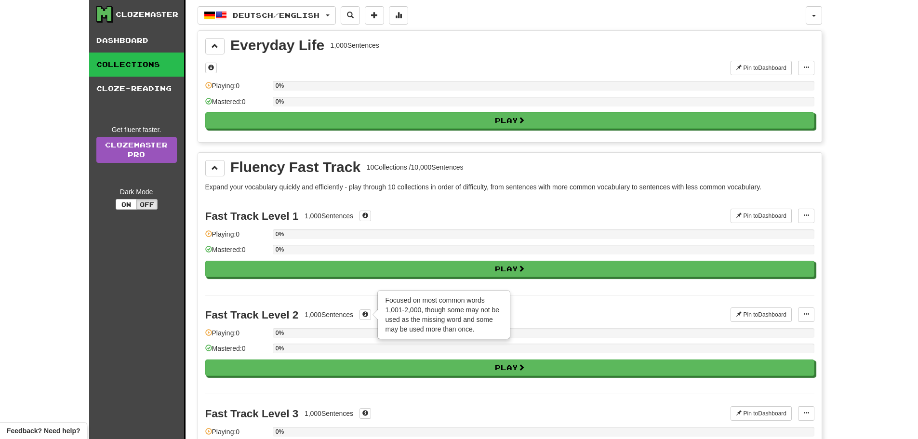
click at [421, 53] on div "Everyday Life 1,000 Sentences" at bounding box center [509, 46] width 609 height 16
drag, startPoint x: 360, startPoint y: 169, endPoint x: 230, endPoint y: 166, distance: 129.7
click at [230, 166] on div "Fluency Fast Track" at bounding box center [295, 167] width 130 height 14
copy div "Fluency Fast Track"
click at [214, 49] on span at bounding box center [215, 45] width 7 height 7
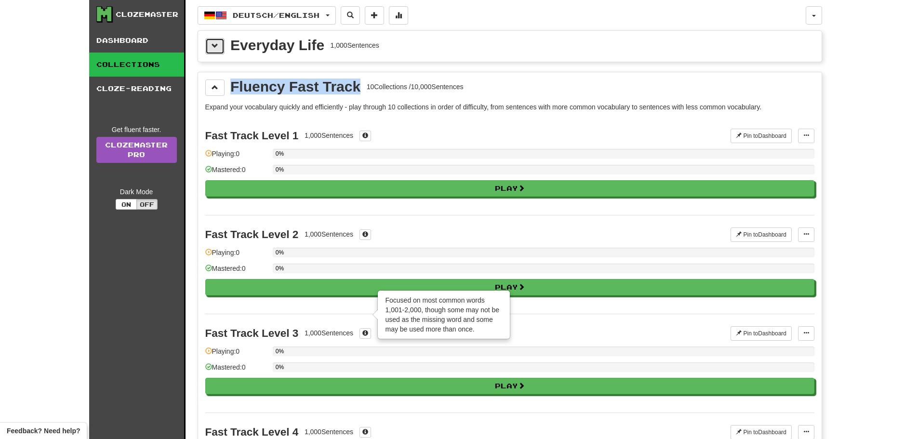
click at [222, 48] on button at bounding box center [214, 46] width 19 height 16
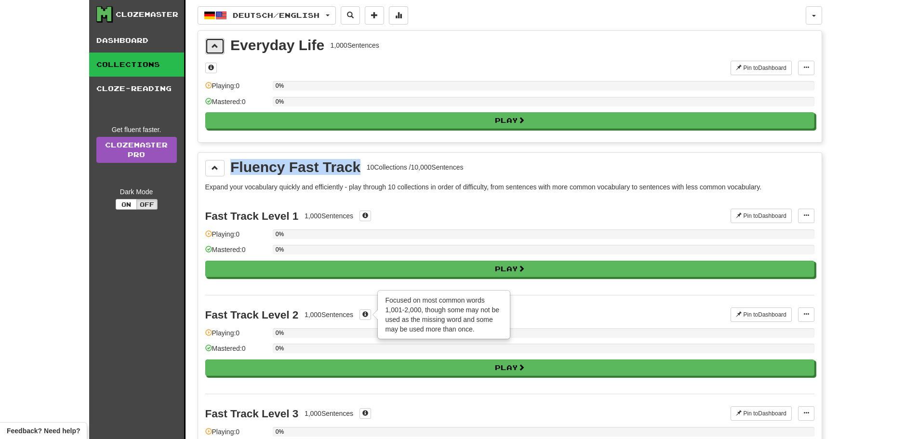
click at [222, 48] on button at bounding box center [214, 46] width 19 height 16
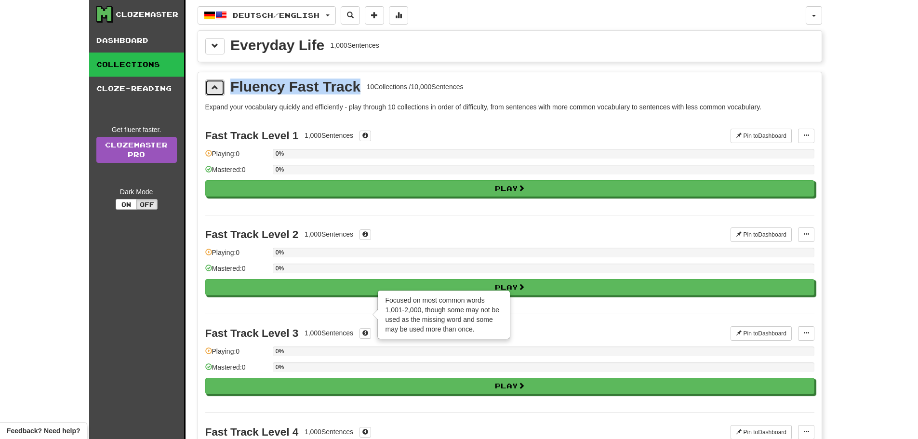
click at [219, 90] on button at bounding box center [214, 88] width 19 height 16
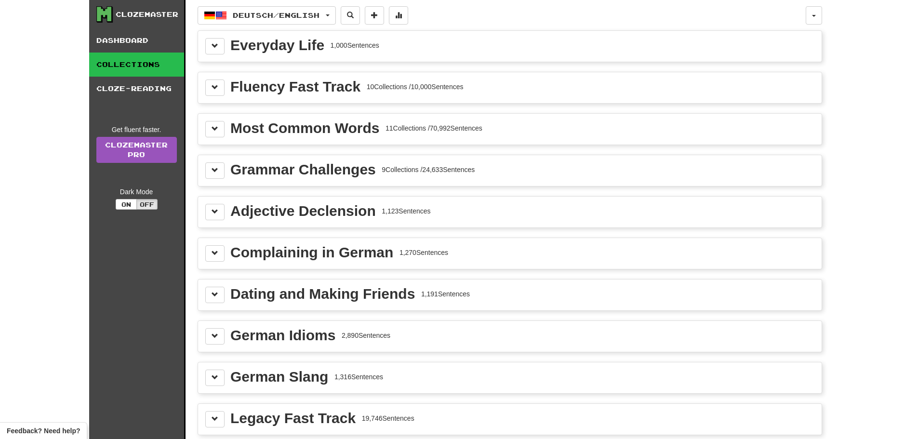
click at [440, 79] on div "Fluency Fast Track 10 Collections / 10,000 Sentences" at bounding box center [510, 87] width 624 height 31
drag, startPoint x: 380, startPoint y: 127, endPoint x: 234, endPoint y: 126, distance: 146.5
click at [234, 126] on div "Most Common Words 11 Collections / 70,992 Sentences" at bounding box center [356, 128] width 252 height 14
copy div "Most Common Words"
